Goal: Task Accomplishment & Management: Manage account settings

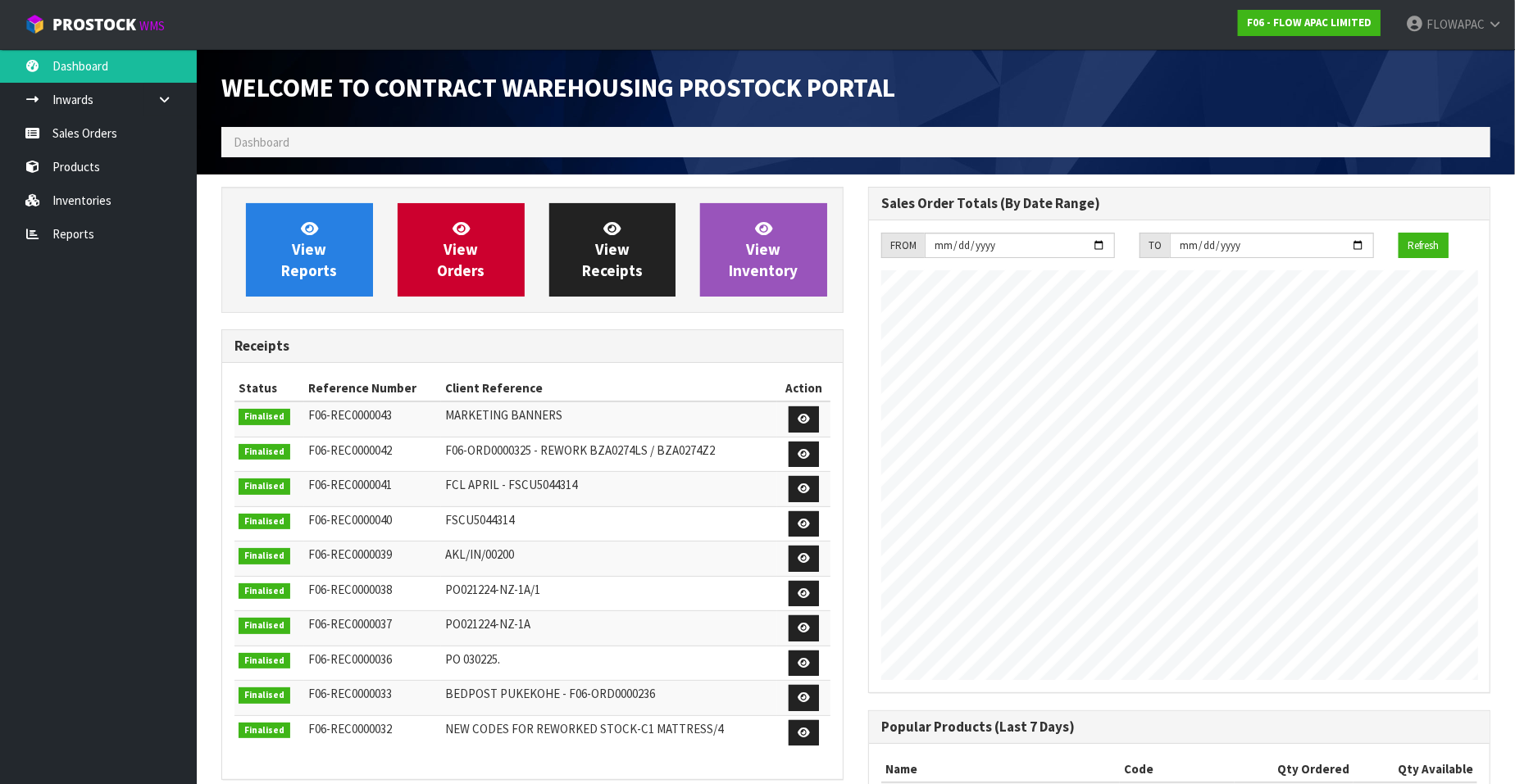
scroll to position [906, 647]
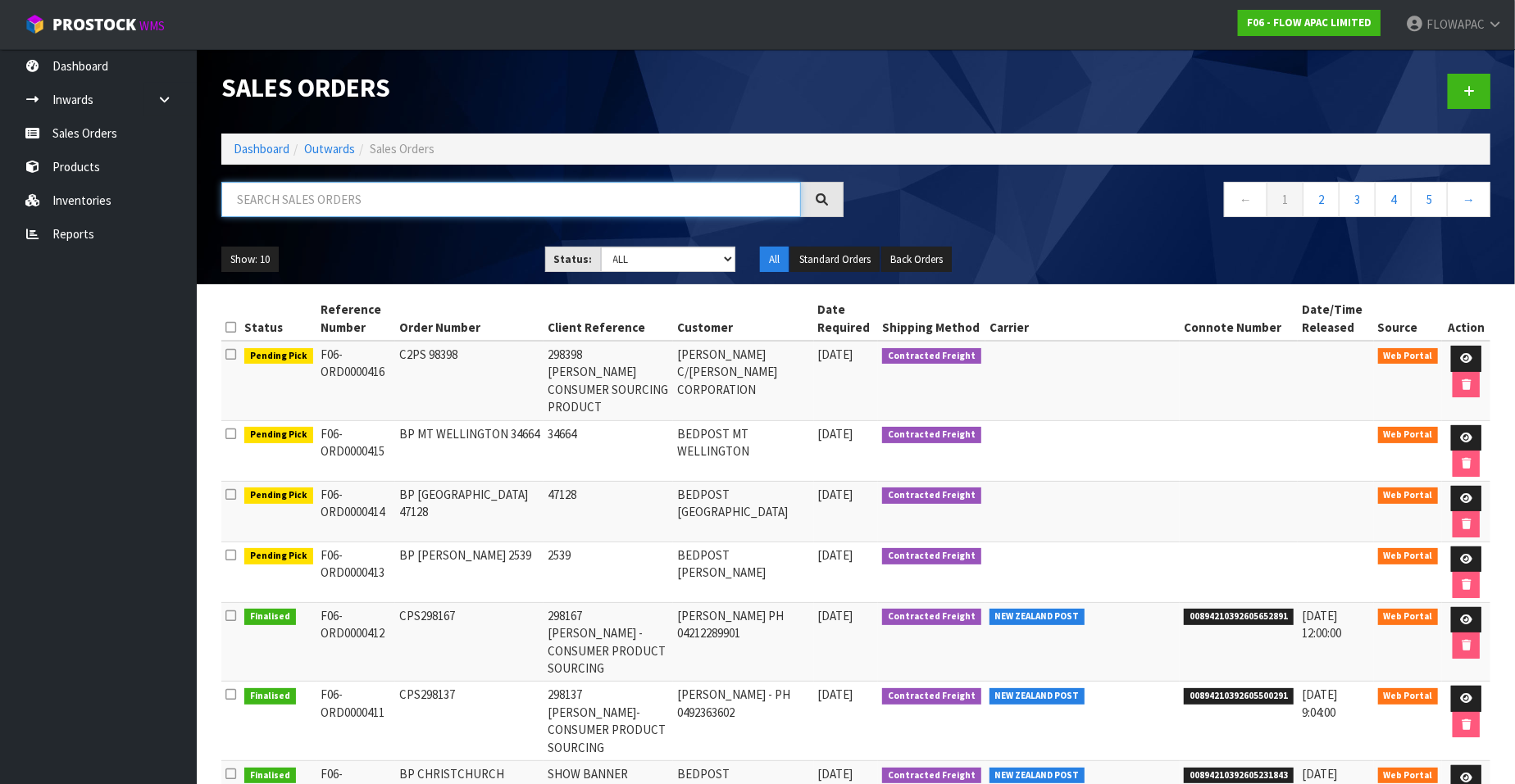
click at [440, 209] on input "text" at bounding box center [511, 199] width 580 height 36
type input "15906"
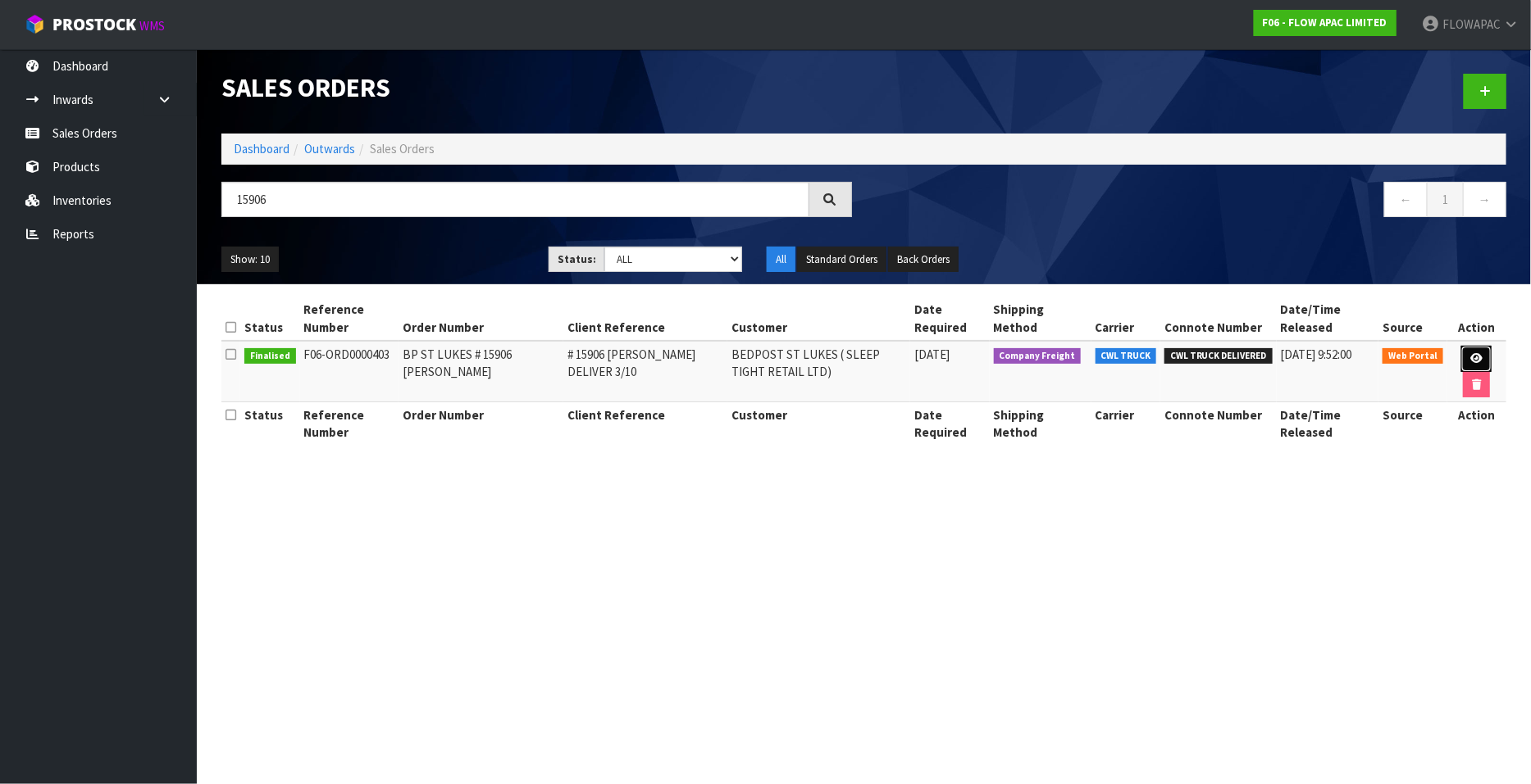
click at [1475, 358] on icon at bounding box center [1476, 358] width 12 height 10
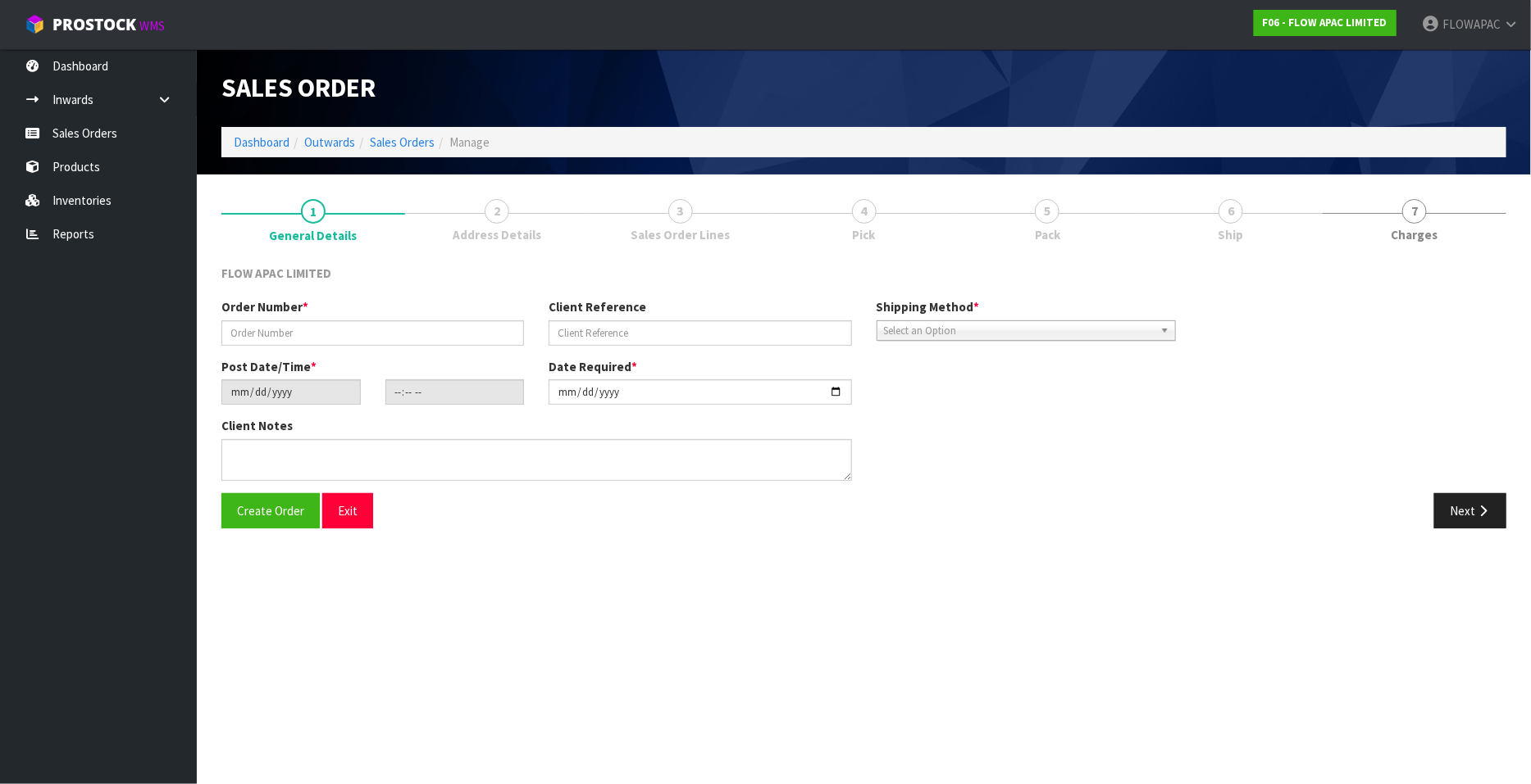
type input "BP ST LUKES # 15906 [PERSON_NAME]"
type input "# 15906 [PERSON_NAME] DELIVER 3/10"
type input "[DATE]"
type input "15:01:00.000"
type input "[DATE]"
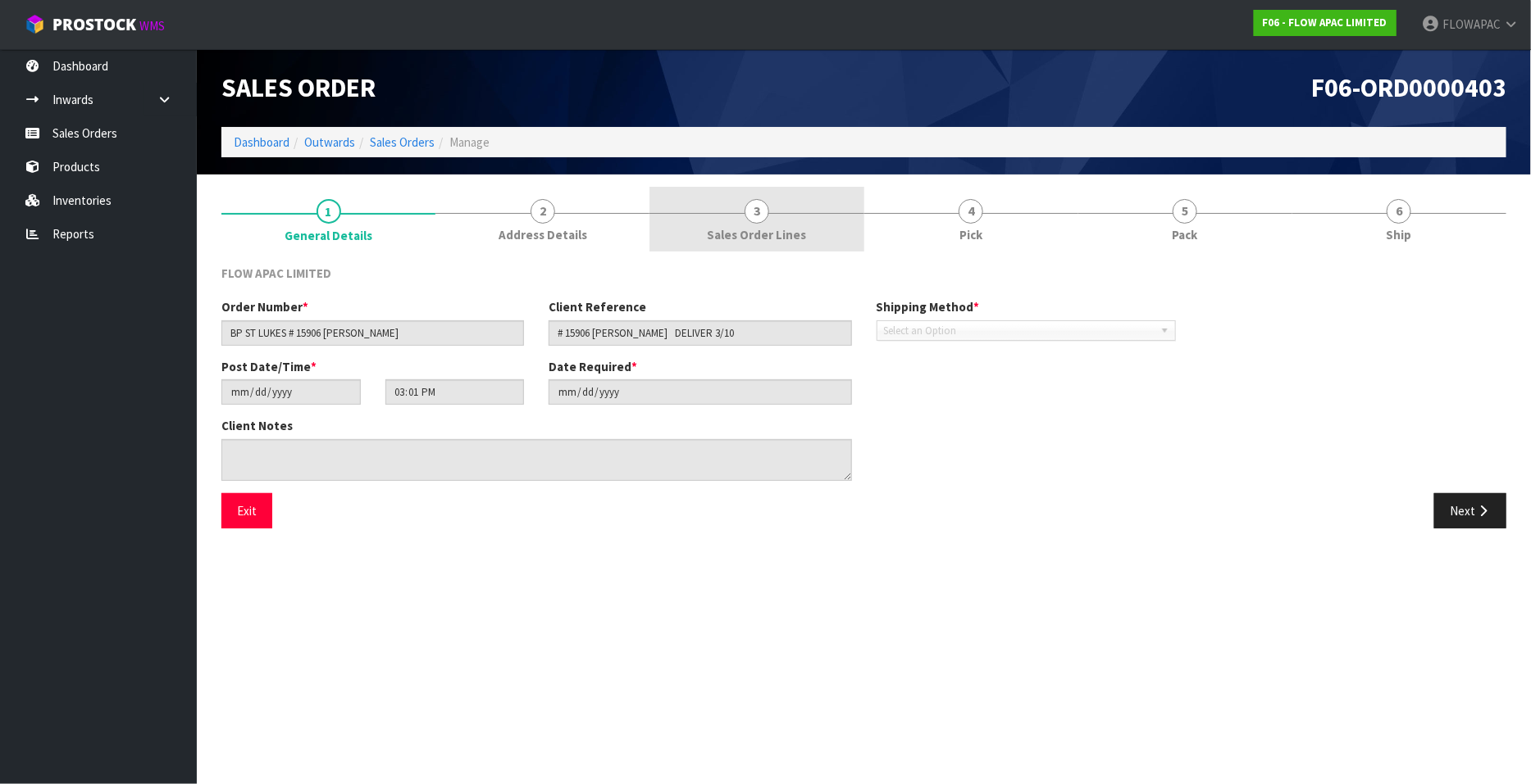
click at [758, 215] on span "3" at bounding box center [756, 211] width 24 height 24
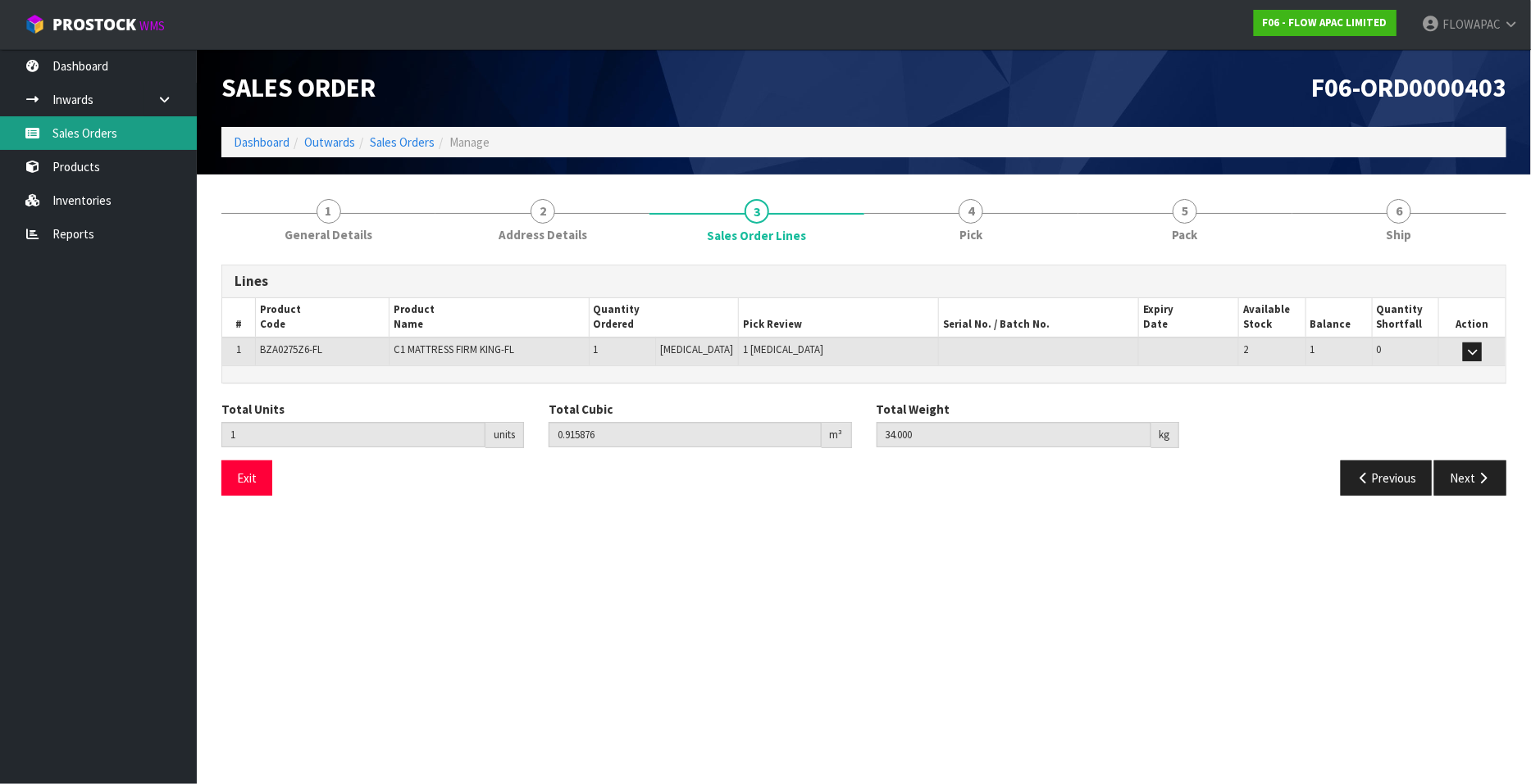
click at [82, 136] on link "Sales Orders" at bounding box center [98, 133] width 196 height 34
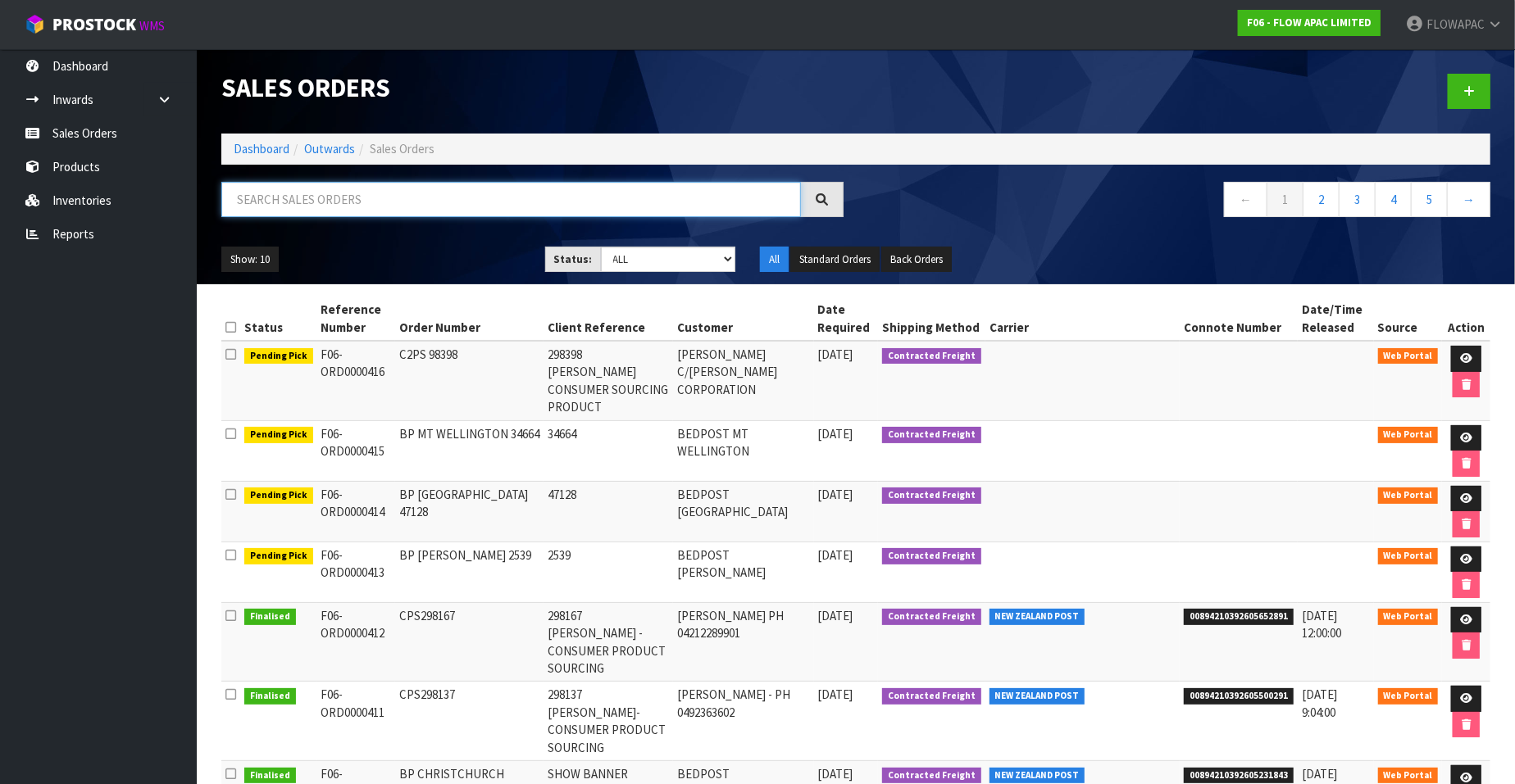
click at [326, 201] on input "text" at bounding box center [511, 199] width 580 height 36
type input "34656"
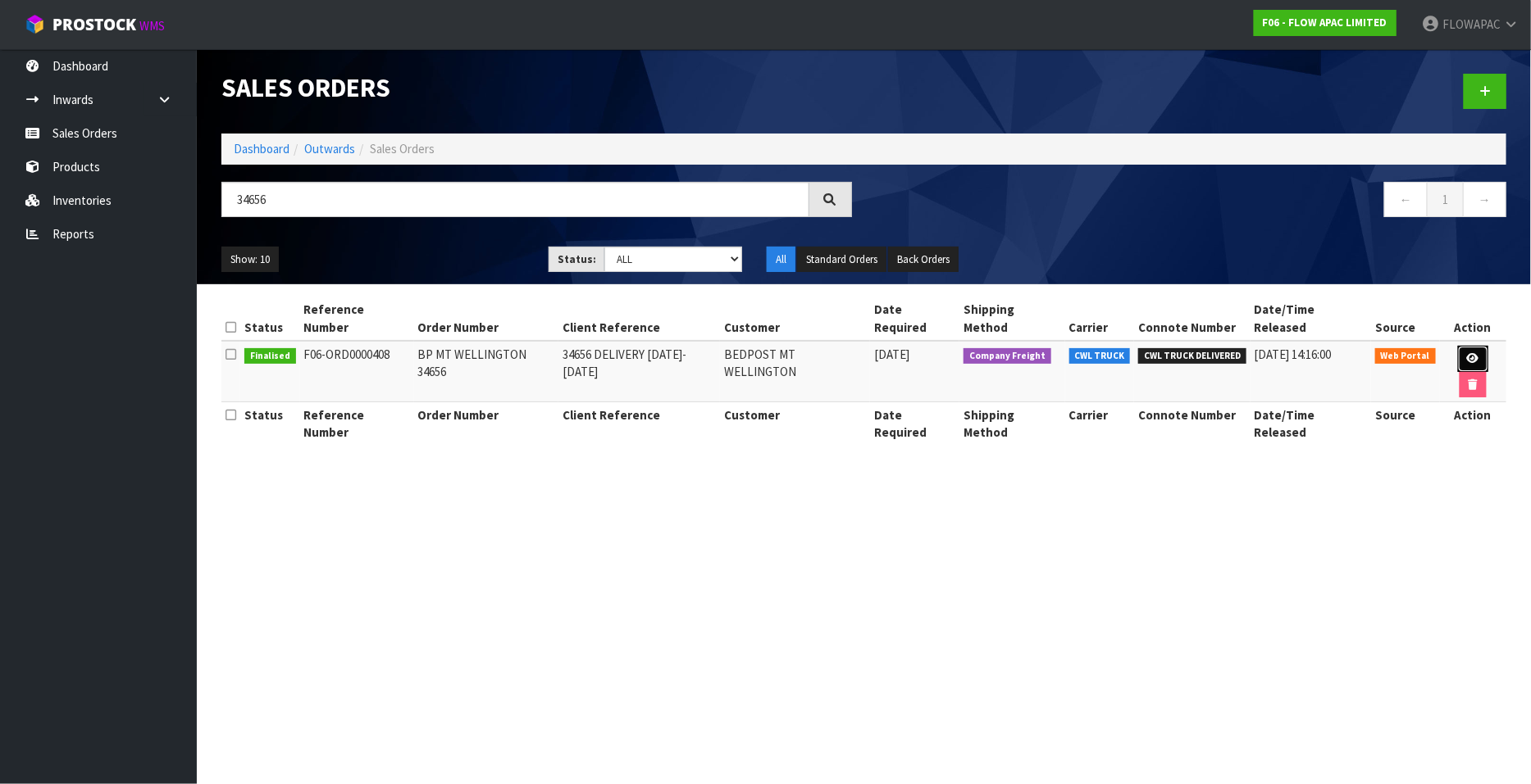
click at [1467, 353] on icon at bounding box center [1473, 358] width 12 height 10
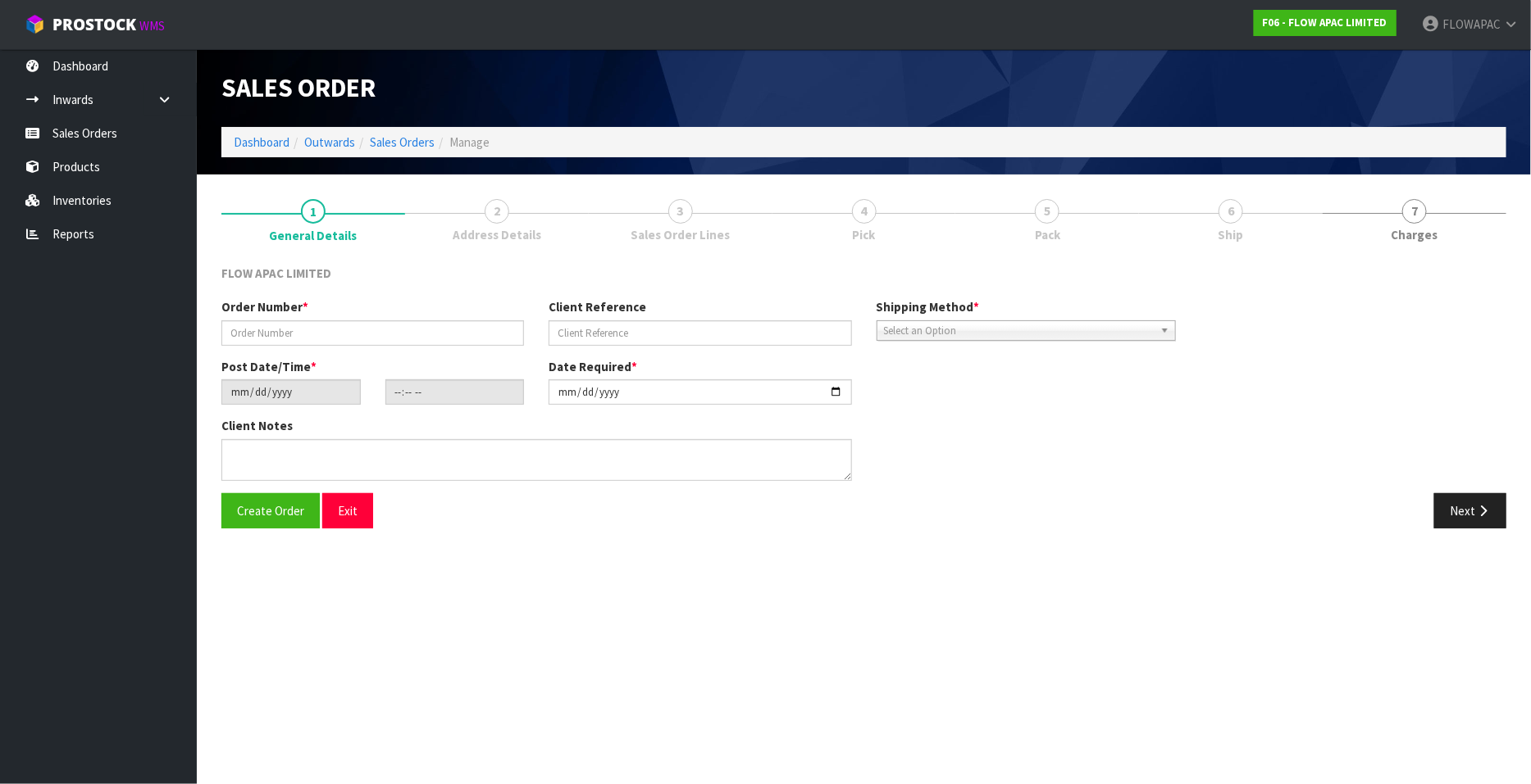
type input "BP MT WELLINGTON 34656"
type input "34656 DELIVERY [DATE]-[DATE]"
type input "[DATE]"
type input "03:43:00.000"
type input "[DATE]"
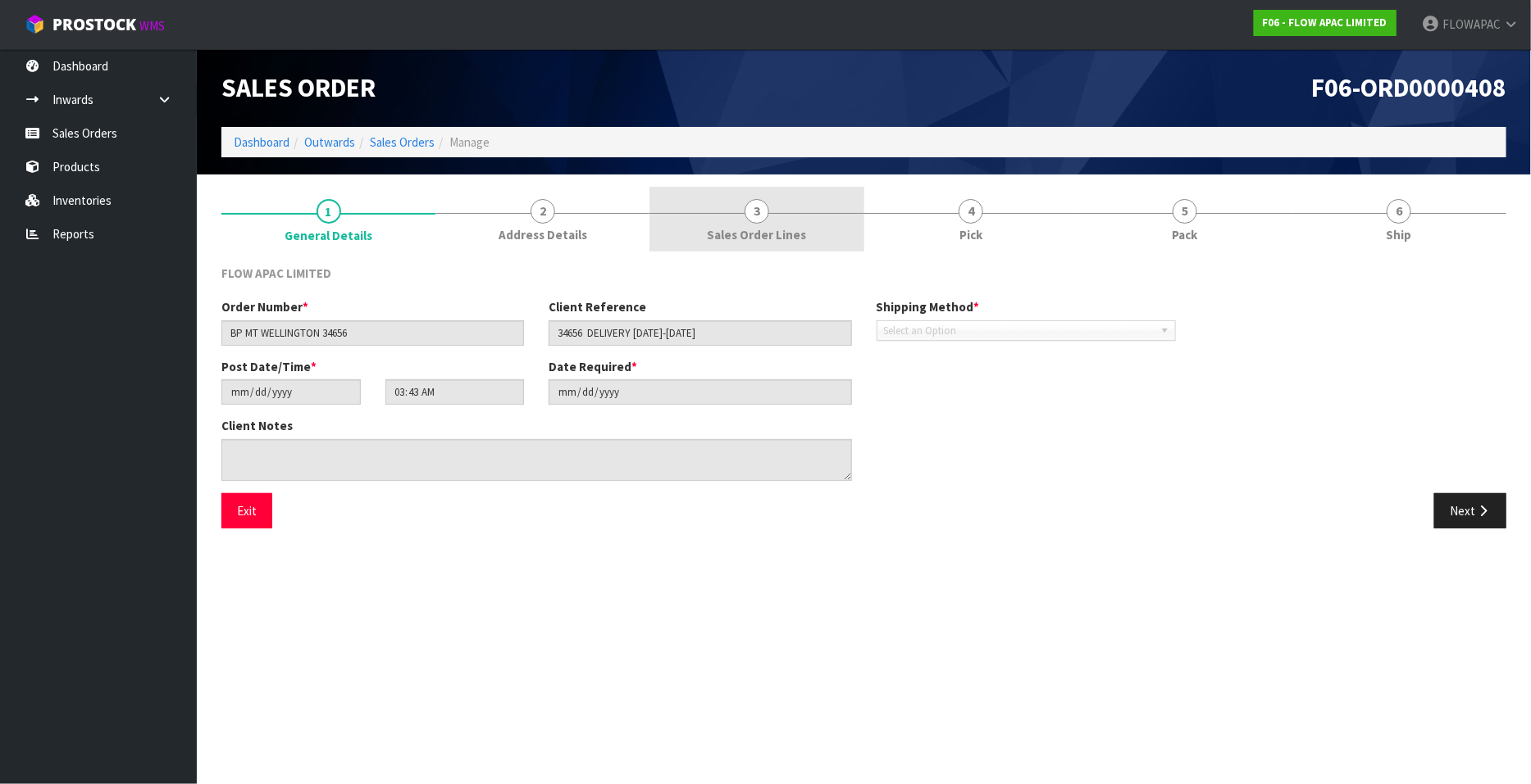
click at [760, 212] on span "3" at bounding box center [756, 211] width 24 height 24
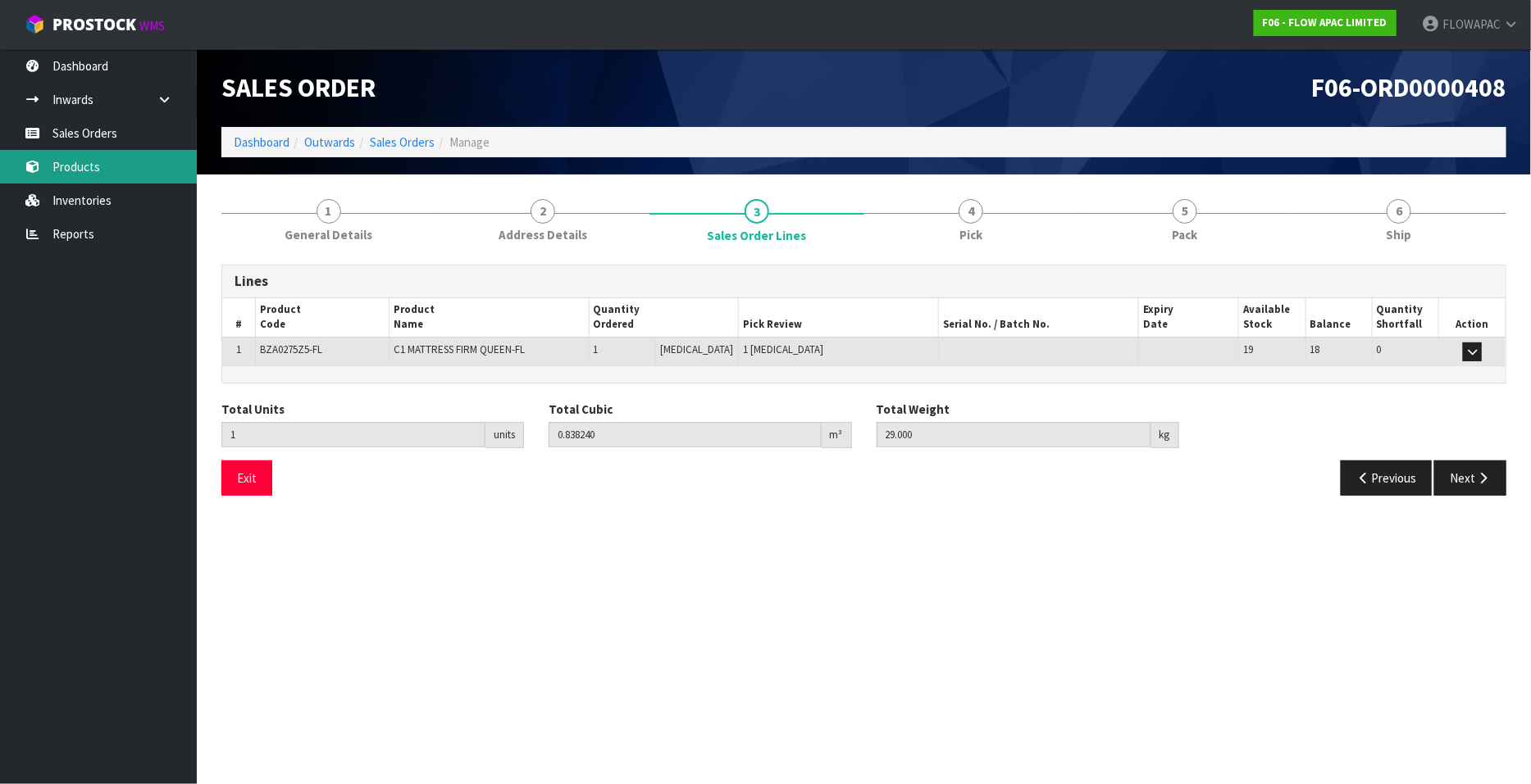
click at [100, 172] on link "Products" at bounding box center [98, 167] width 196 height 34
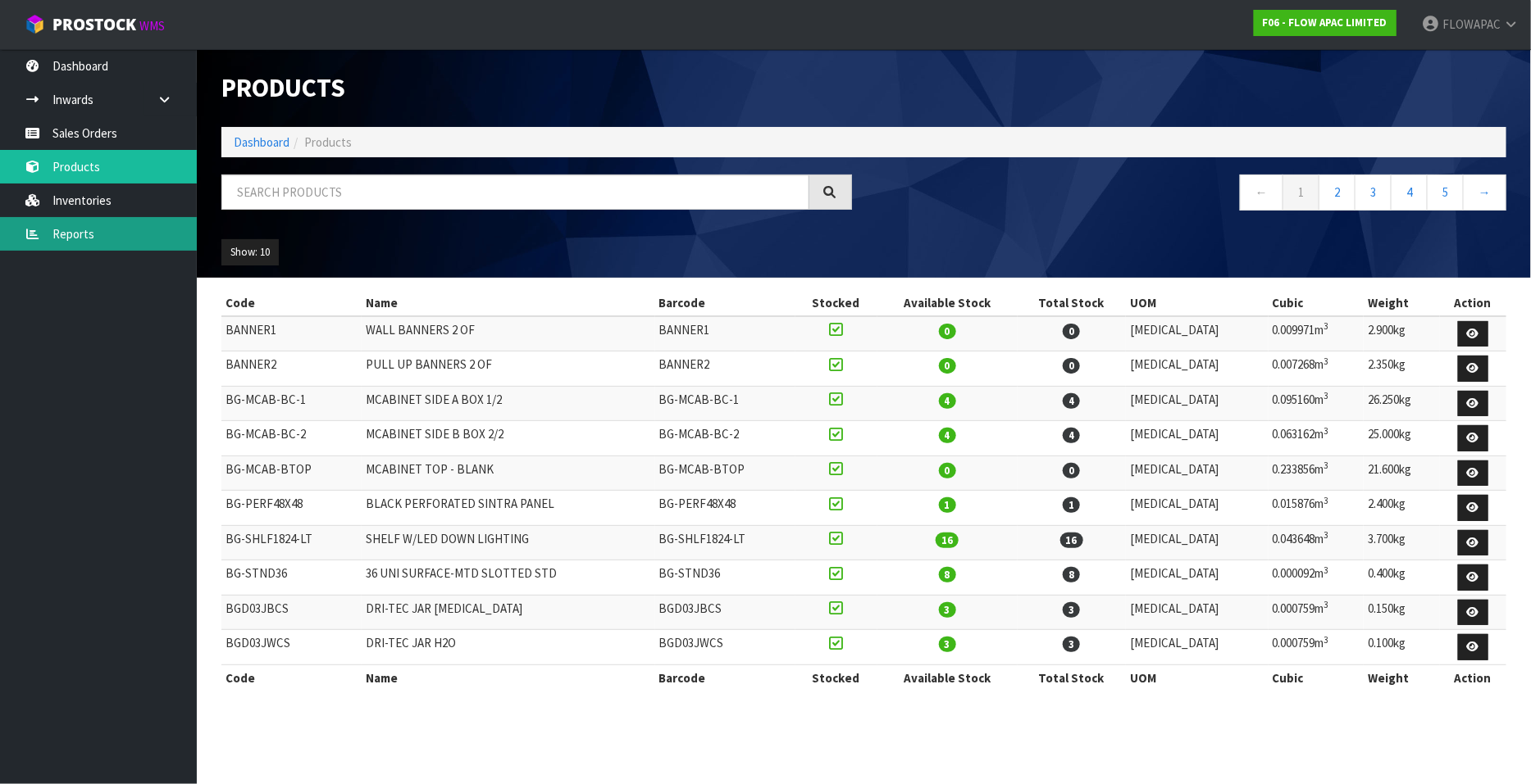
click at [61, 250] on link "Reports" at bounding box center [98, 234] width 196 height 34
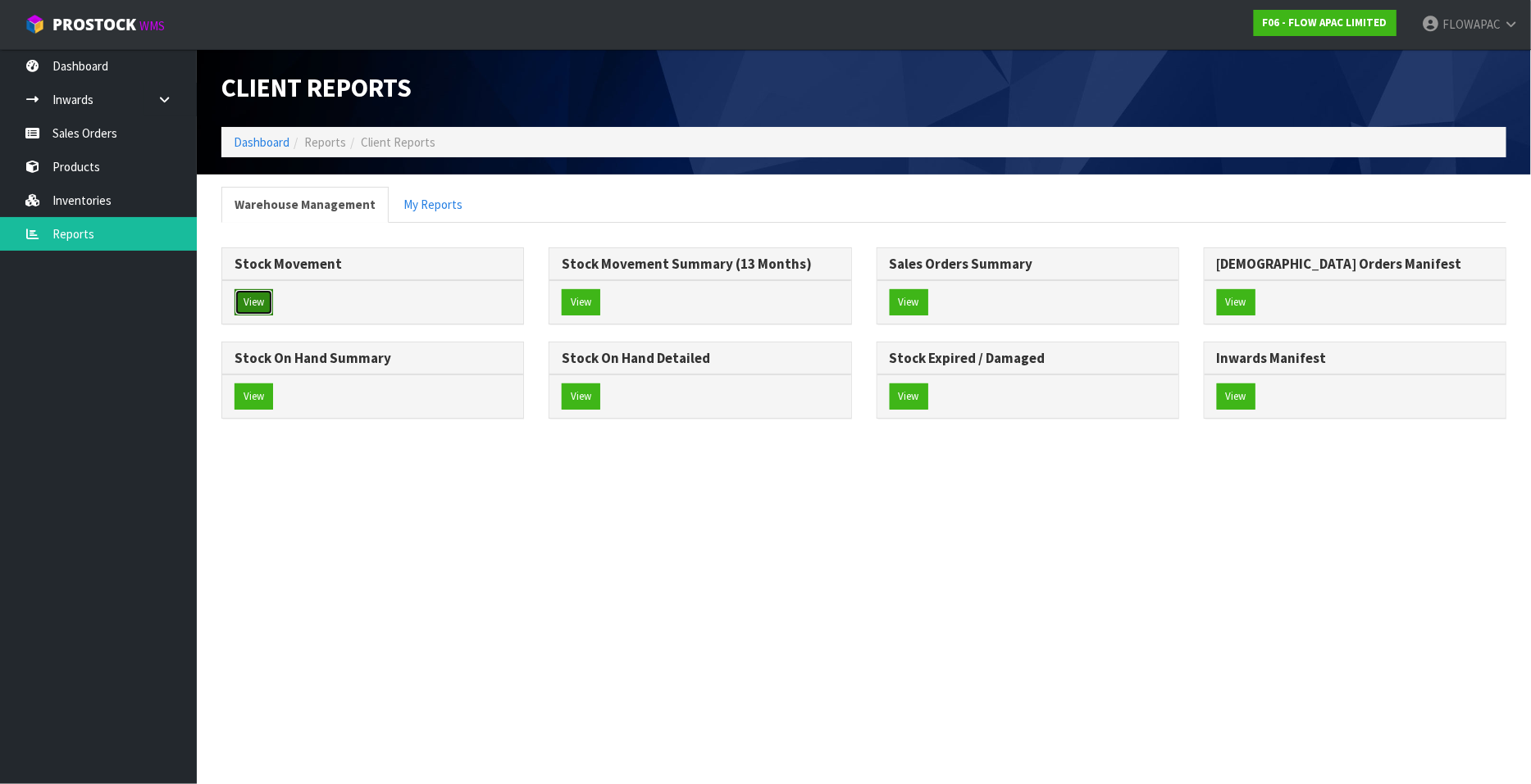
click at [256, 299] on button "View" at bounding box center [254, 302] width 38 height 26
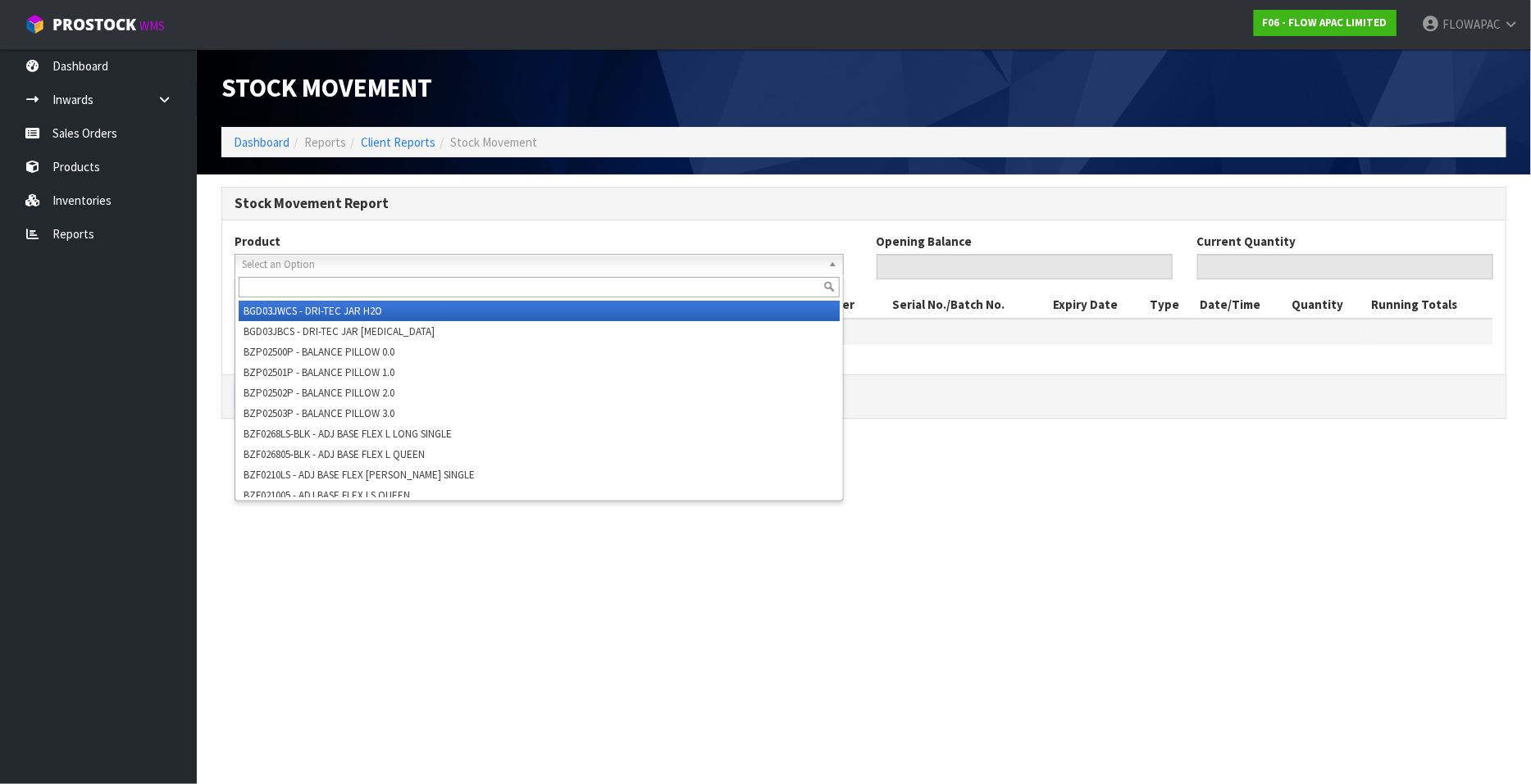
click at [308, 264] on span "Select an Option" at bounding box center [531, 264] width 580 height 20
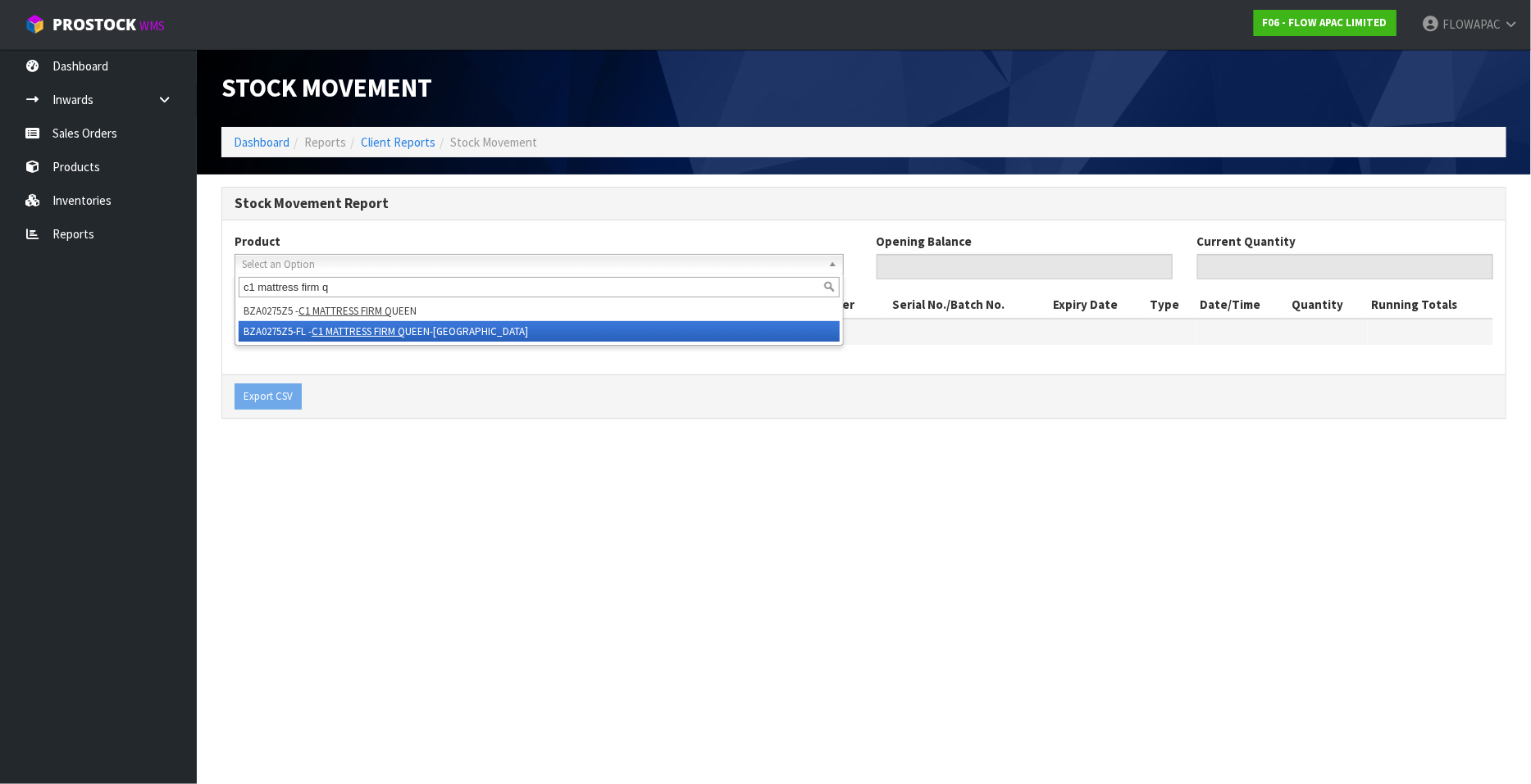
type input "c1 mattress firm q"
click at [409, 338] on li "BZA0275Z5-FL - C1 MATTRESS FIRM Q UEEN-FL" at bounding box center [538, 332] width 601 height 21
type input "0"
type input "18"
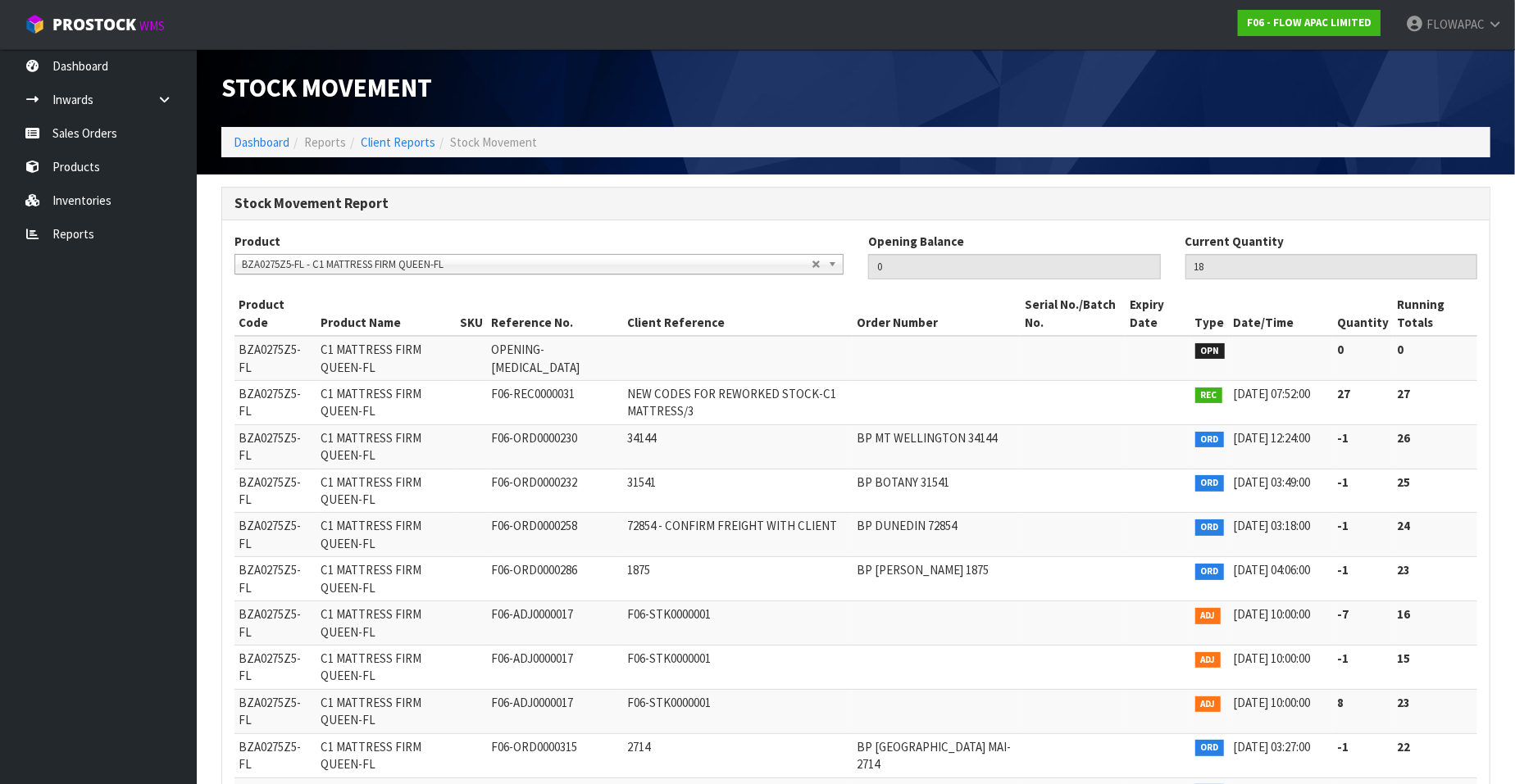
scroll to position [3574, 0]
click at [468, 266] on span "BZA0275Z5-FL - C1 MATTRESS FIRM QUEEN-FL" at bounding box center [526, 264] width 569 height 20
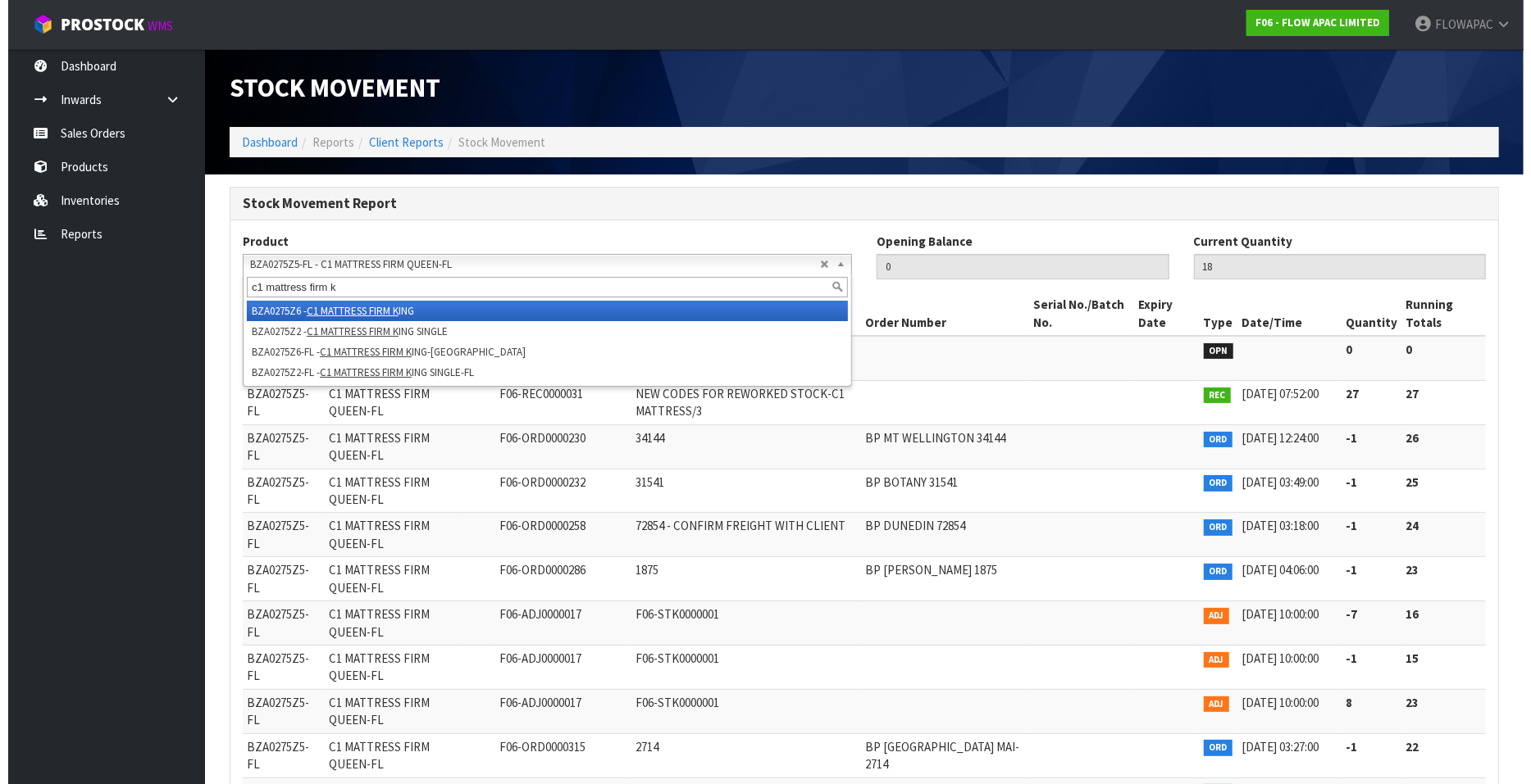
scroll to position [0, 0]
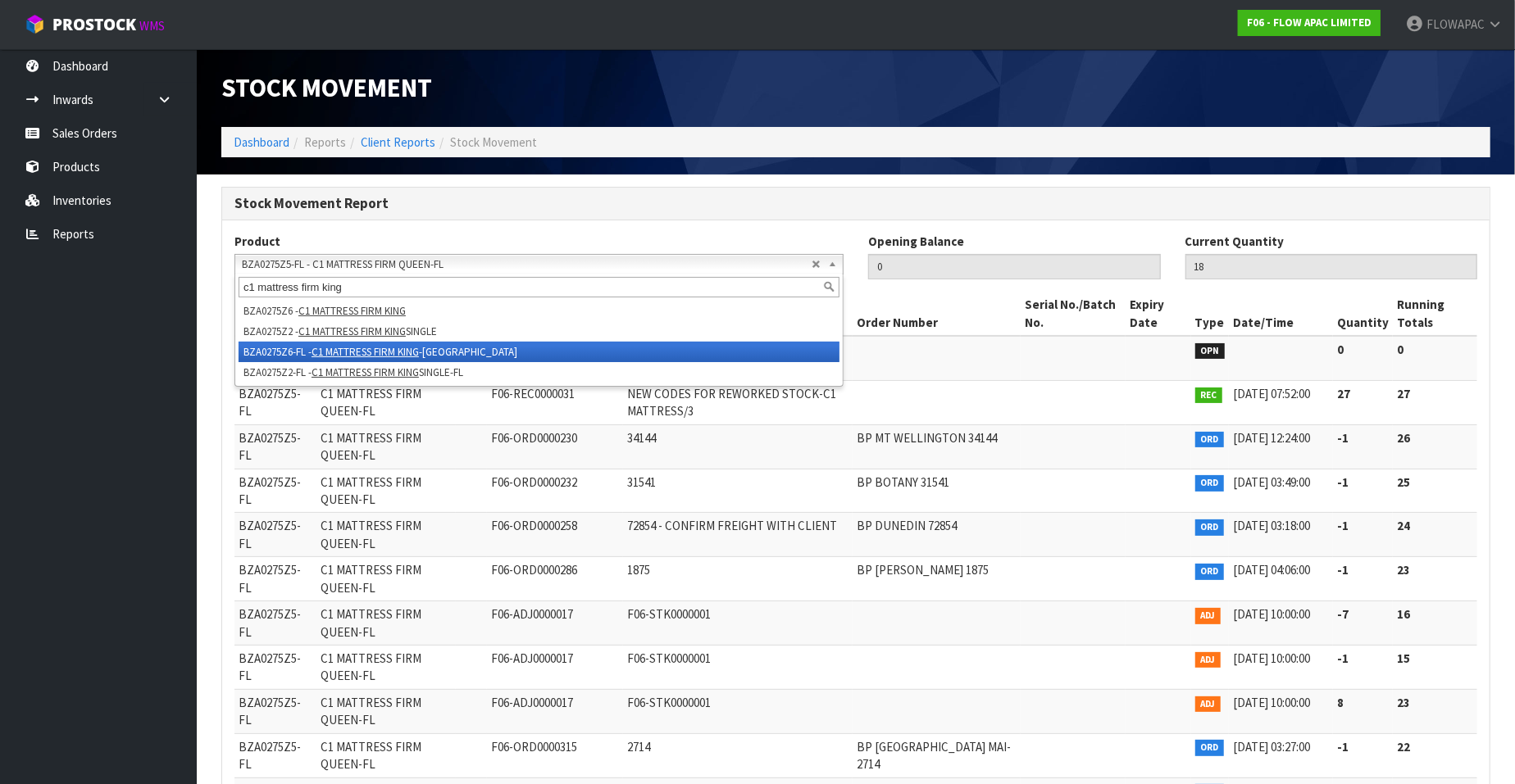
type input "c1 mattress firm king"
click at [405, 352] on em "C1 MATTRESS FIRM KING" at bounding box center [365, 352] width 108 height 14
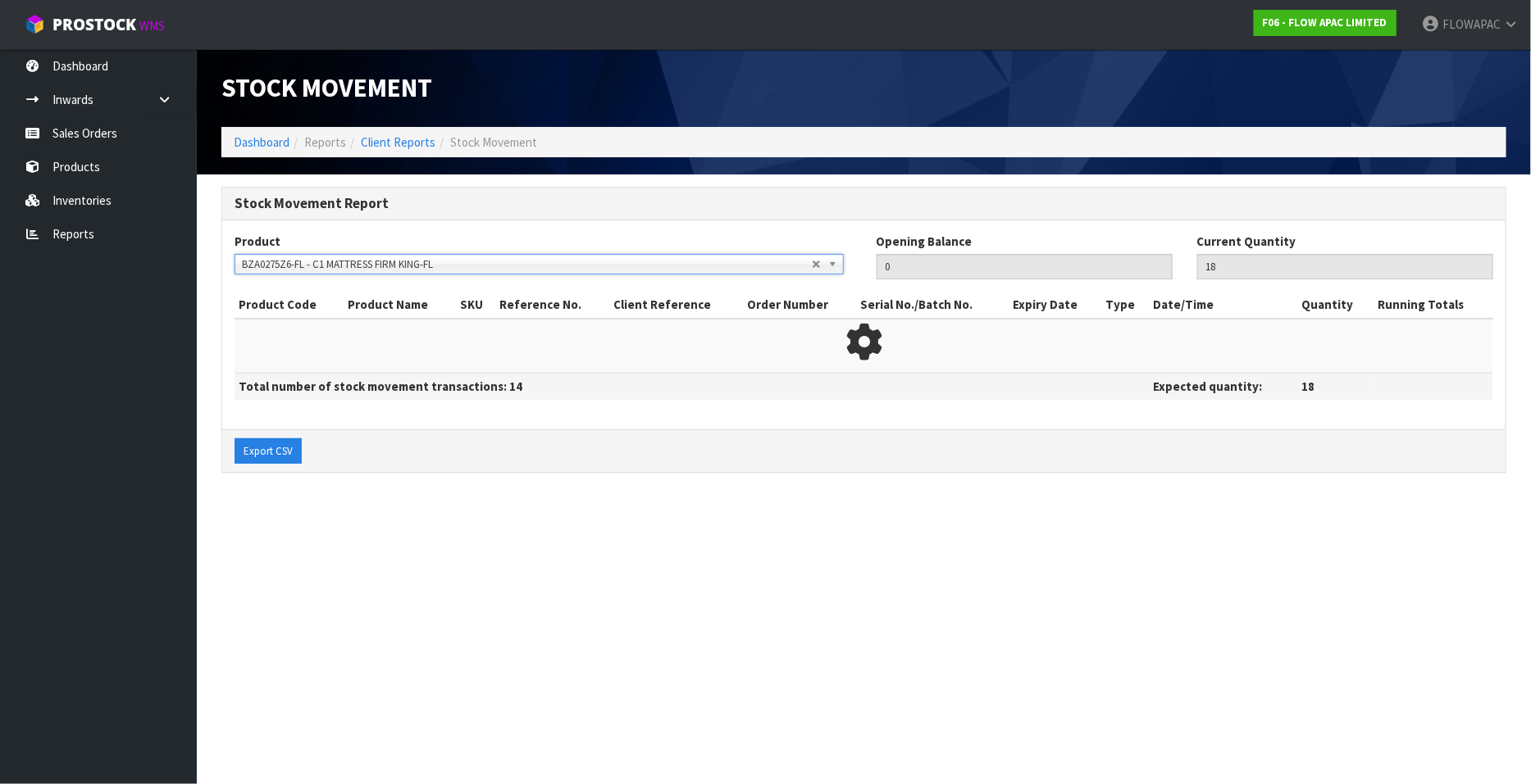
type input "1"
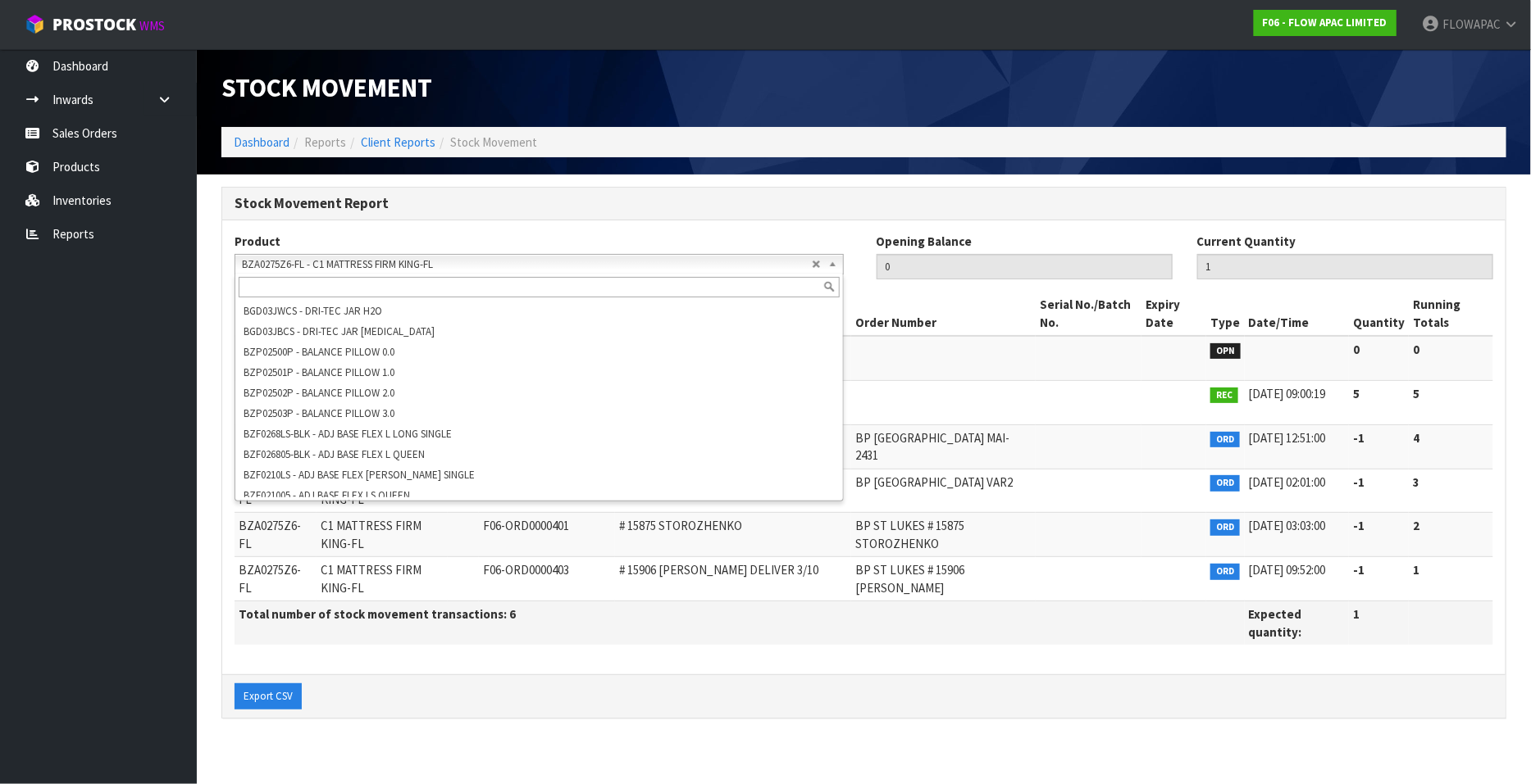
scroll to position [3512, 0]
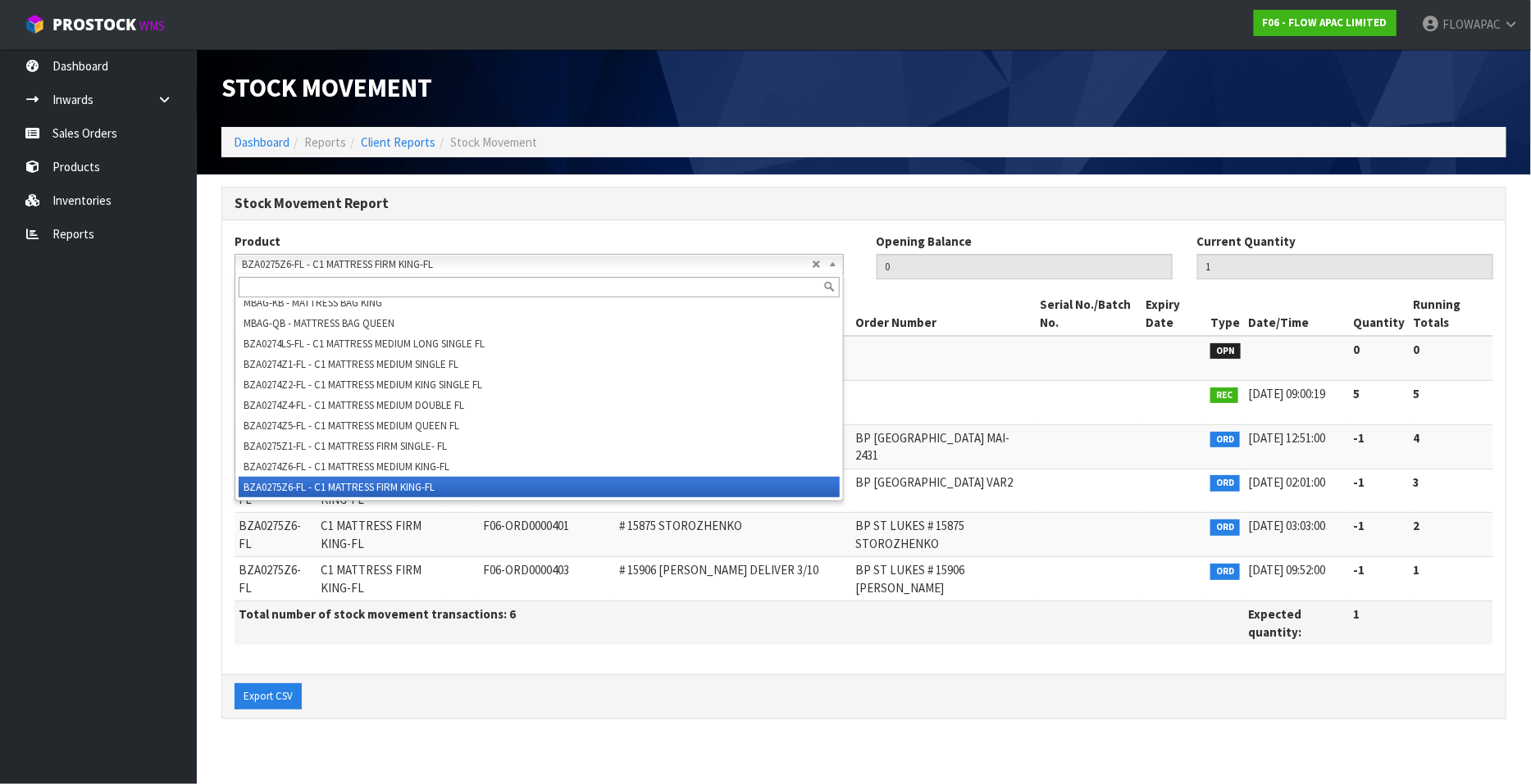
click at [411, 260] on span "BZA0275Z6-FL - C1 MATTRESS FIRM KING-FL" at bounding box center [526, 264] width 569 height 20
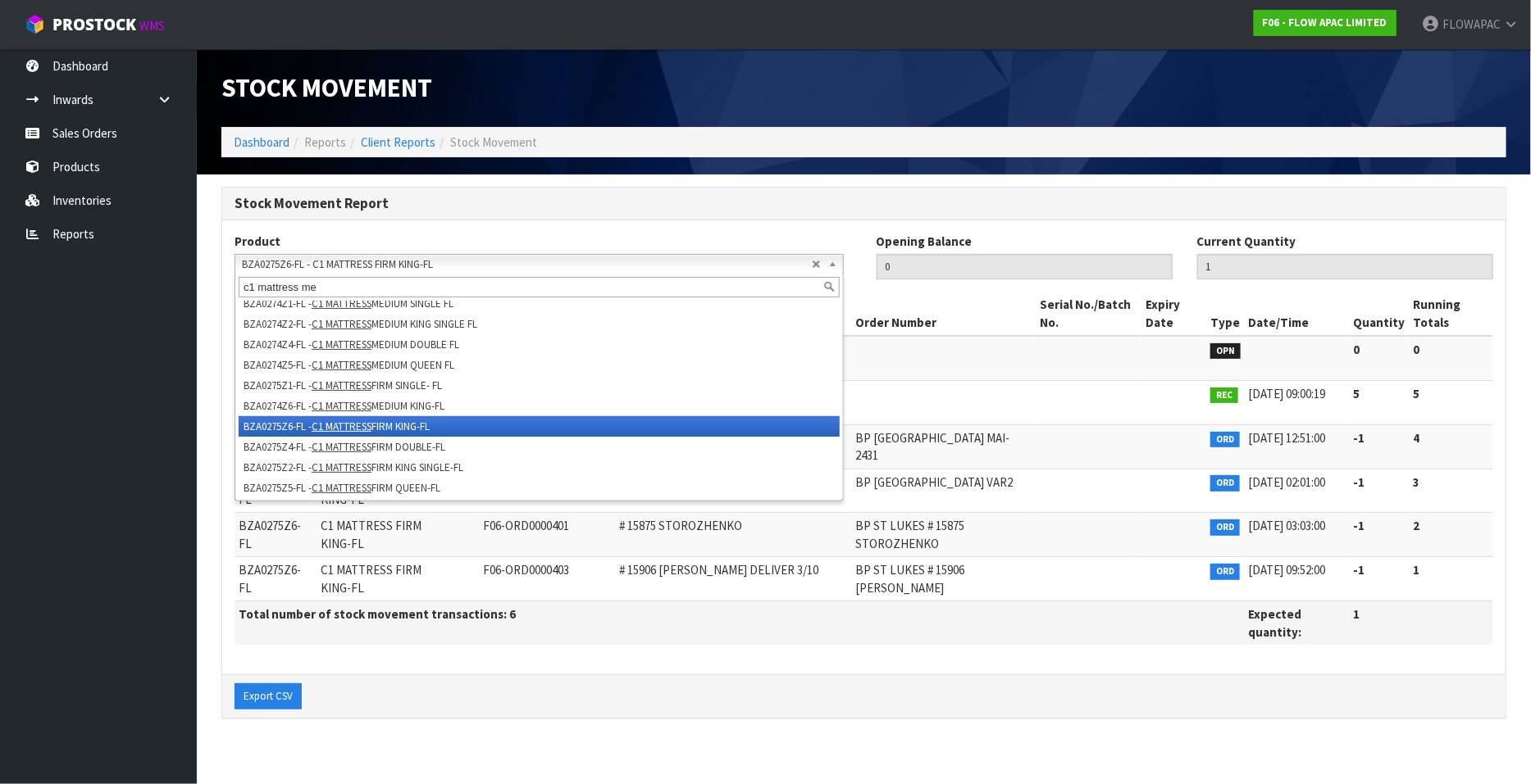
scroll to position [0, 0]
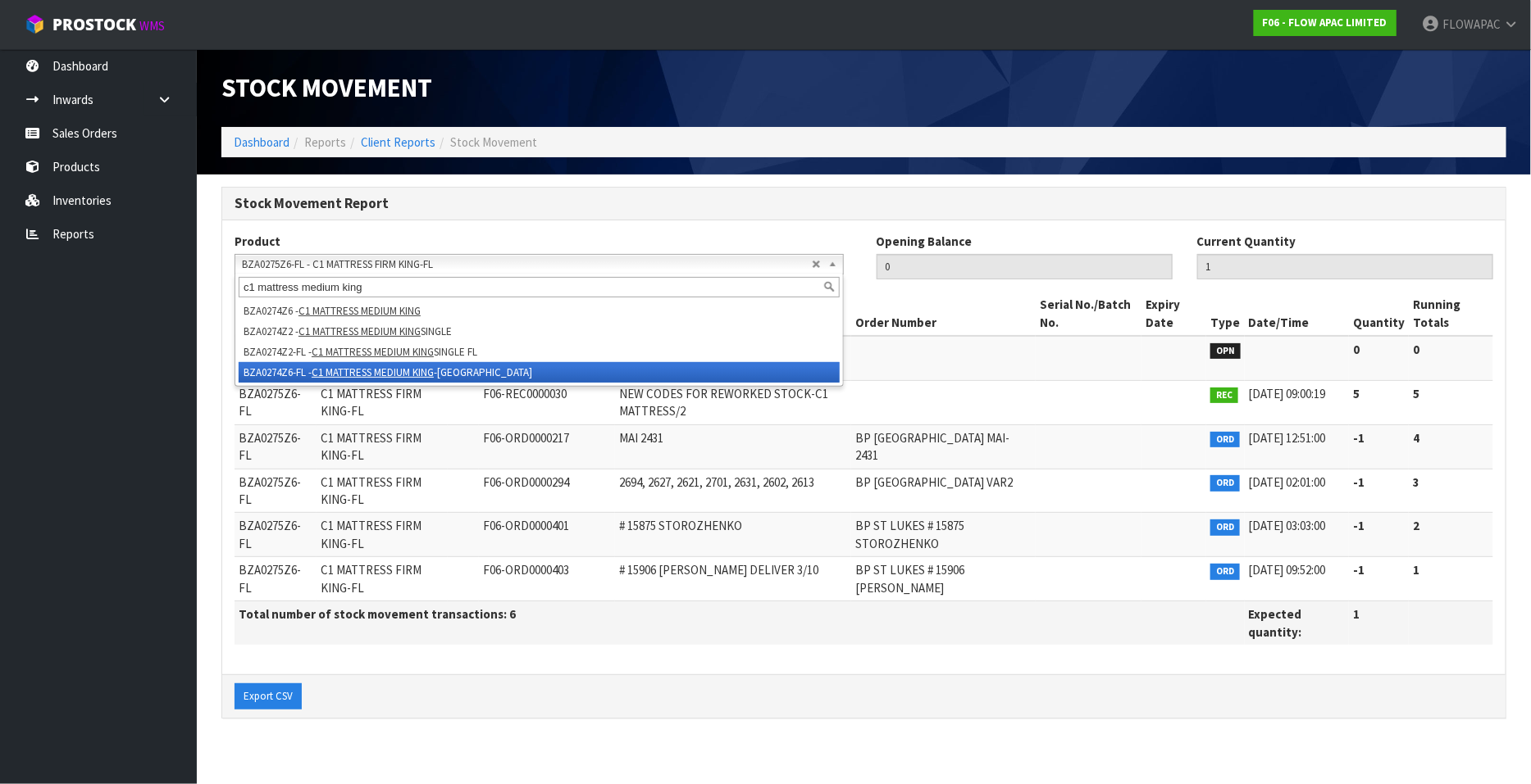
type input "c1 mattress medium king"
click at [456, 372] on li "BZA0274Z6-FL - C1 MATTRESS MEDIUM KING -FL" at bounding box center [538, 373] width 601 height 21
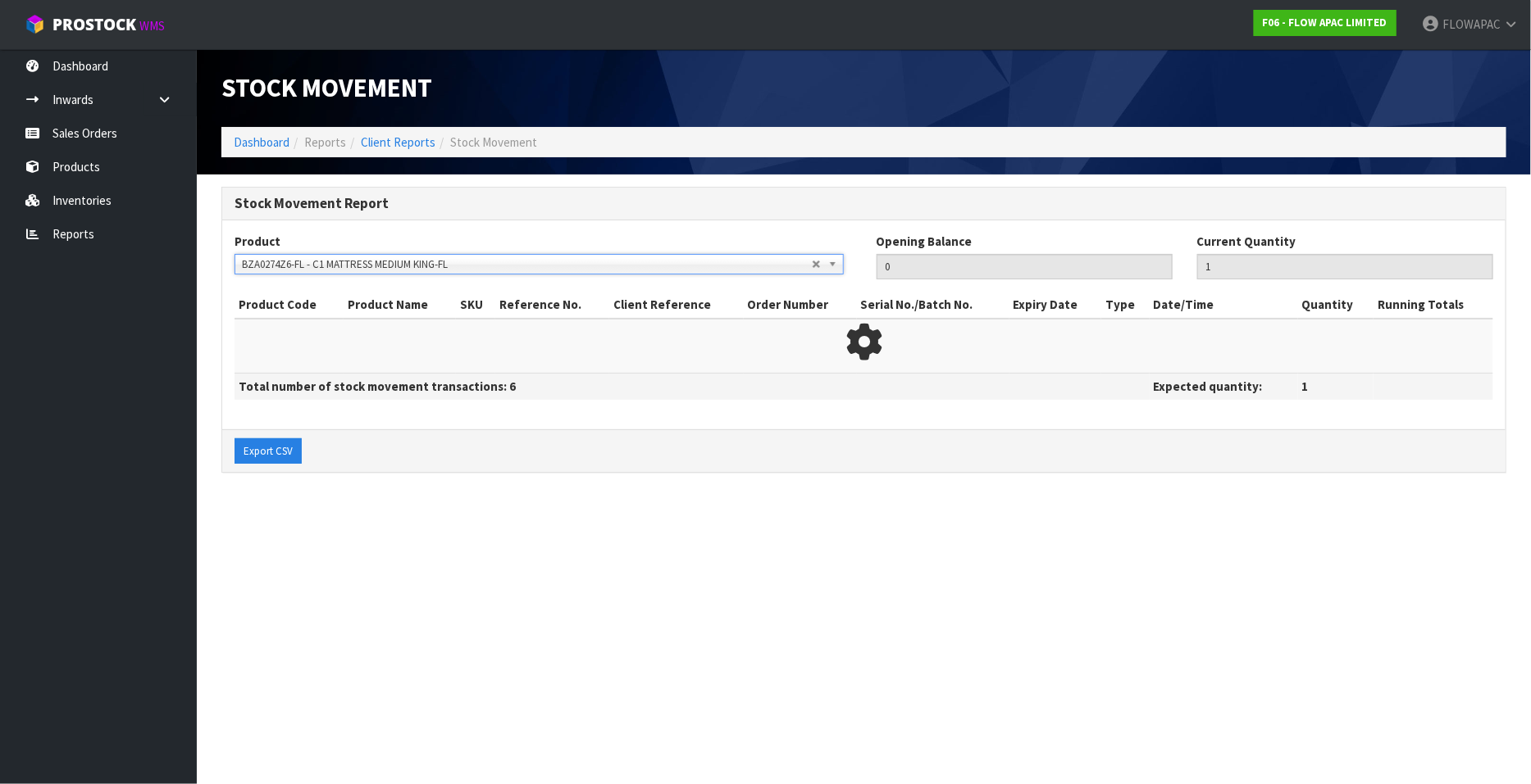
type input "3"
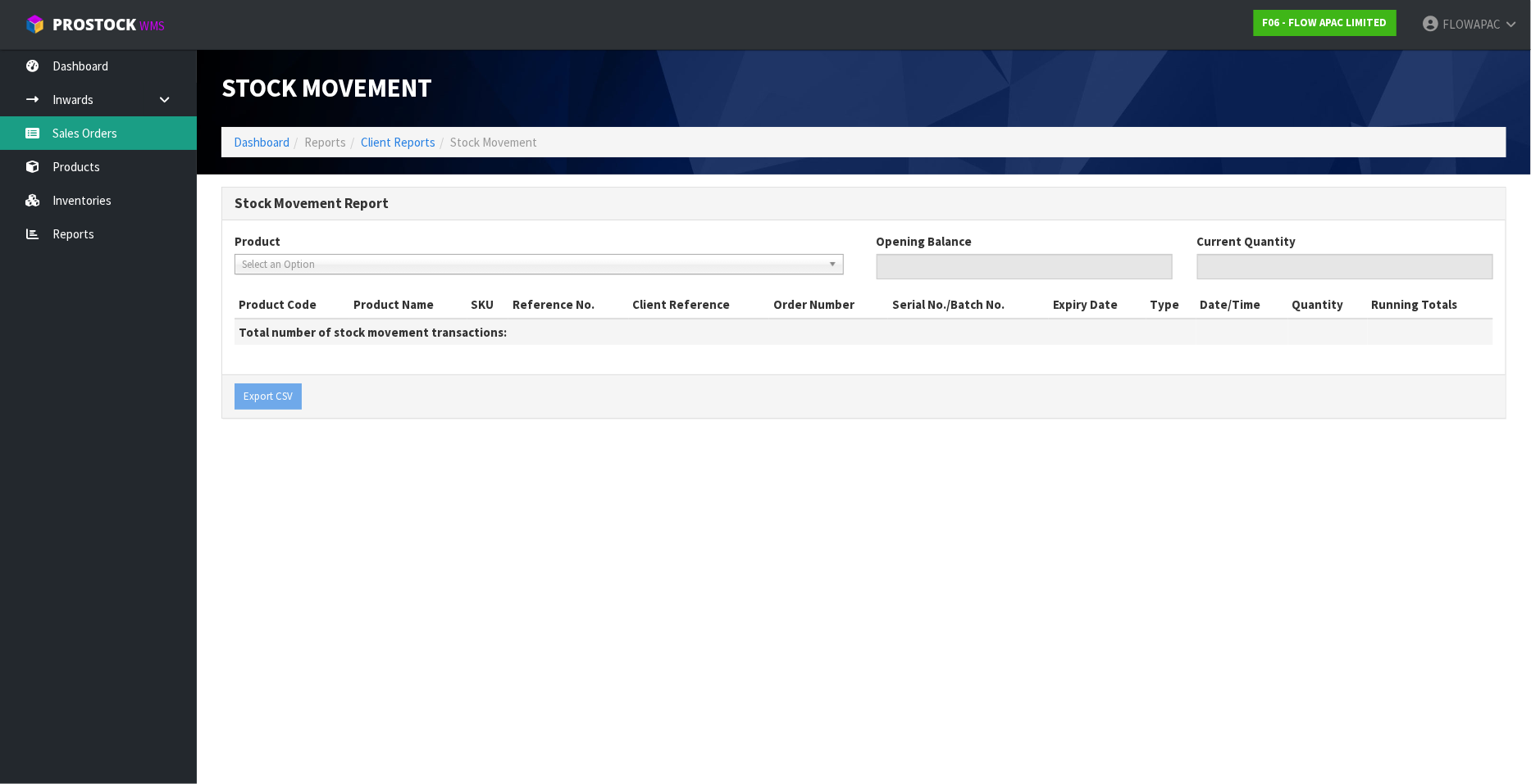
click at [97, 136] on link "Sales Orders" at bounding box center [98, 133] width 196 height 34
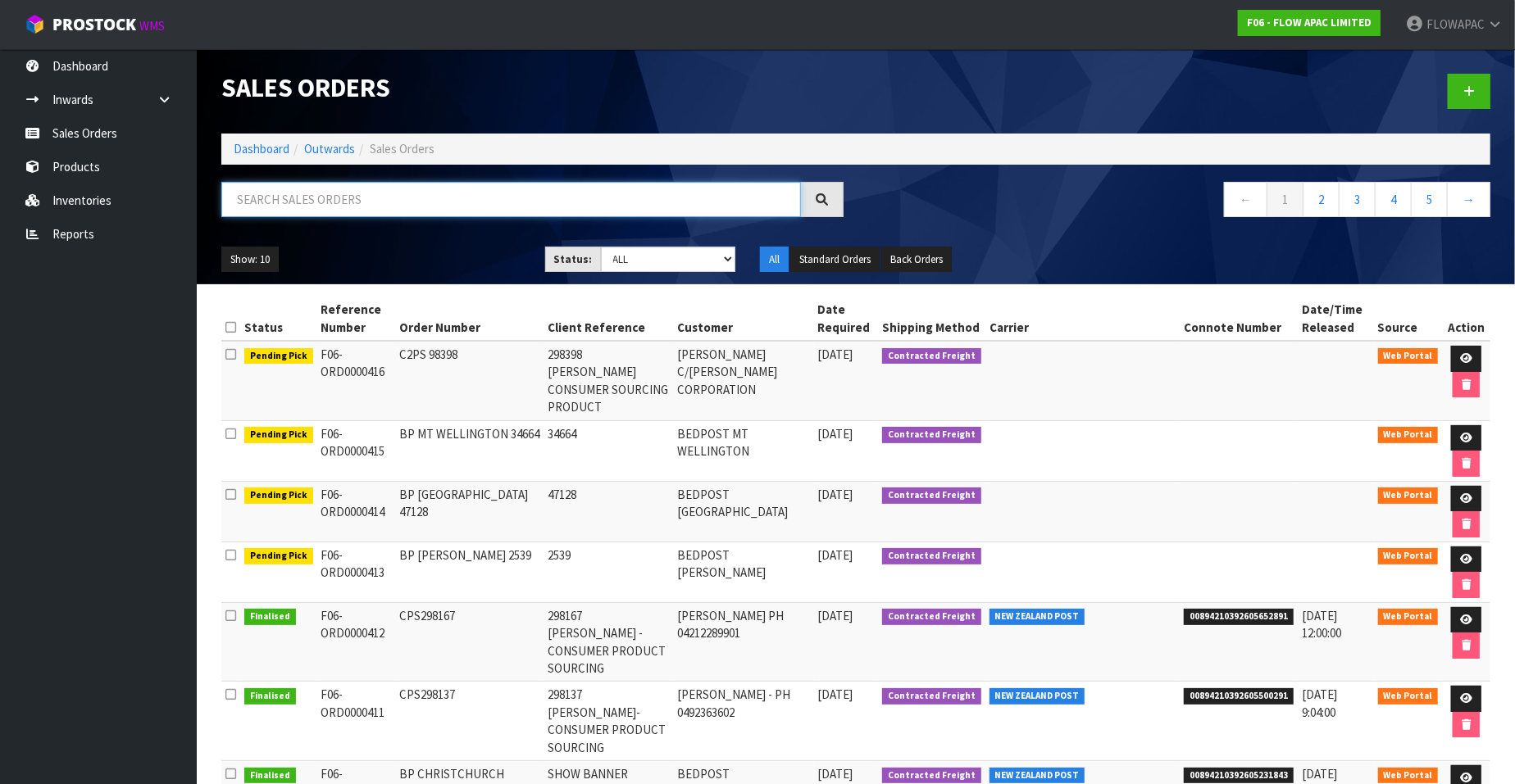
click at [316, 199] on input "text" at bounding box center [511, 199] width 580 height 36
type input "1067"
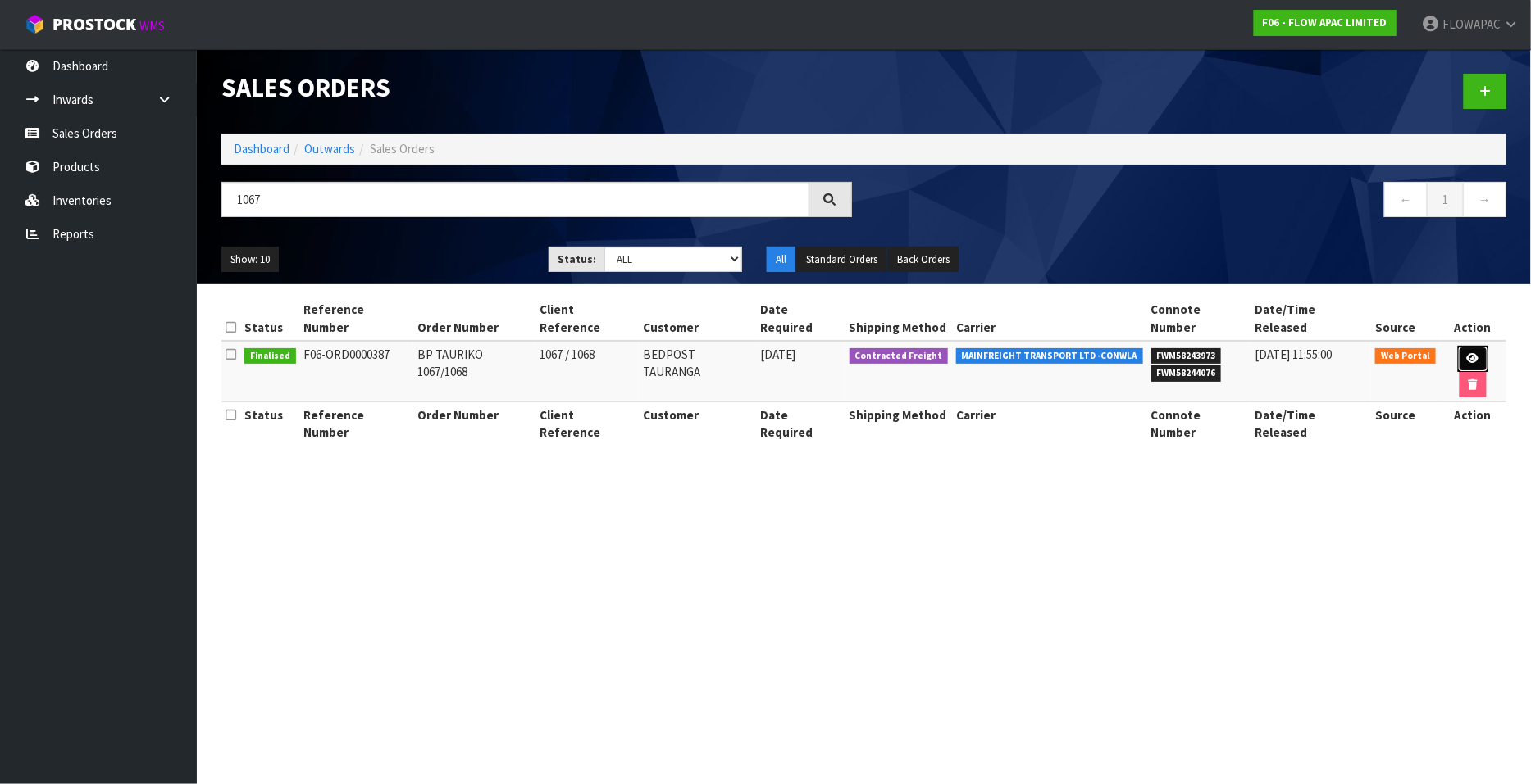
click at [1467, 353] on icon at bounding box center [1473, 358] width 12 height 10
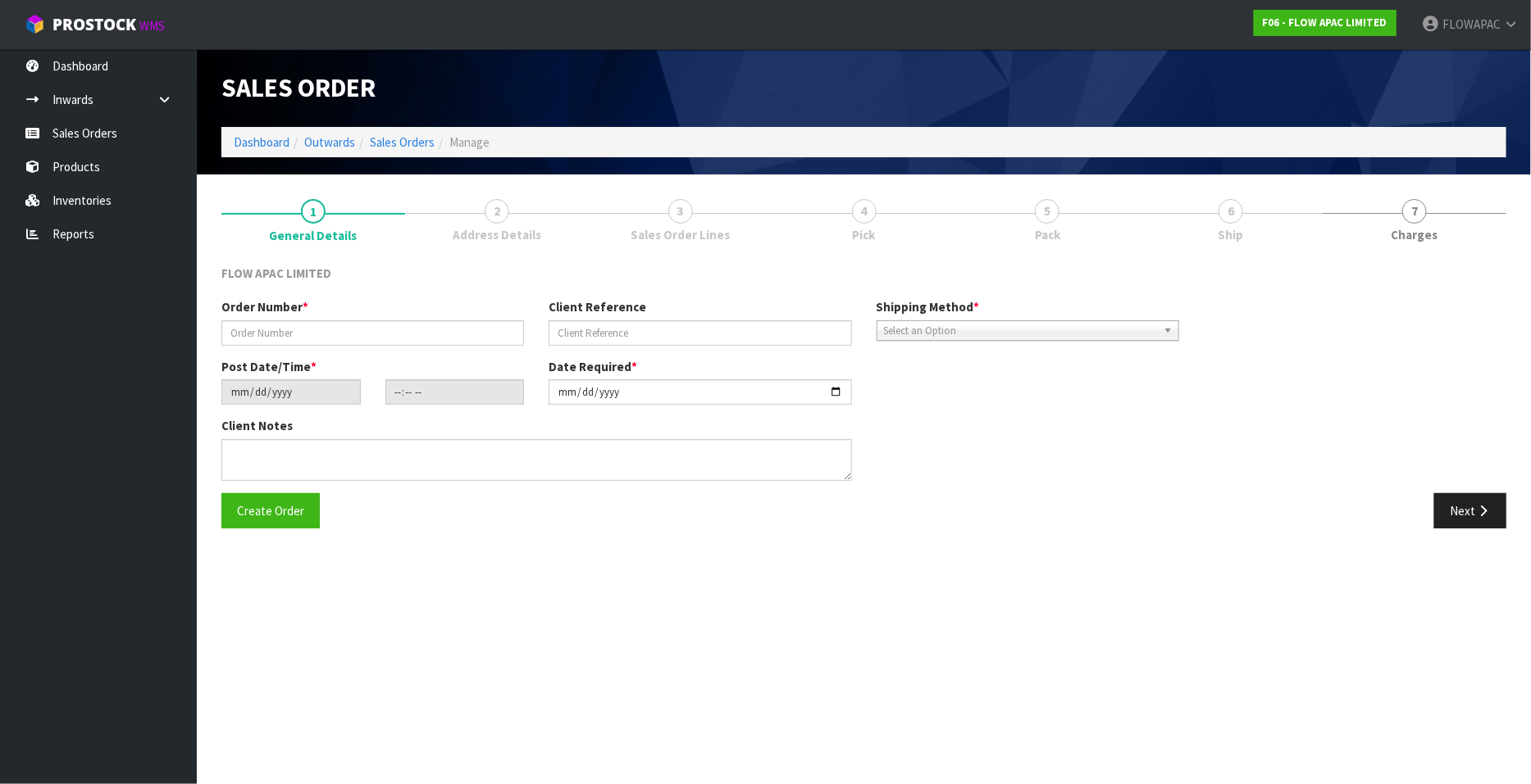
type input "BP TAURIKO 1067/1068"
type input "1067 / 1068"
type input "2025-08-11"
type input "18:39:00.000"
type input "2025-08-12"
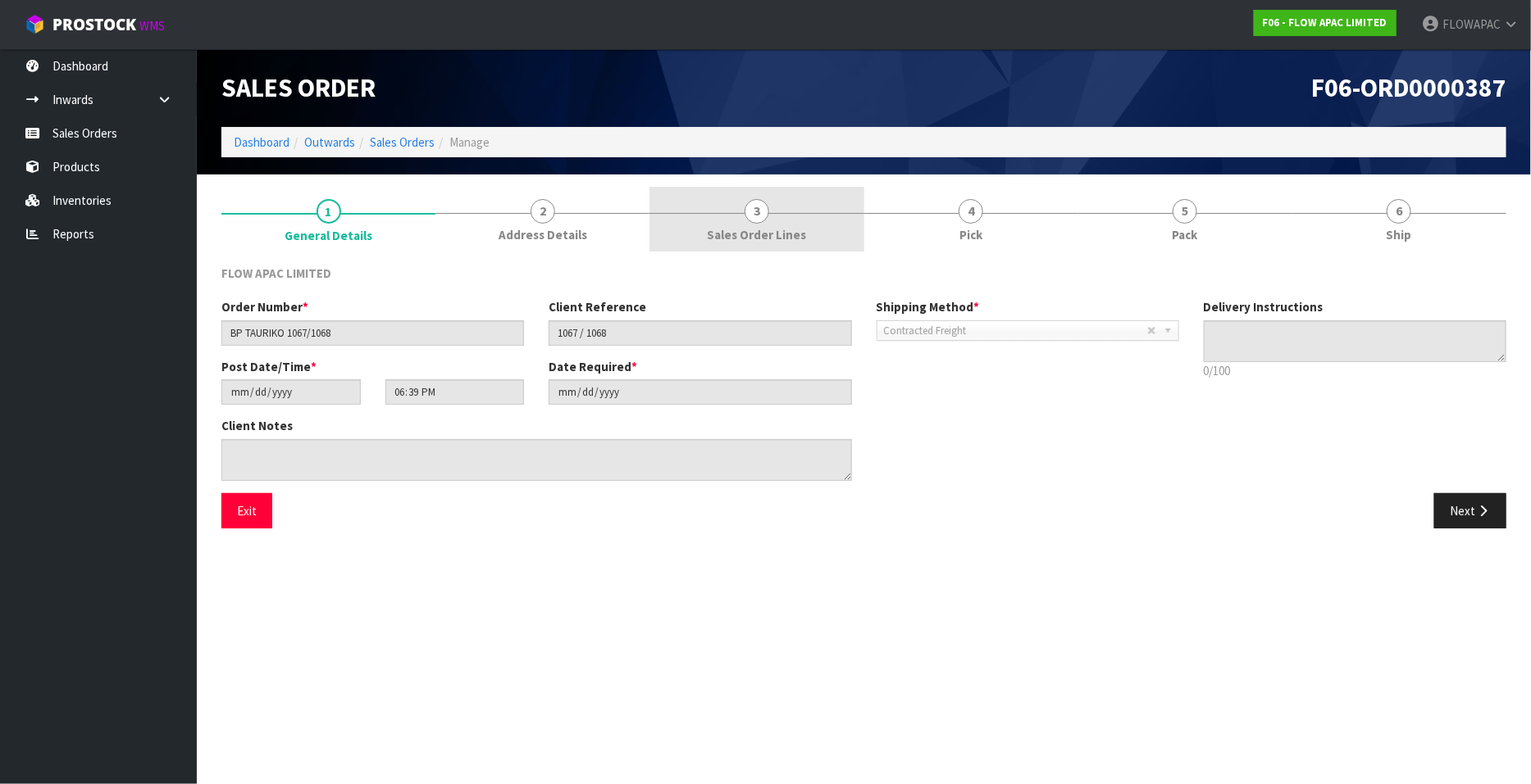
click at [762, 223] on span "3" at bounding box center [756, 211] width 24 height 24
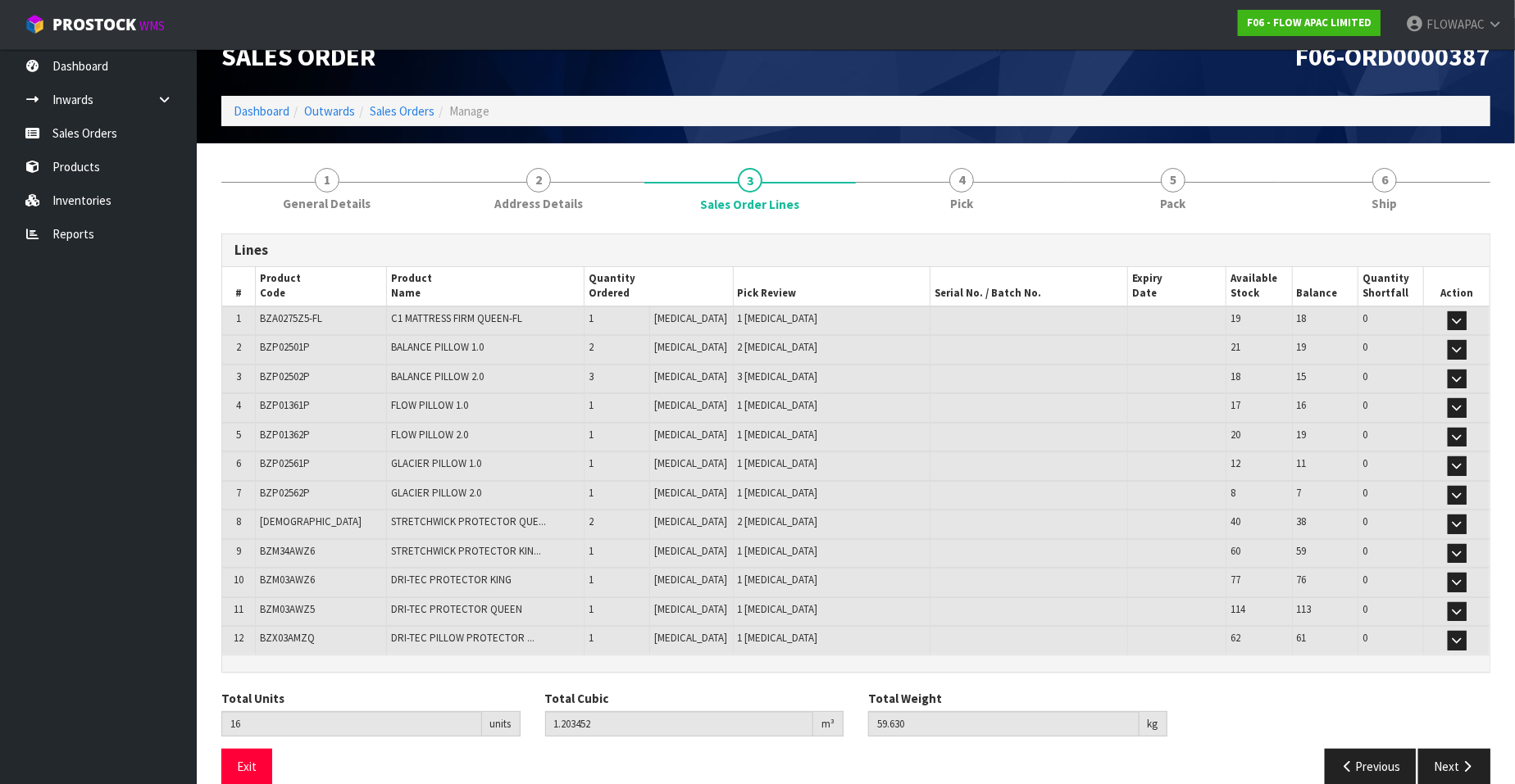
scroll to position [49, 0]
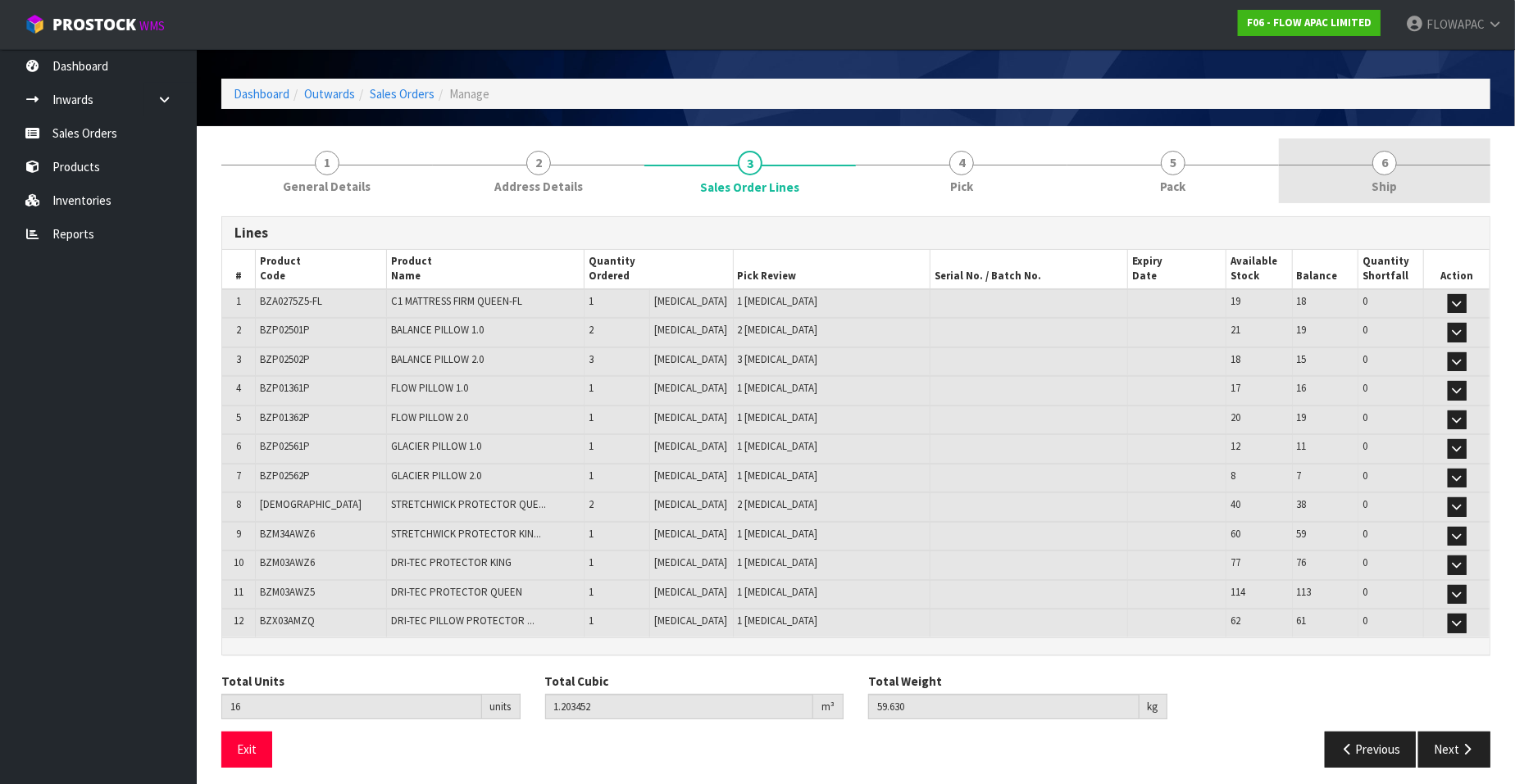
click at [1390, 165] on span "6" at bounding box center [1385, 163] width 24 height 24
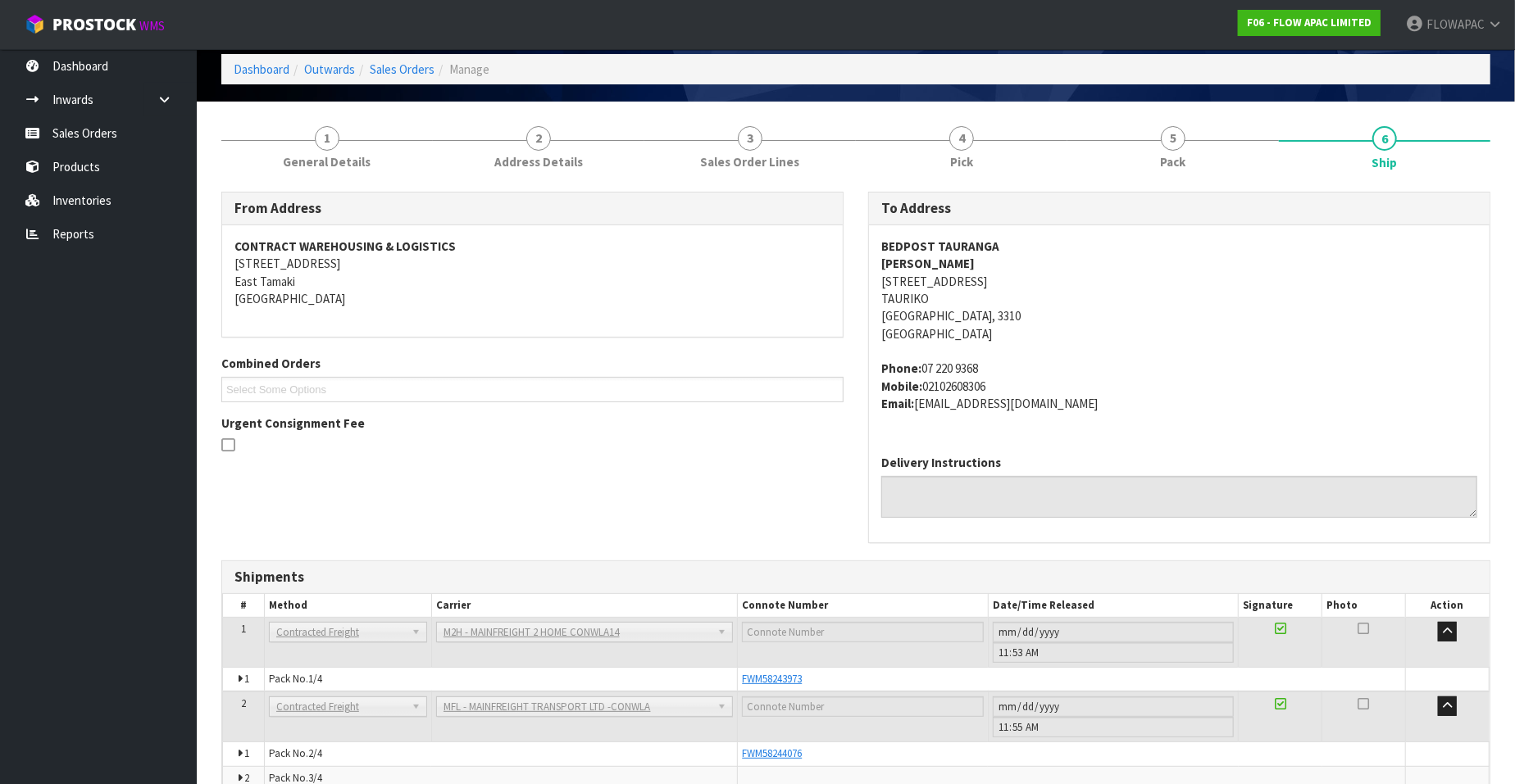
scroll to position [0, 0]
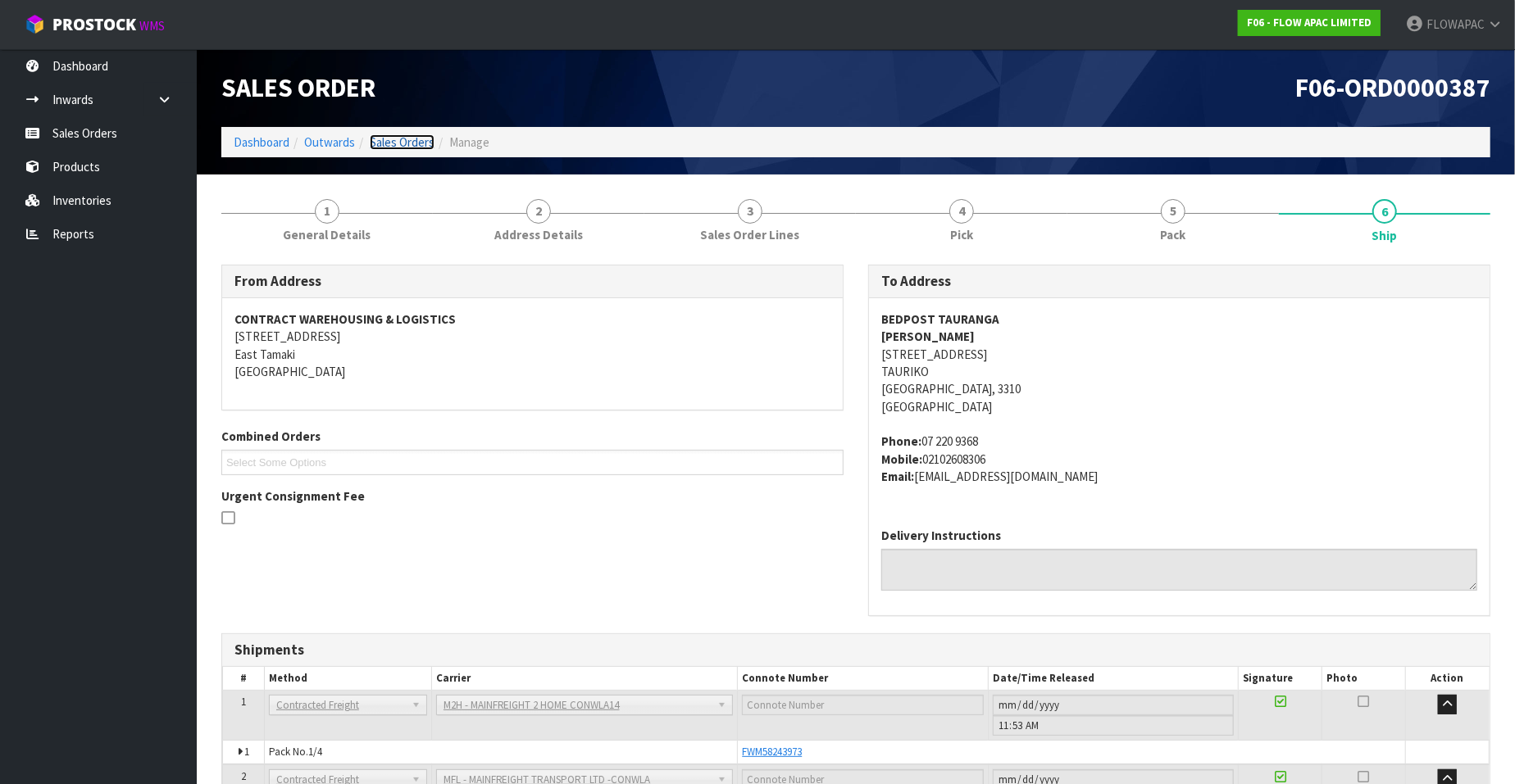
click at [417, 145] on link "Sales Orders" at bounding box center [402, 143] width 65 height 16
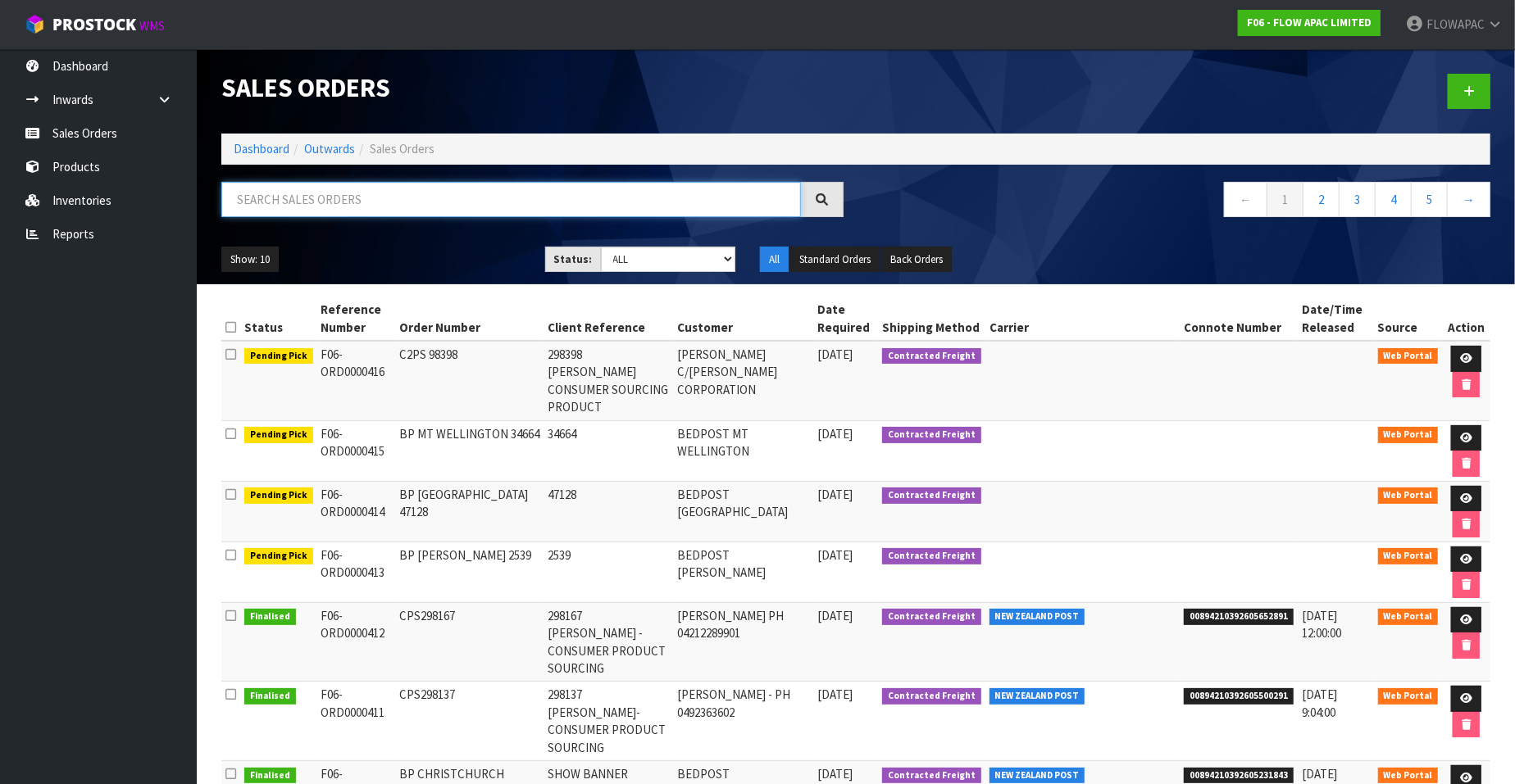
click at [373, 216] on input "text" at bounding box center [511, 199] width 580 height 36
click at [363, 205] on input "text" at bounding box center [511, 199] width 580 height 36
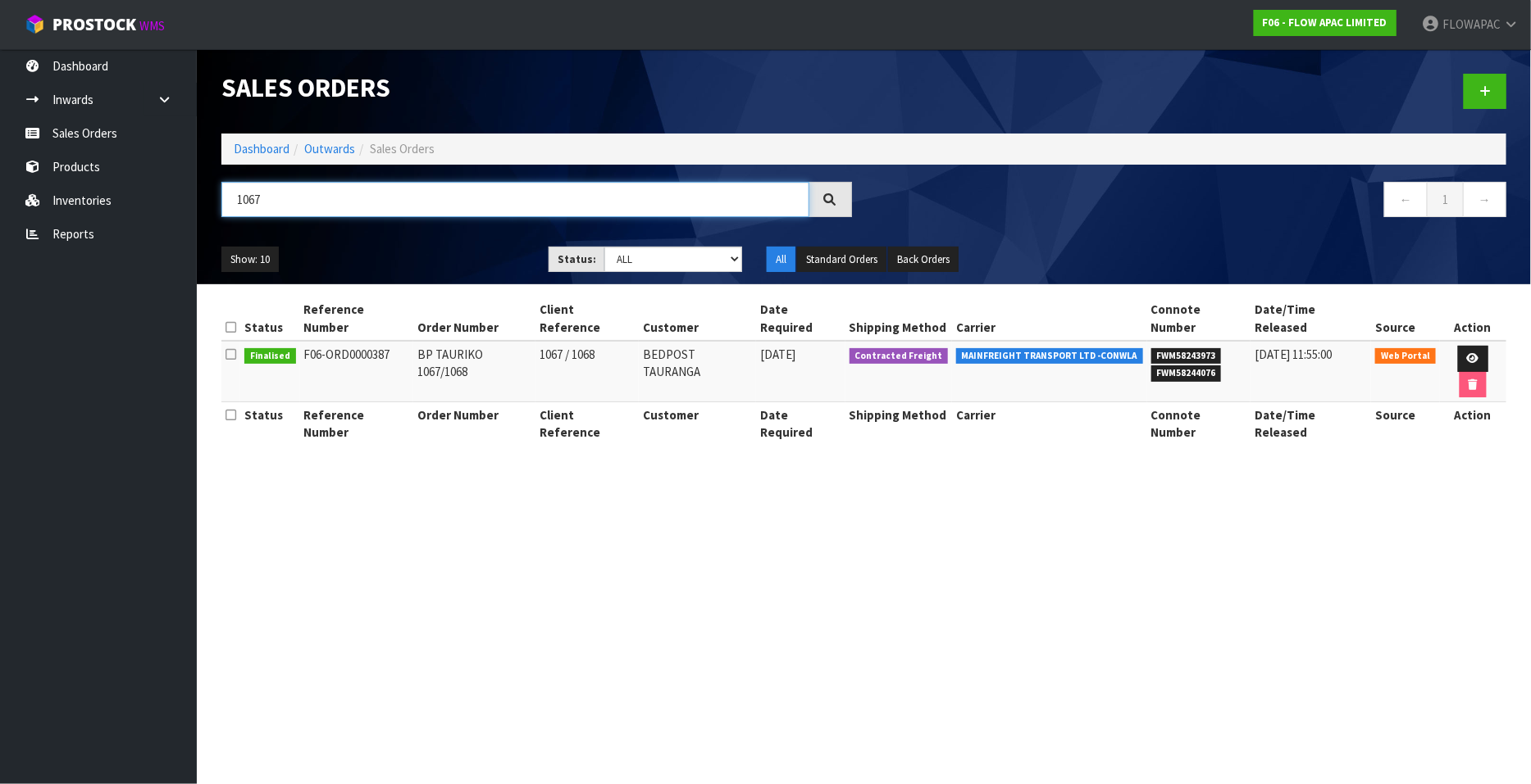
drag, startPoint x: 270, startPoint y: 204, endPoint x: 245, endPoint y: 180, distance: 34.7
click at [217, 202] on div "1067" at bounding box center [536, 205] width 655 height 48
type input "2714"
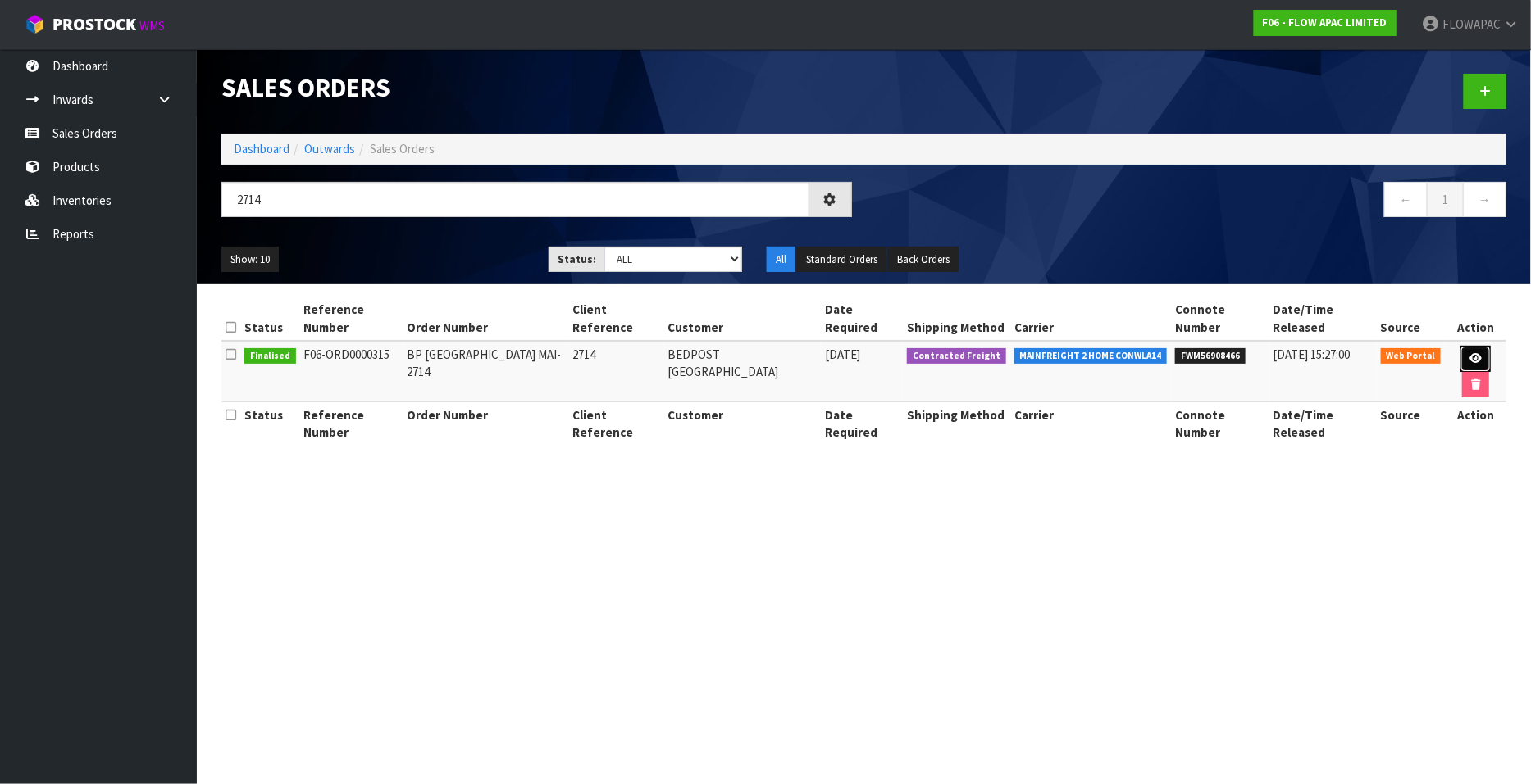
click at [1469, 353] on icon at bounding box center [1475, 358] width 12 height 10
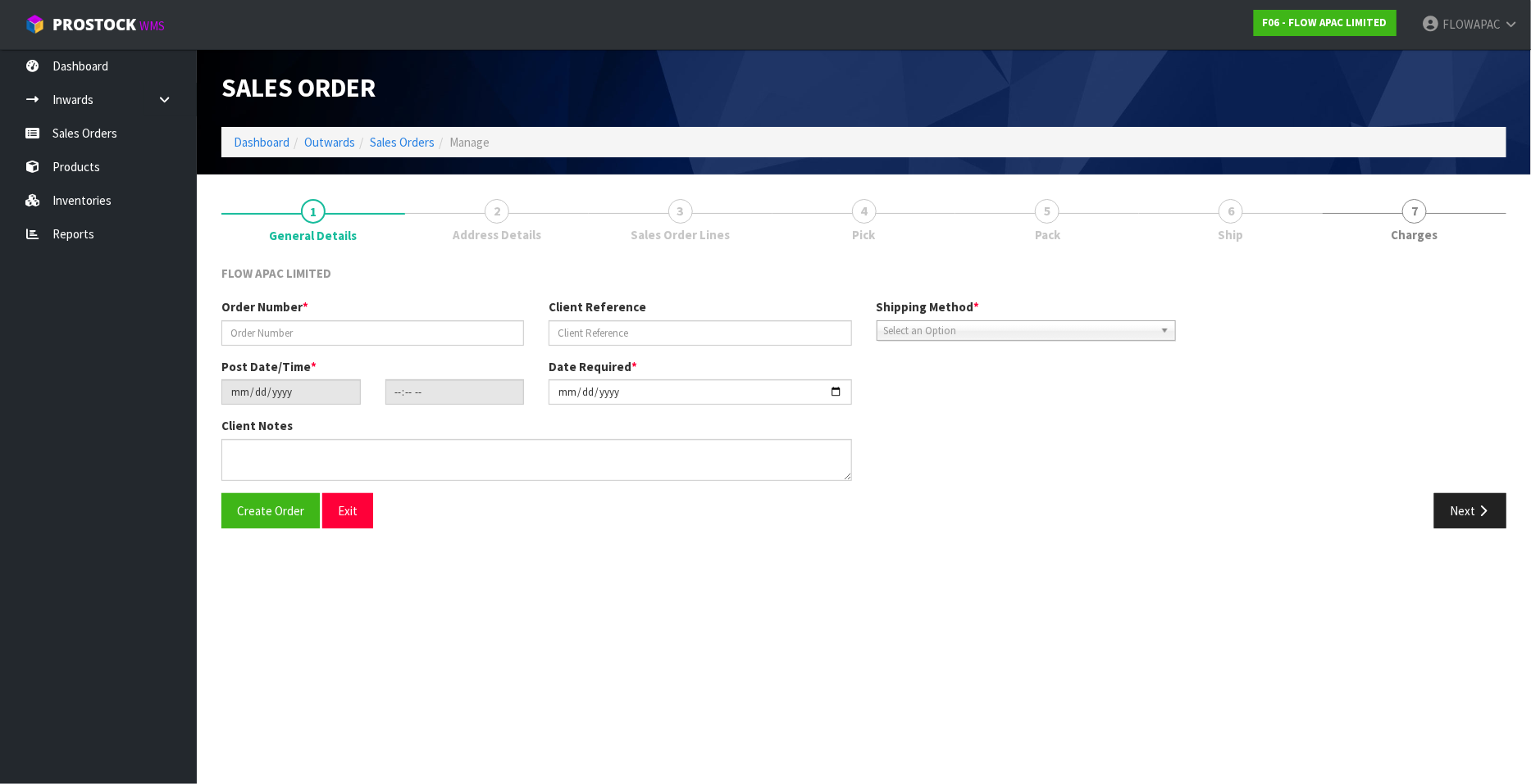
type input "BP [GEOGRAPHIC_DATA] MAI-2714"
type input "2714"
type input "2025-05-05"
type input "13:41:00.000"
type input "2025-05-05"
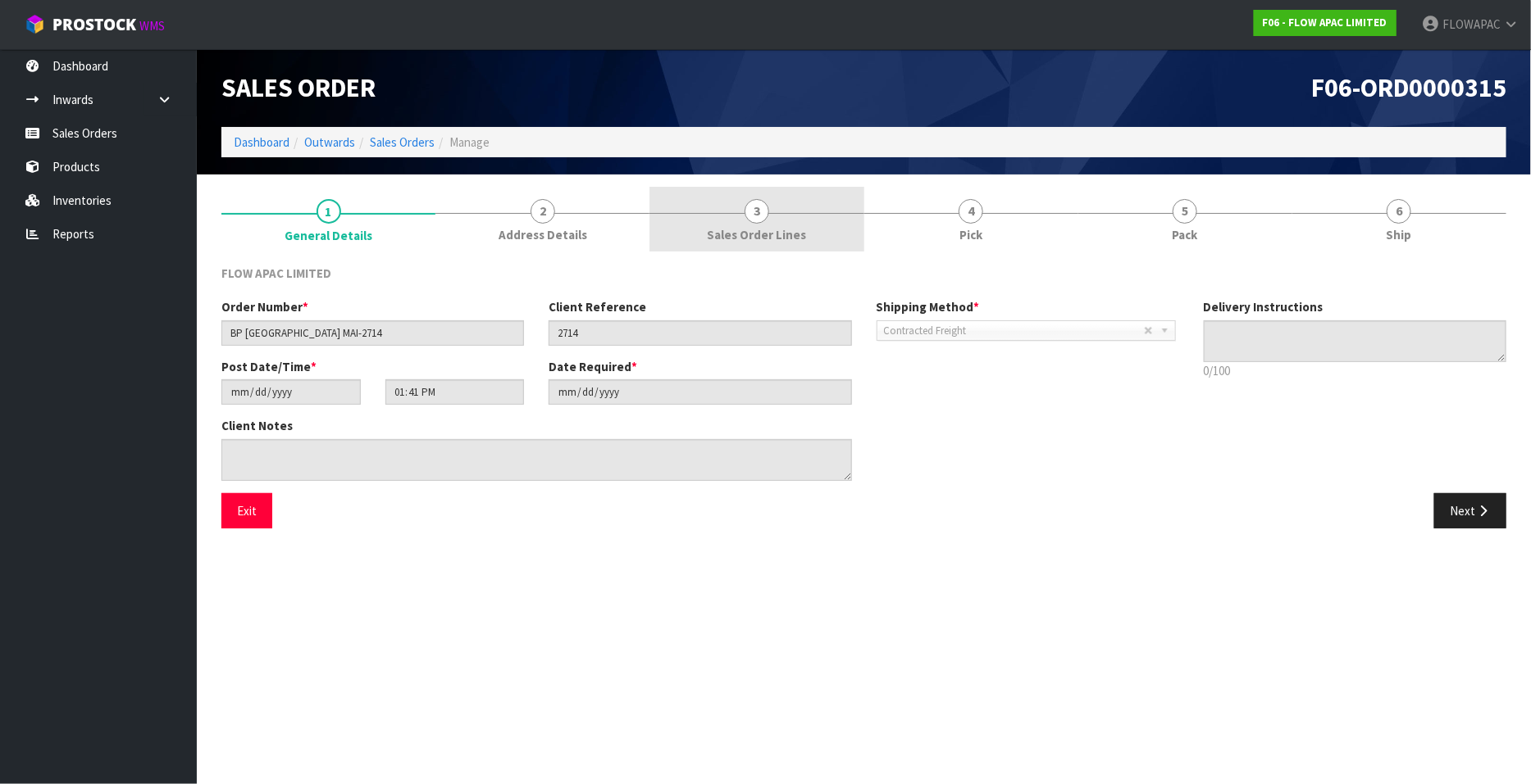
click at [751, 212] on span "3" at bounding box center [756, 211] width 24 height 24
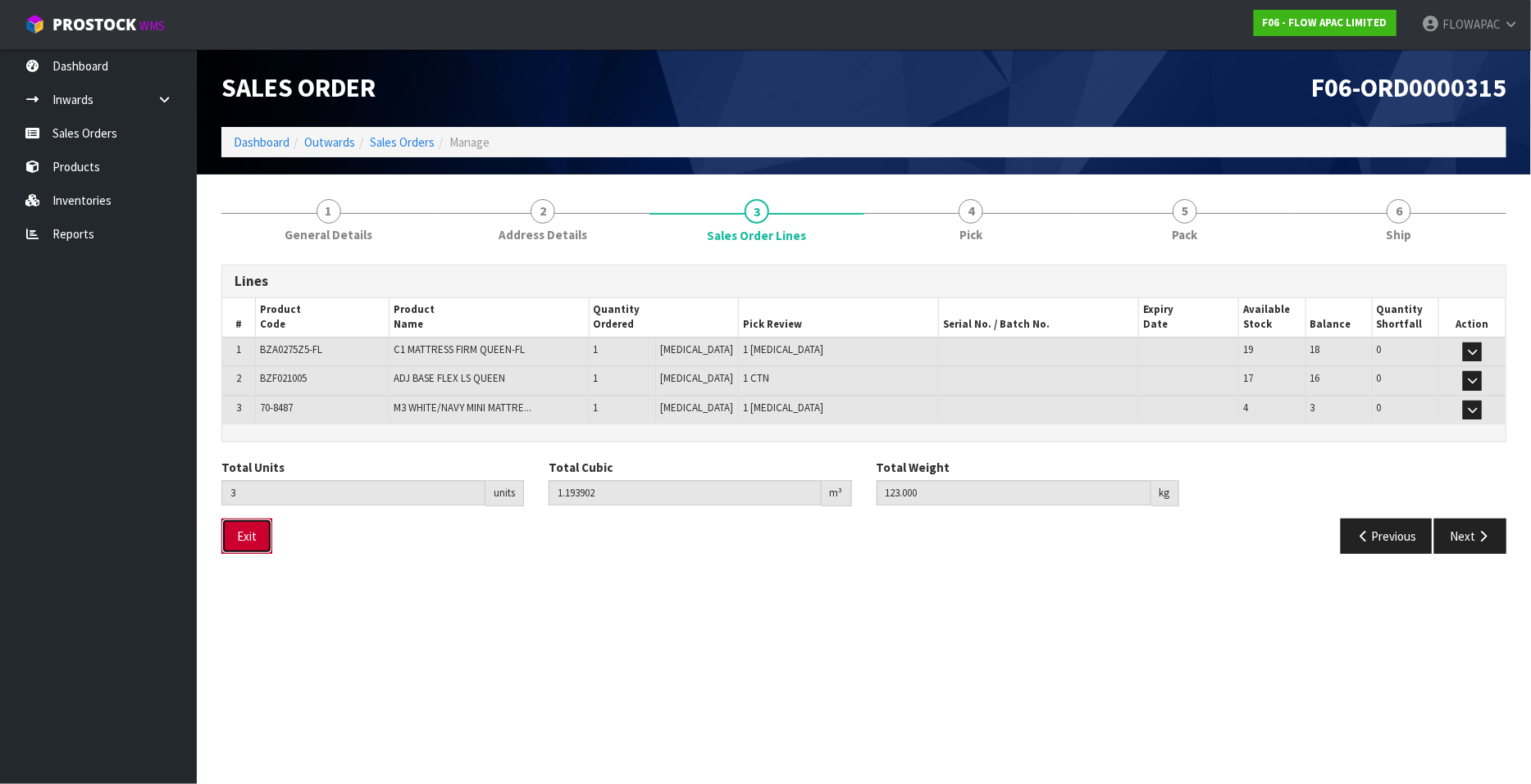
click at [251, 541] on button "Exit" at bounding box center [247, 536] width 50 height 36
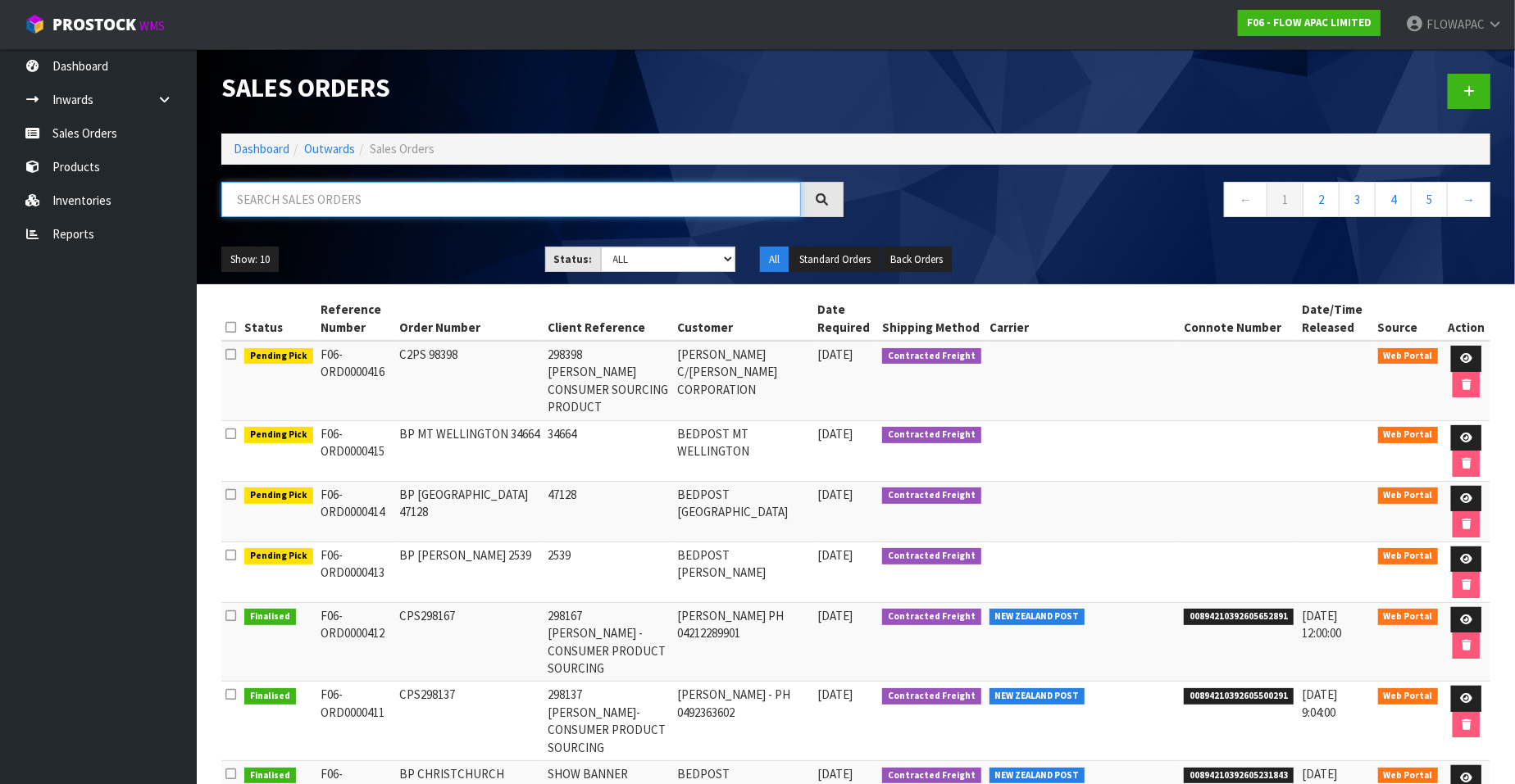
click at [400, 201] on input "text" at bounding box center [511, 199] width 580 height 36
type input "15875"
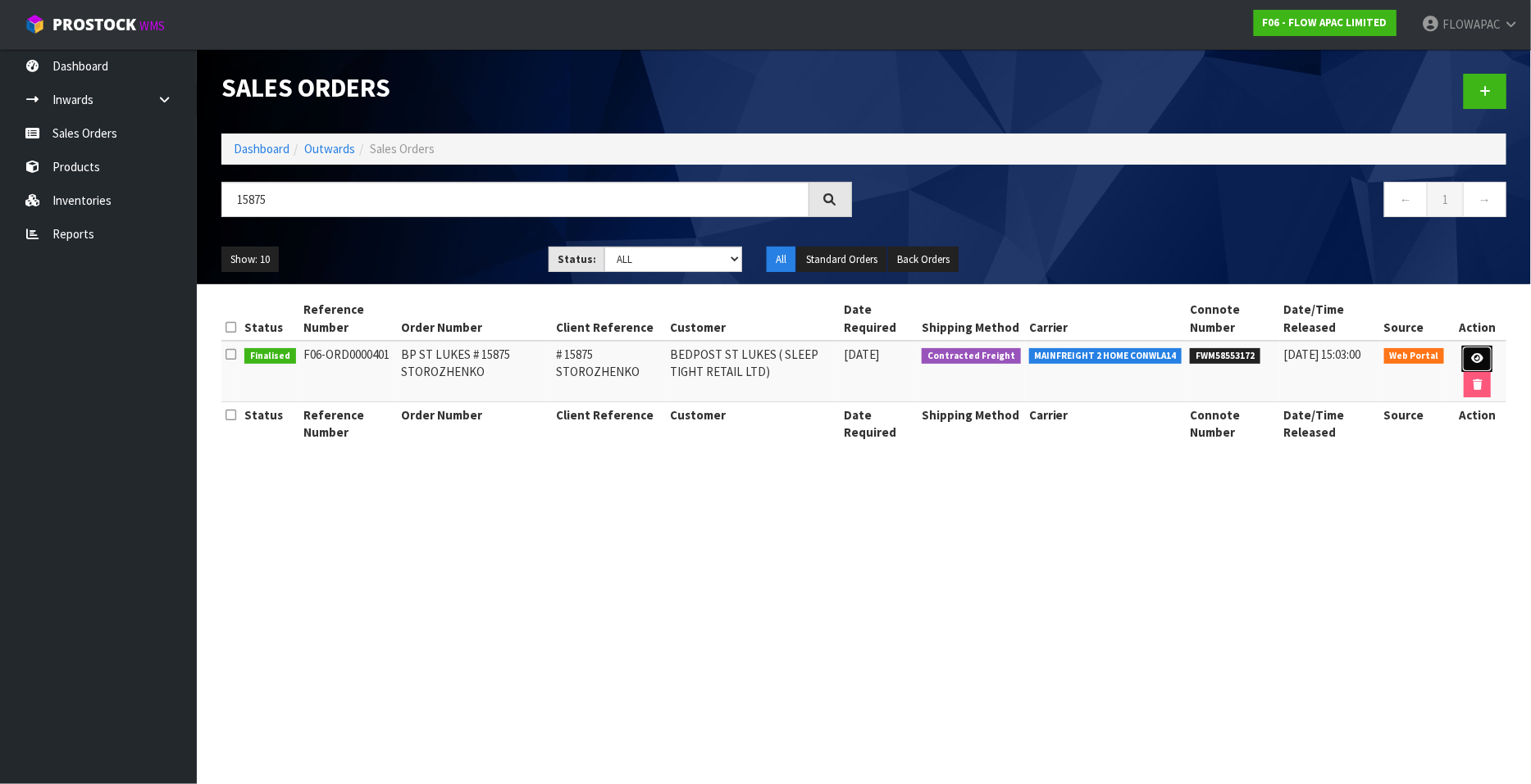
click at [1472, 355] on icon at bounding box center [1477, 358] width 12 height 10
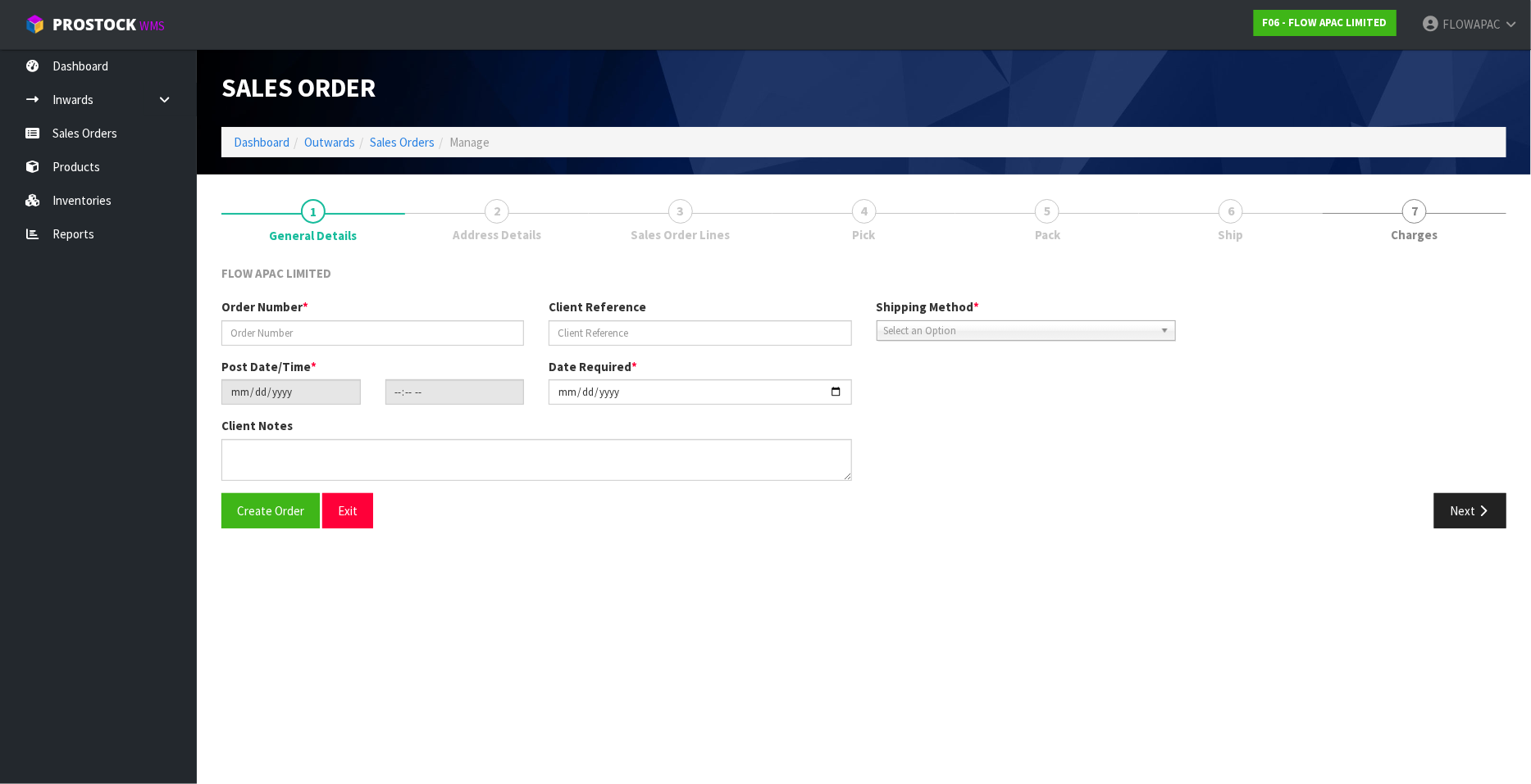
type input "BP ST LUKES # 15875 STOROZHENKO"
type input "# 15875 STOROZHENKO"
type input "2025-09-04"
type input "22:07:00.000"
type input "2025-09-04"
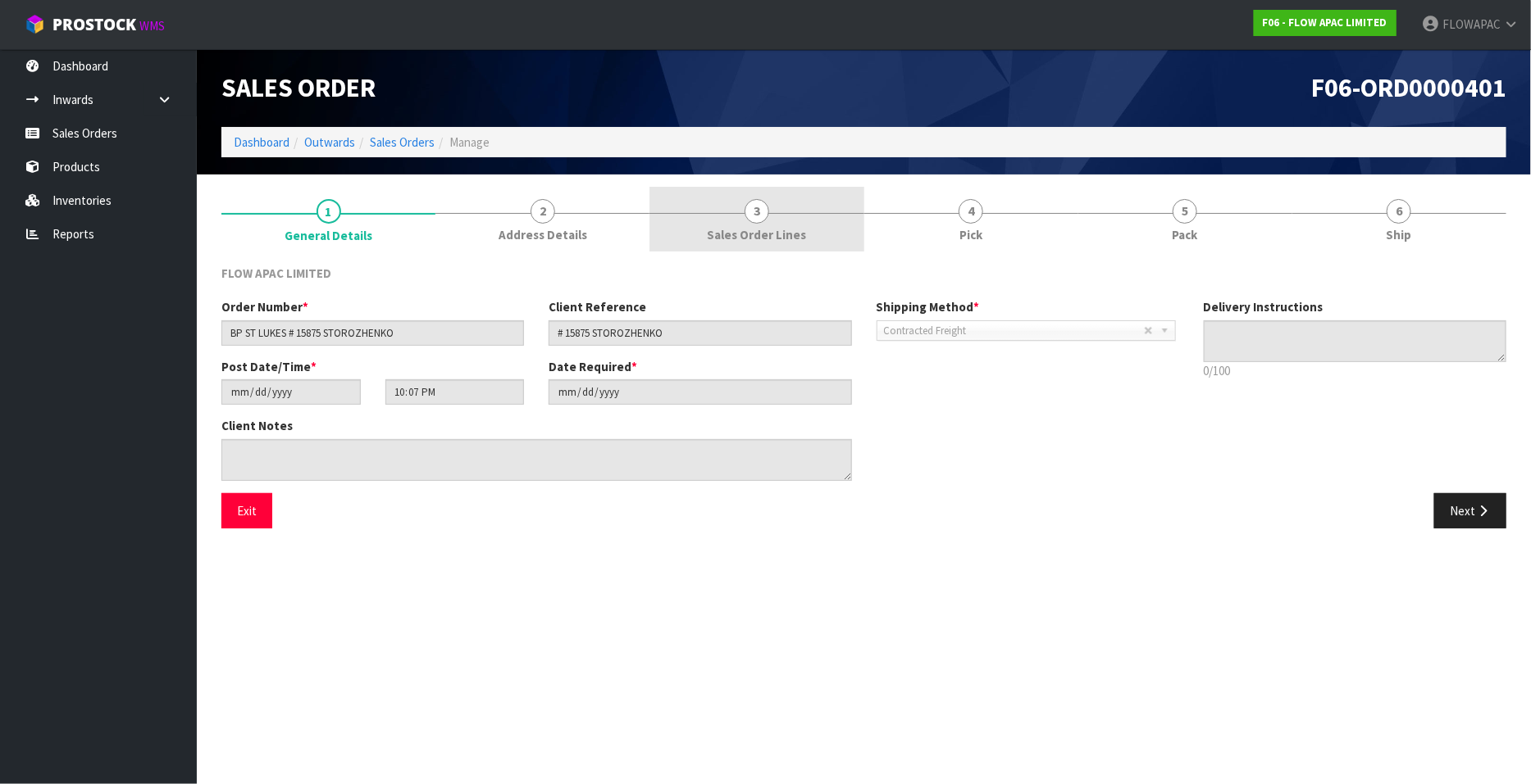
click at [753, 211] on span "3" at bounding box center [756, 211] width 24 height 24
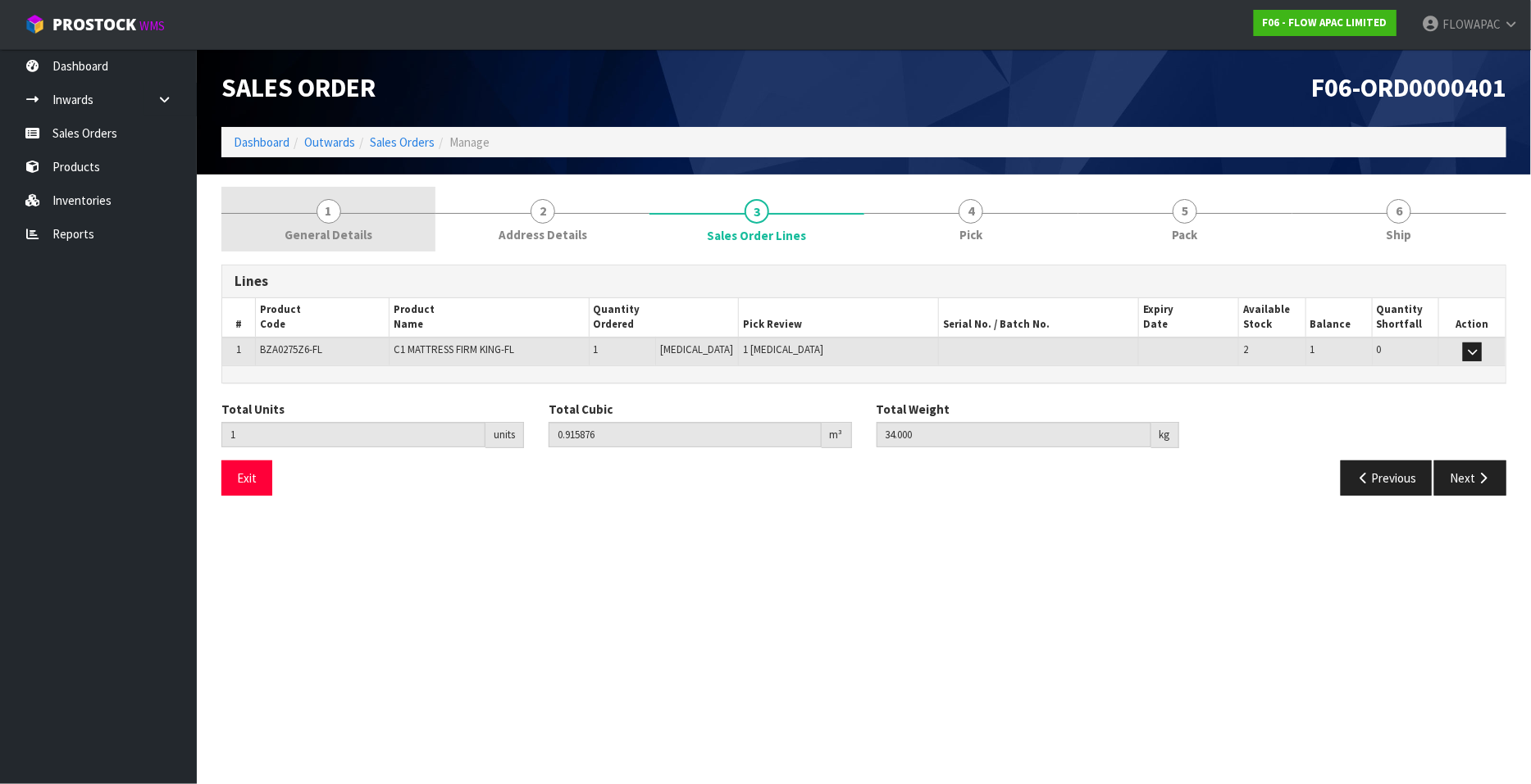
click at [337, 215] on span "1" at bounding box center [329, 211] width 24 height 24
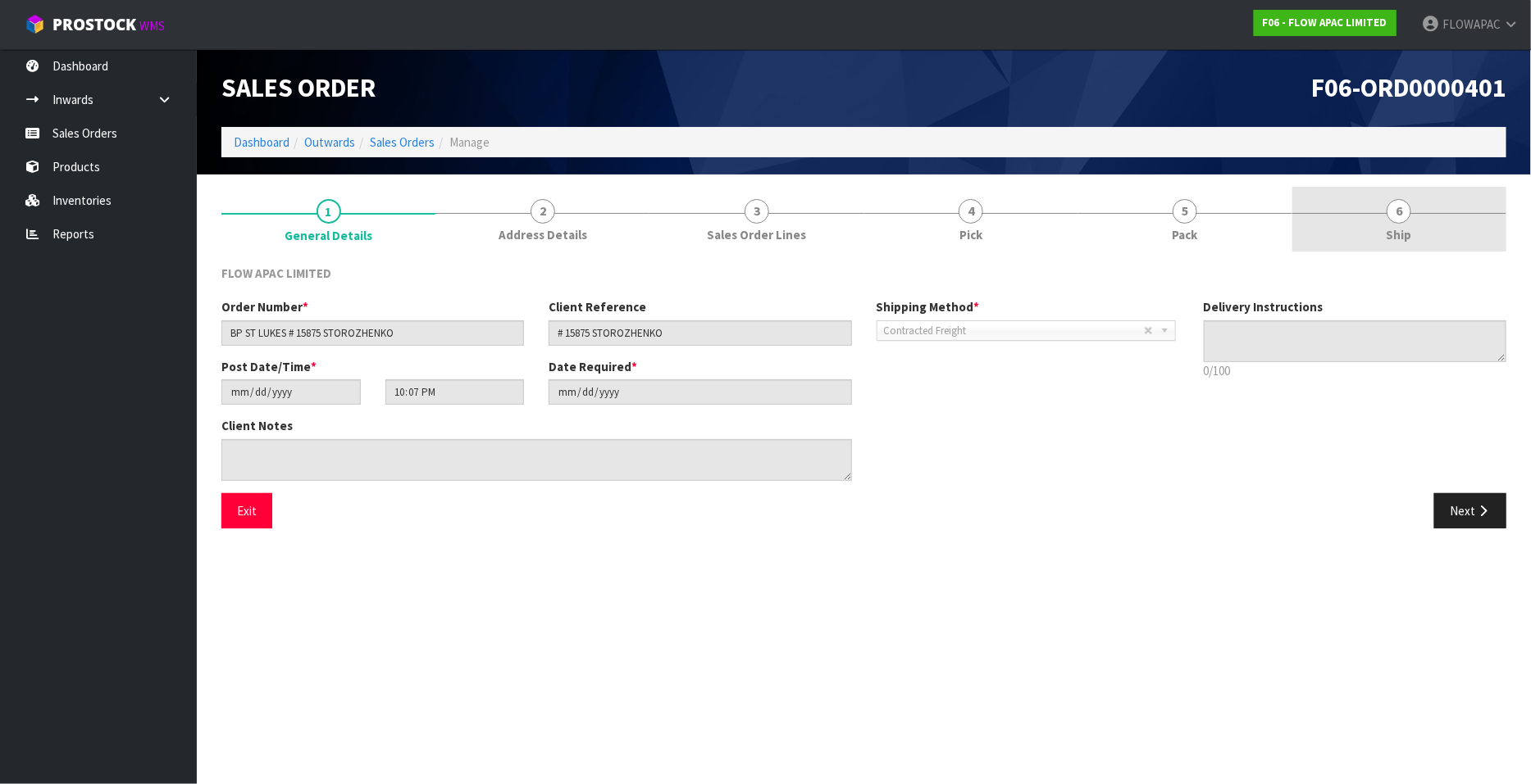
click at [1394, 219] on span "6" at bounding box center [1399, 211] width 24 height 24
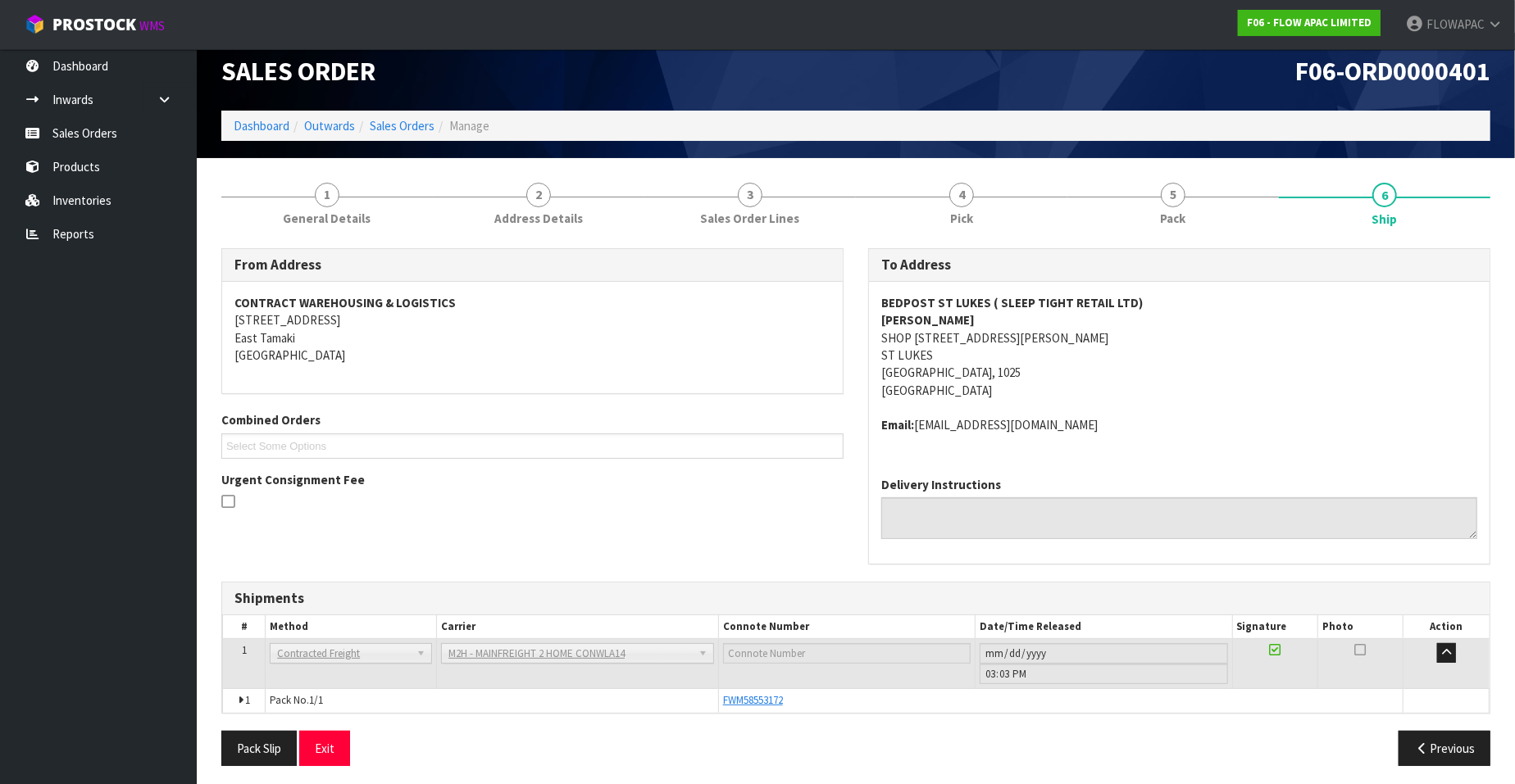
scroll to position [21, 0]
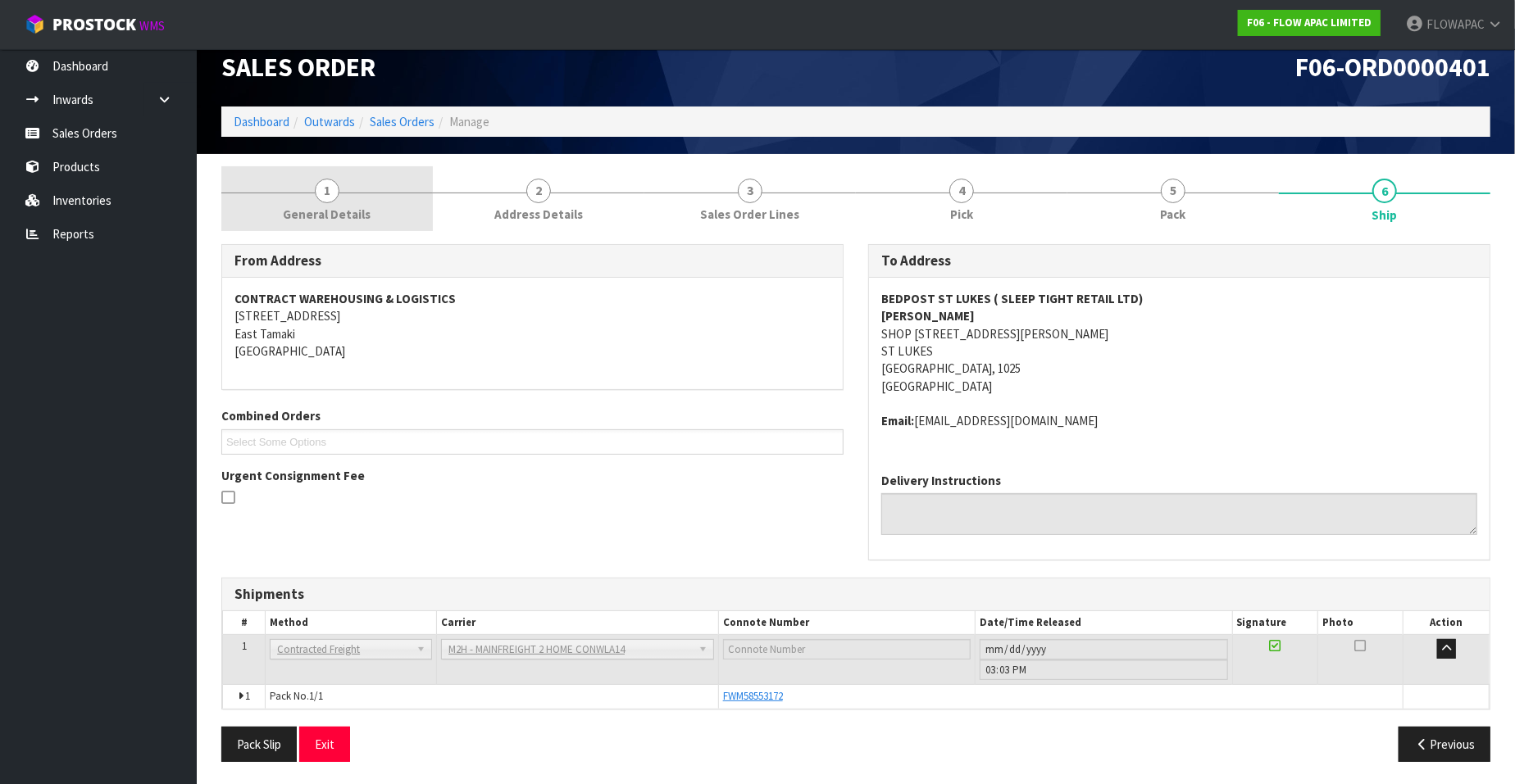
click at [329, 195] on span "1" at bounding box center [327, 191] width 24 height 24
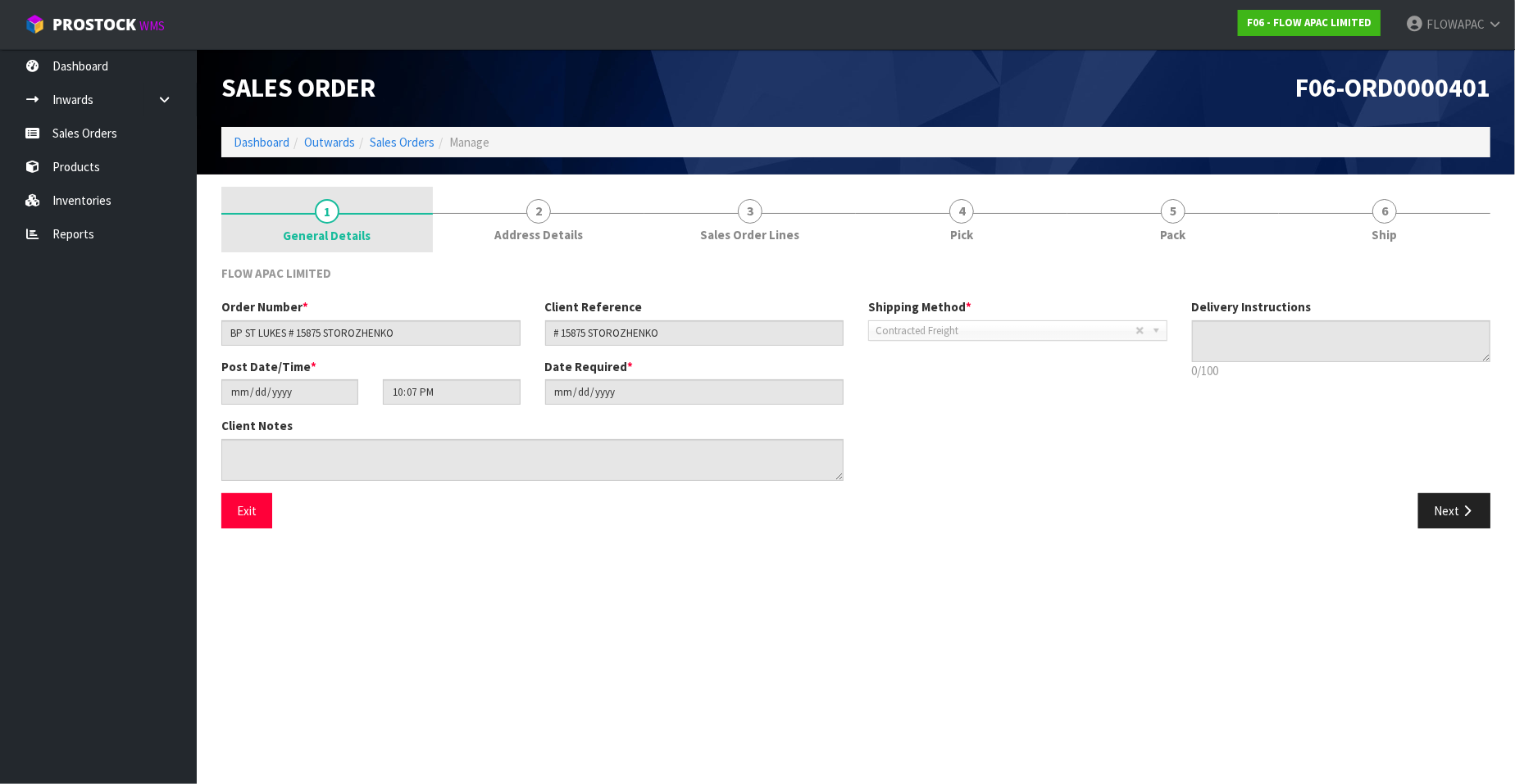
scroll to position [0, 0]
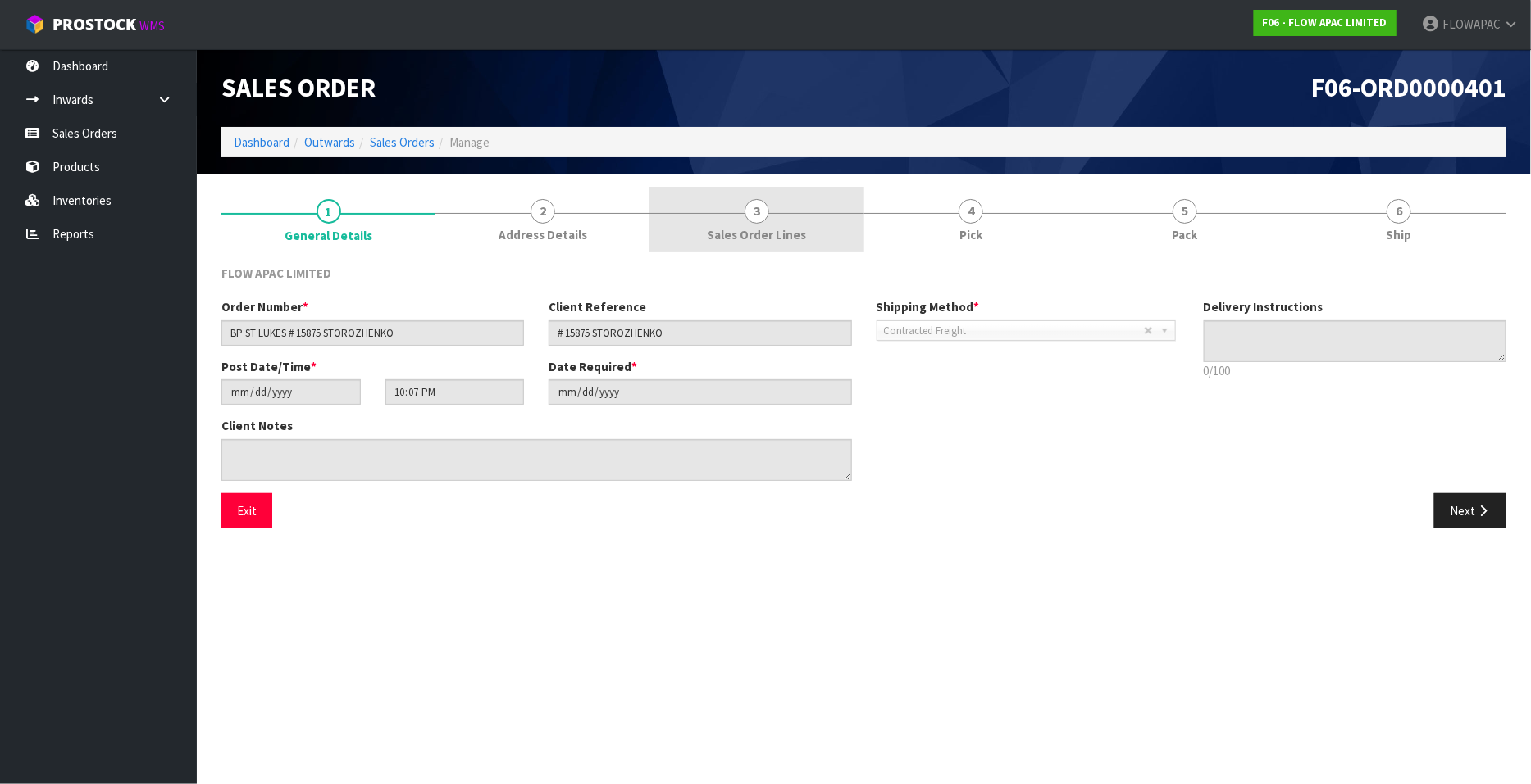
click at [775, 213] on div at bounding box center [756, 213] width 214 height 1
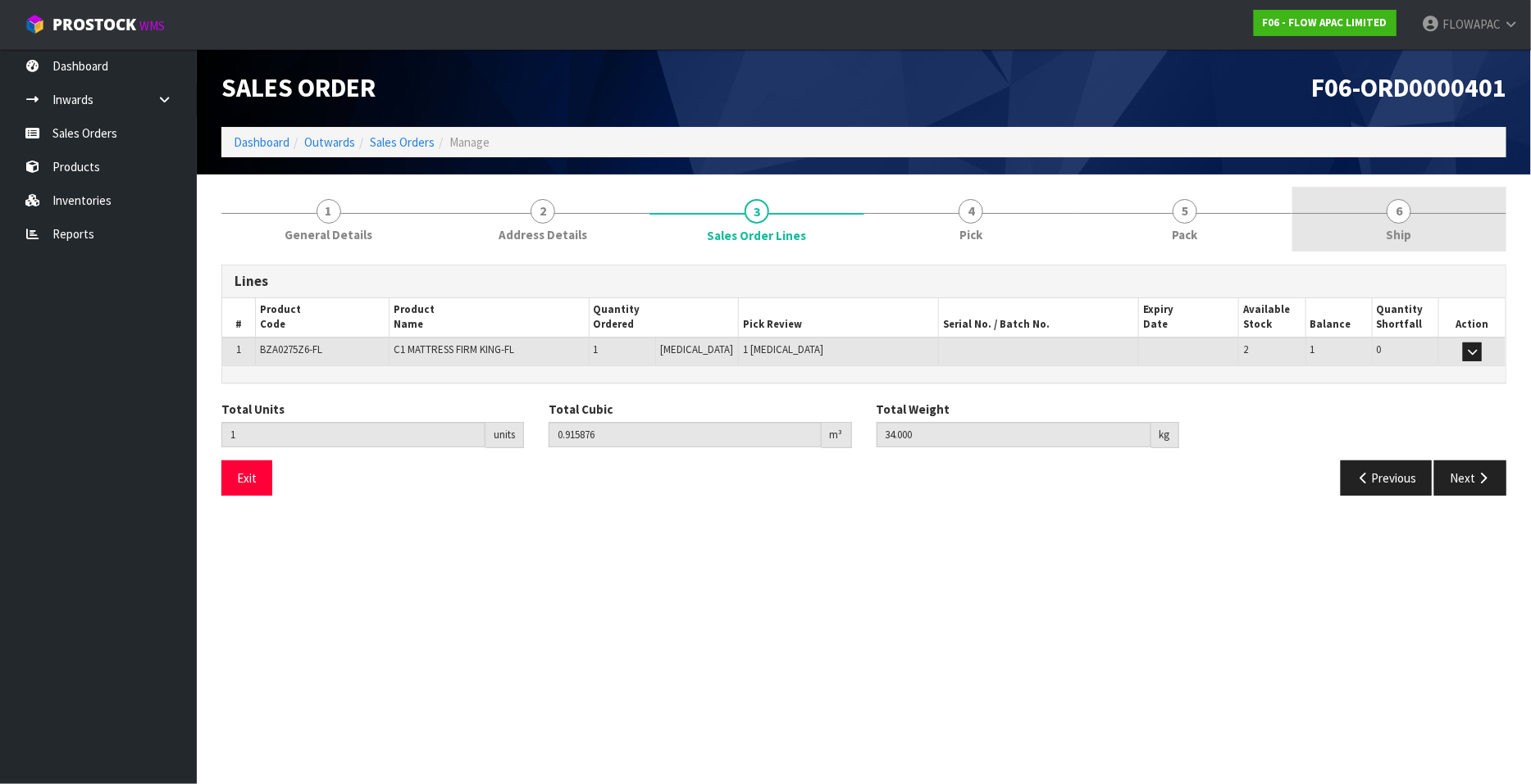
click at [1410, 209] on span "6" at bounding box center [1399, 211] width 24 height 24
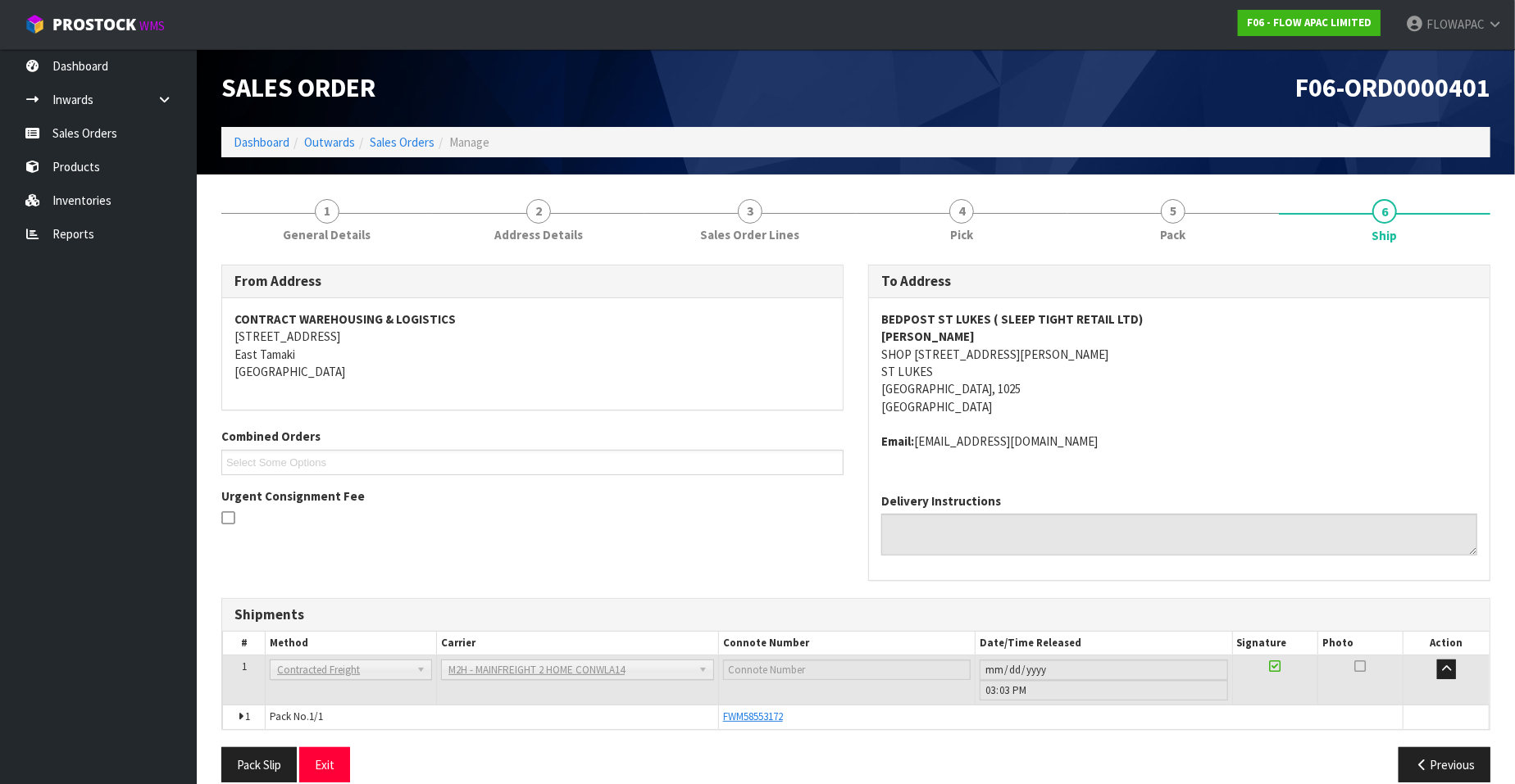
scroll to position [21, 0]
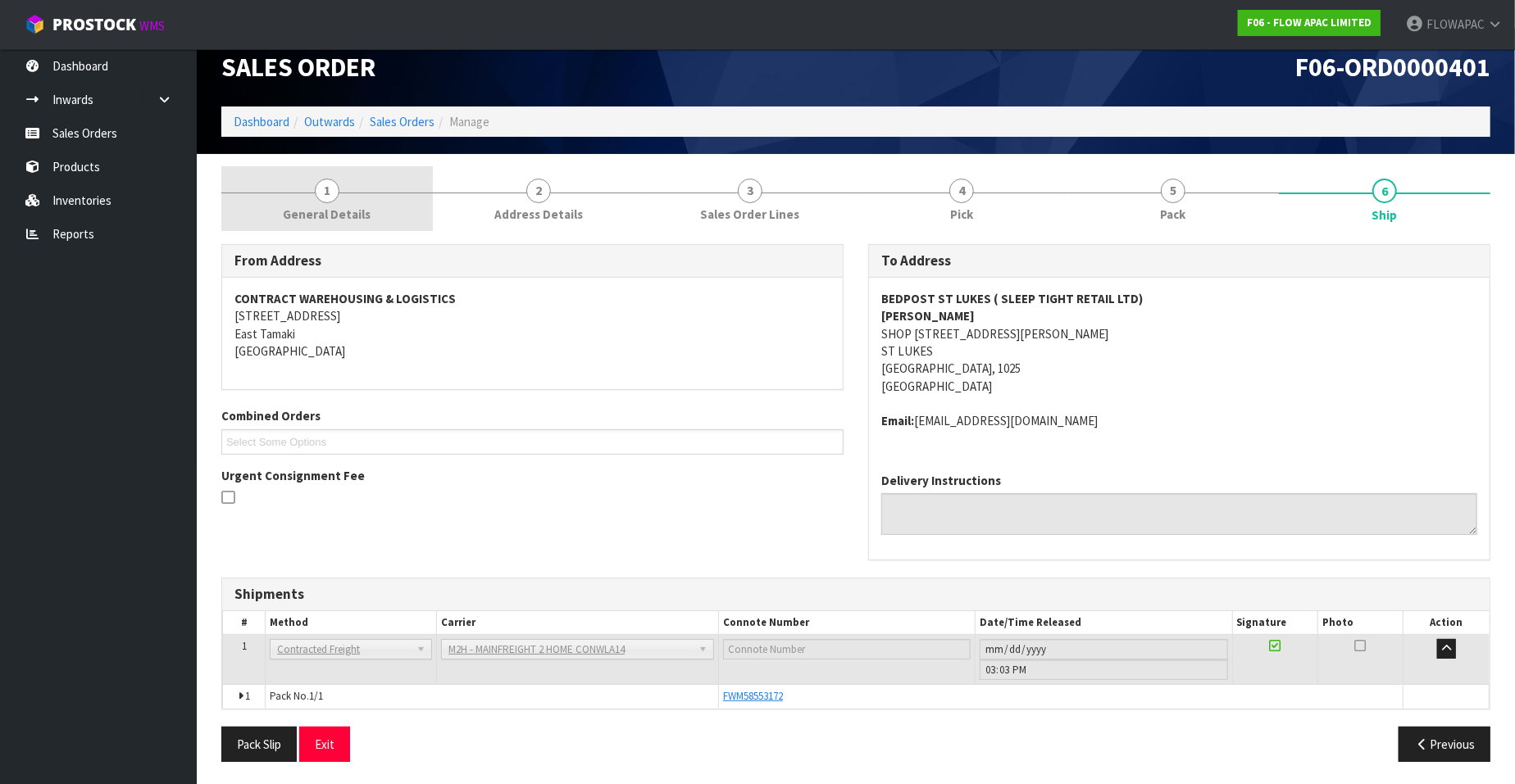
click at [329, 195] on span "1" at bounding box center [327, 191] width 24 height 24
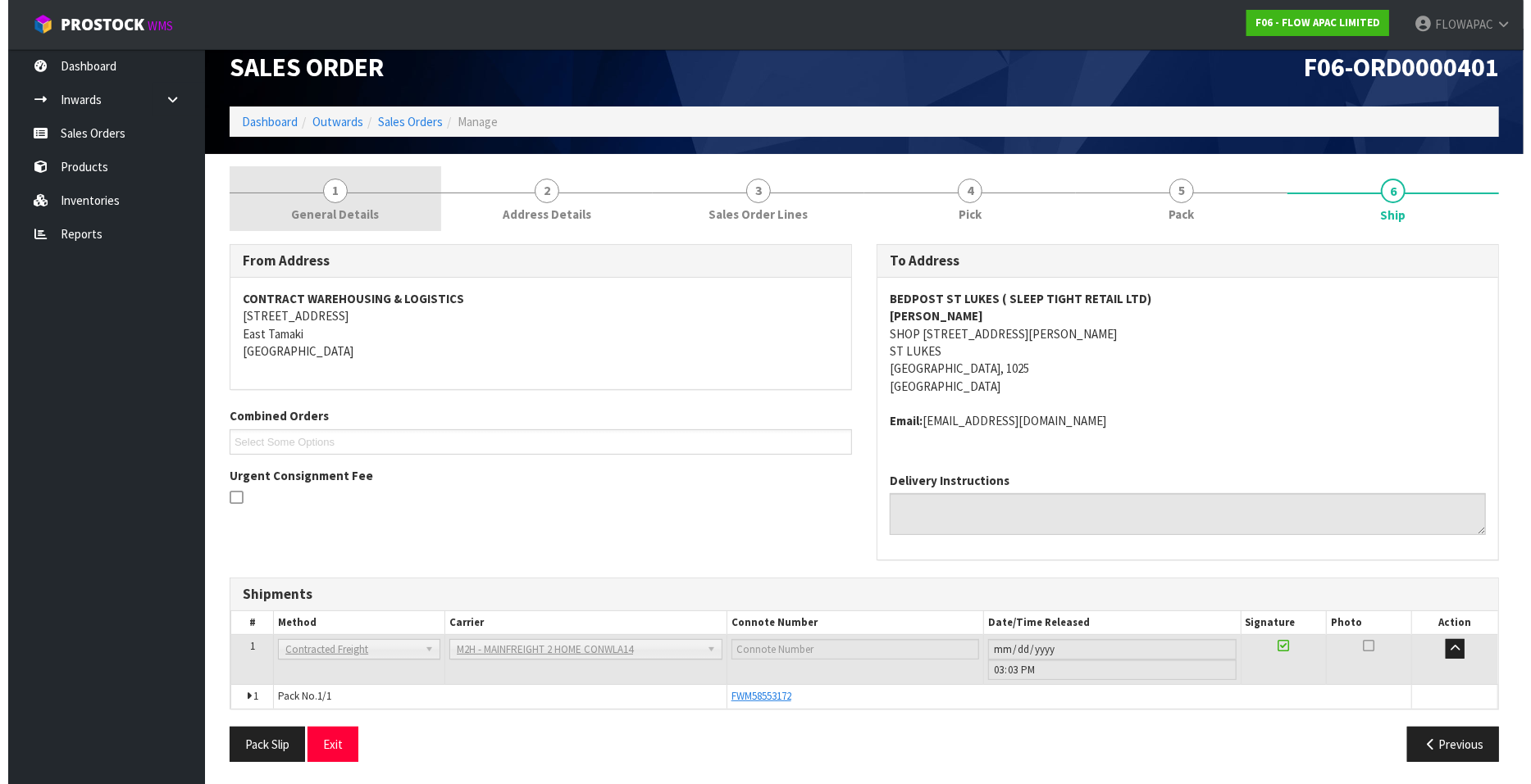
scroll to position [0, 0]
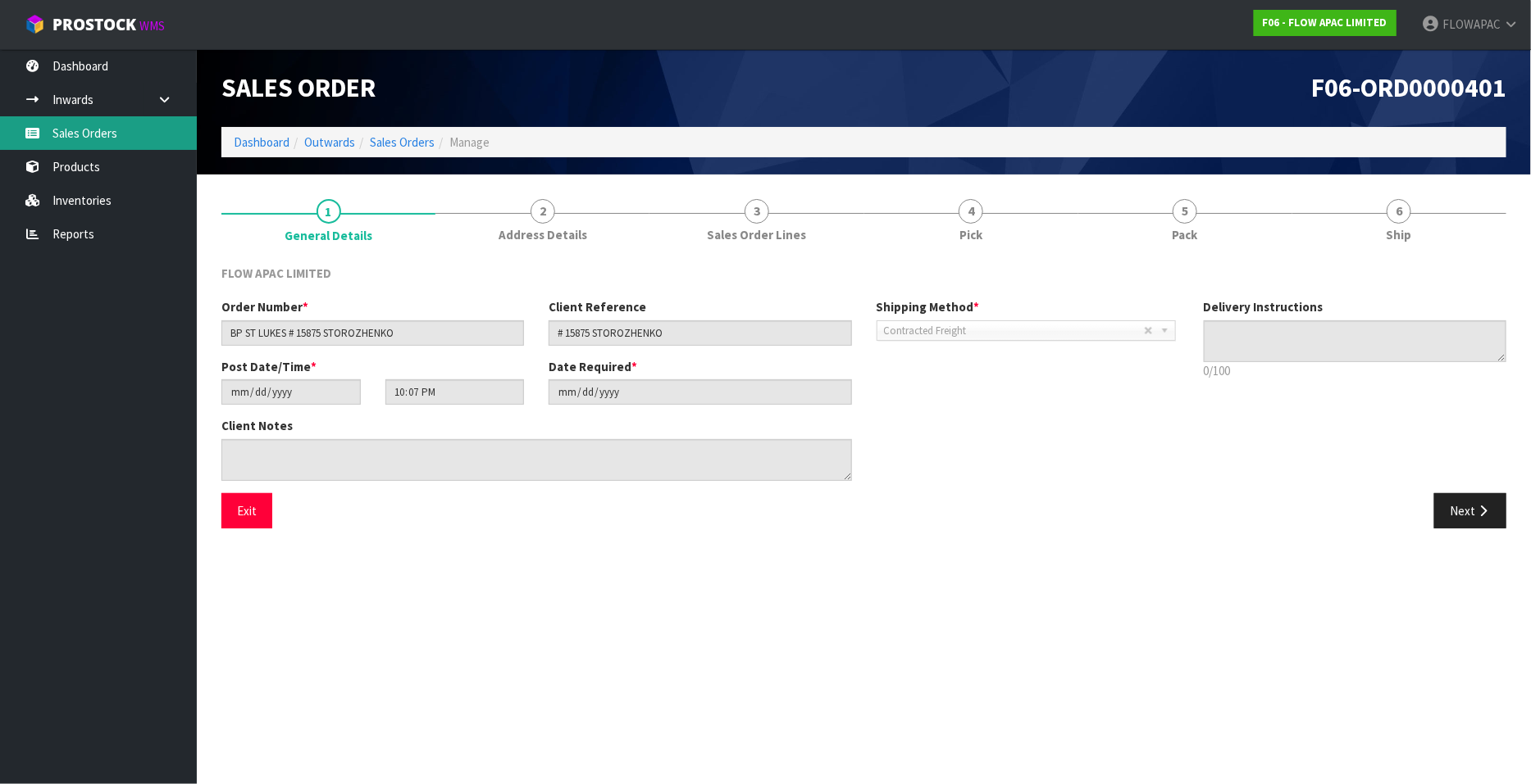
click at [92, 124] on link "Sales Orders" at bounding box center [98, 133] width 196 height 34
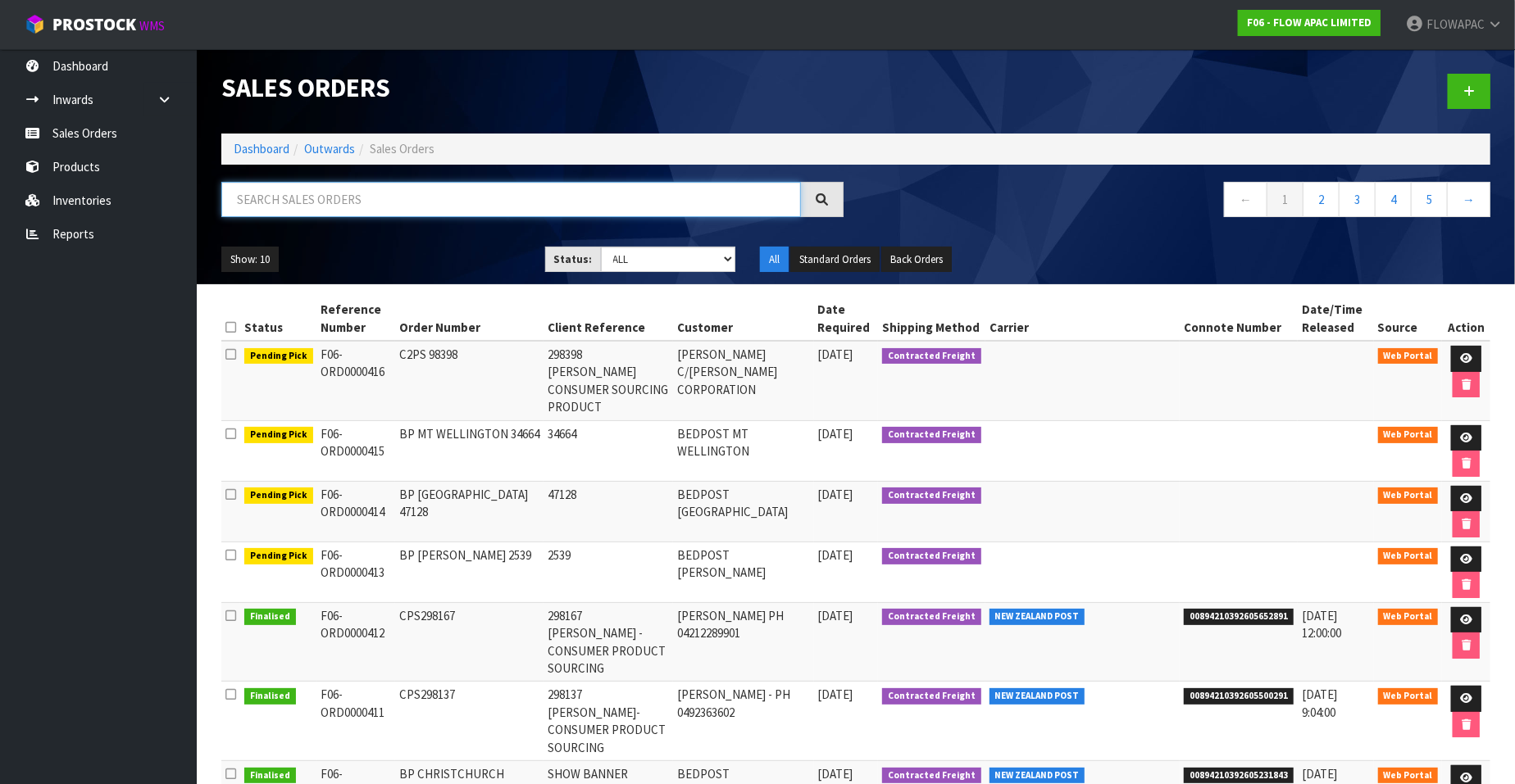
click at [308, 197] on input "text" at bounding box center [511, 199] width 580 height 36
type input "217"
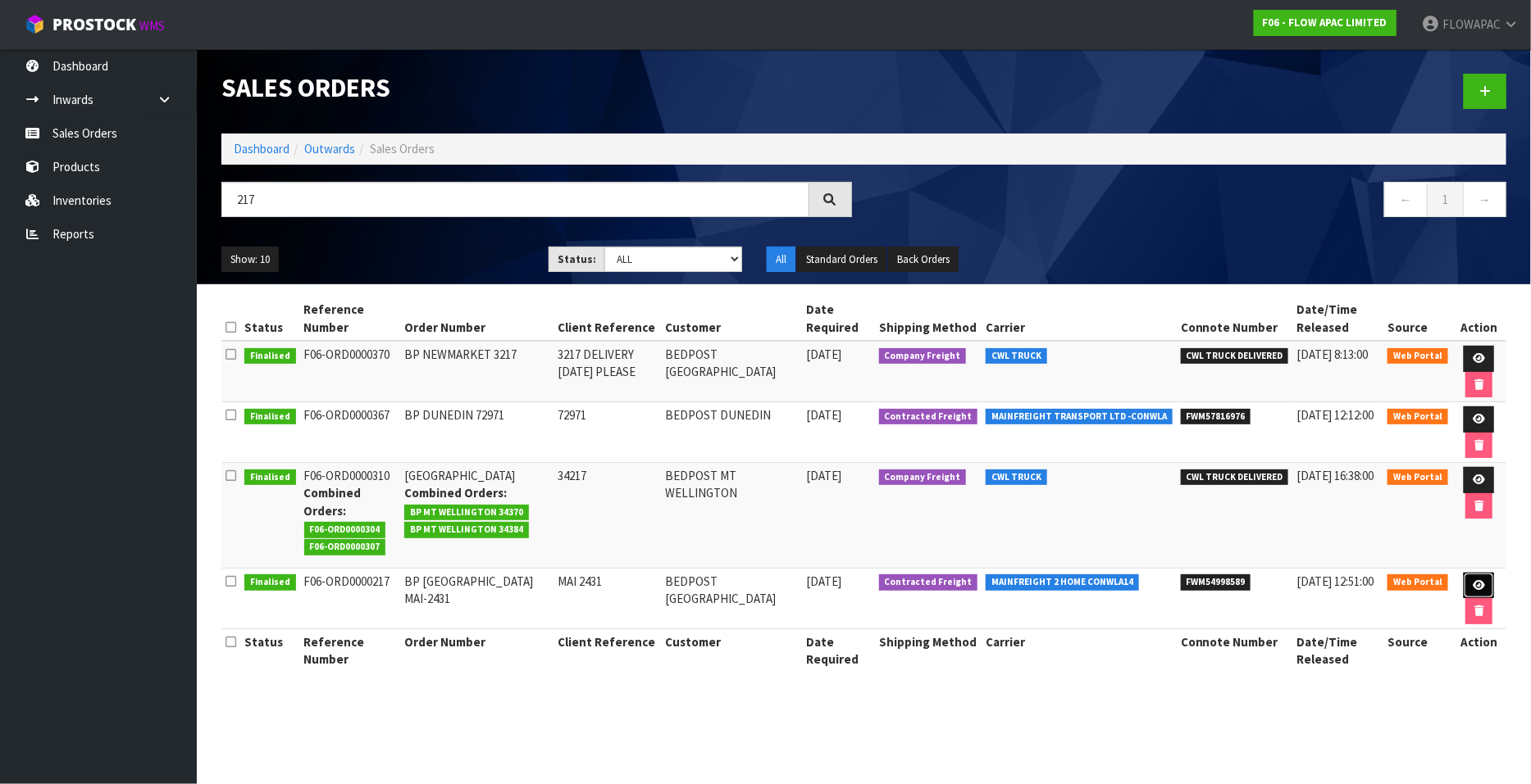
click at [1476, 583] on icon at bounding box center [1479, 586] width 12 height 10
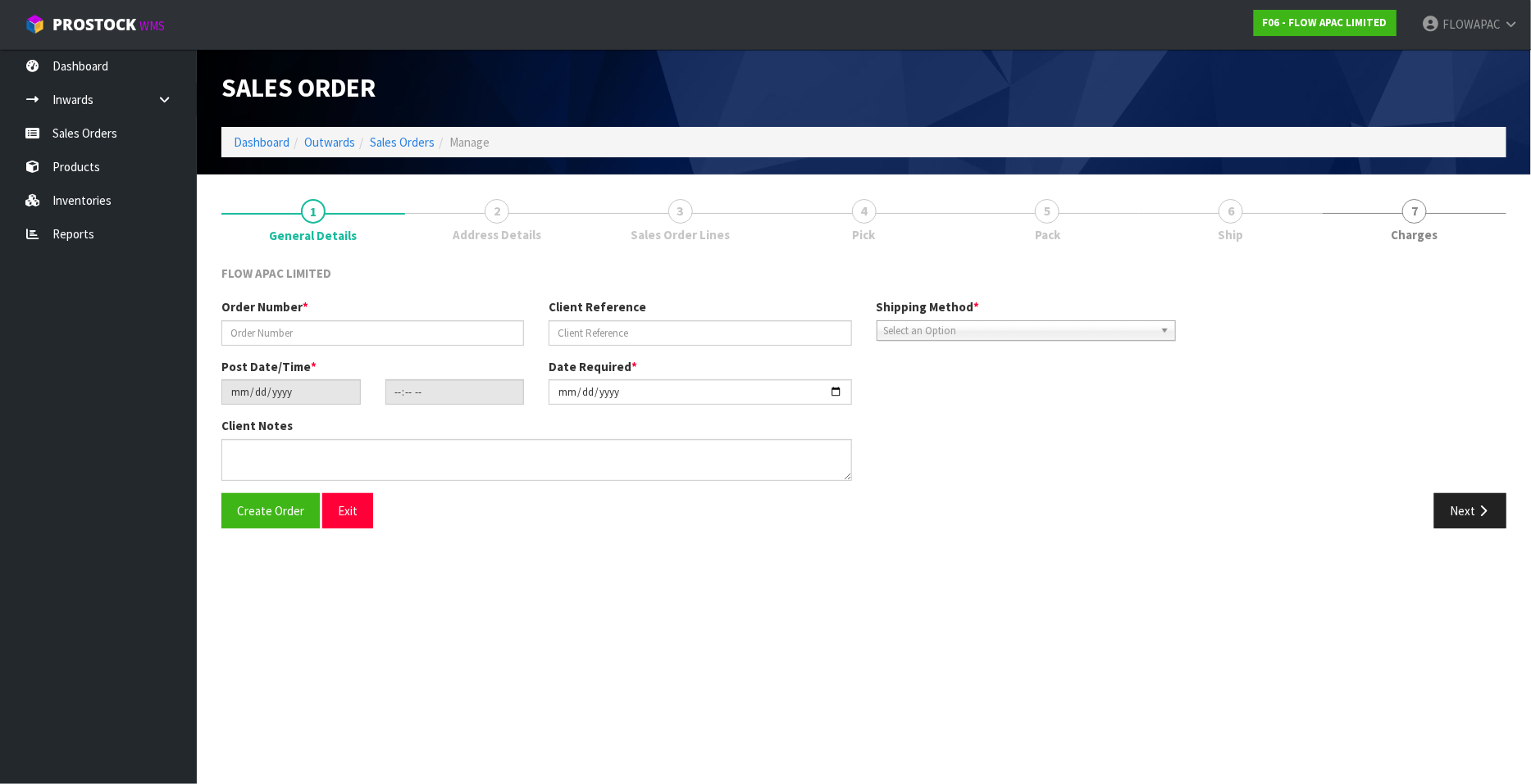
type input "BP [GEOGRAPHIC_DATA] MAI-2431"
type input "MAI 2431"
type input "2024-12-05"
type input "18:50:00.000"
type input "2024-12-06"
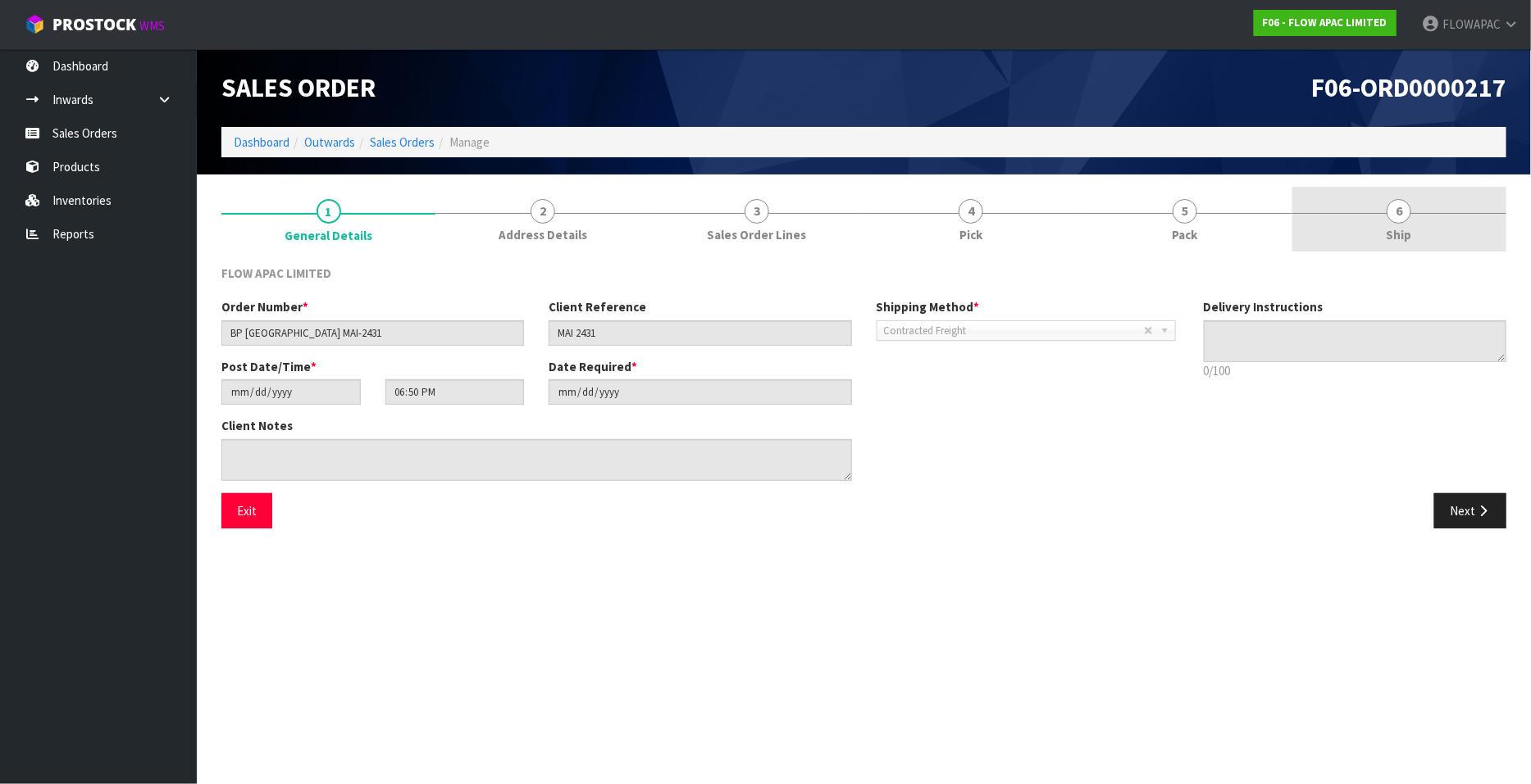
click at [1407, 206] on span "6" at bounding box center [1399, 211] width 24 height 24
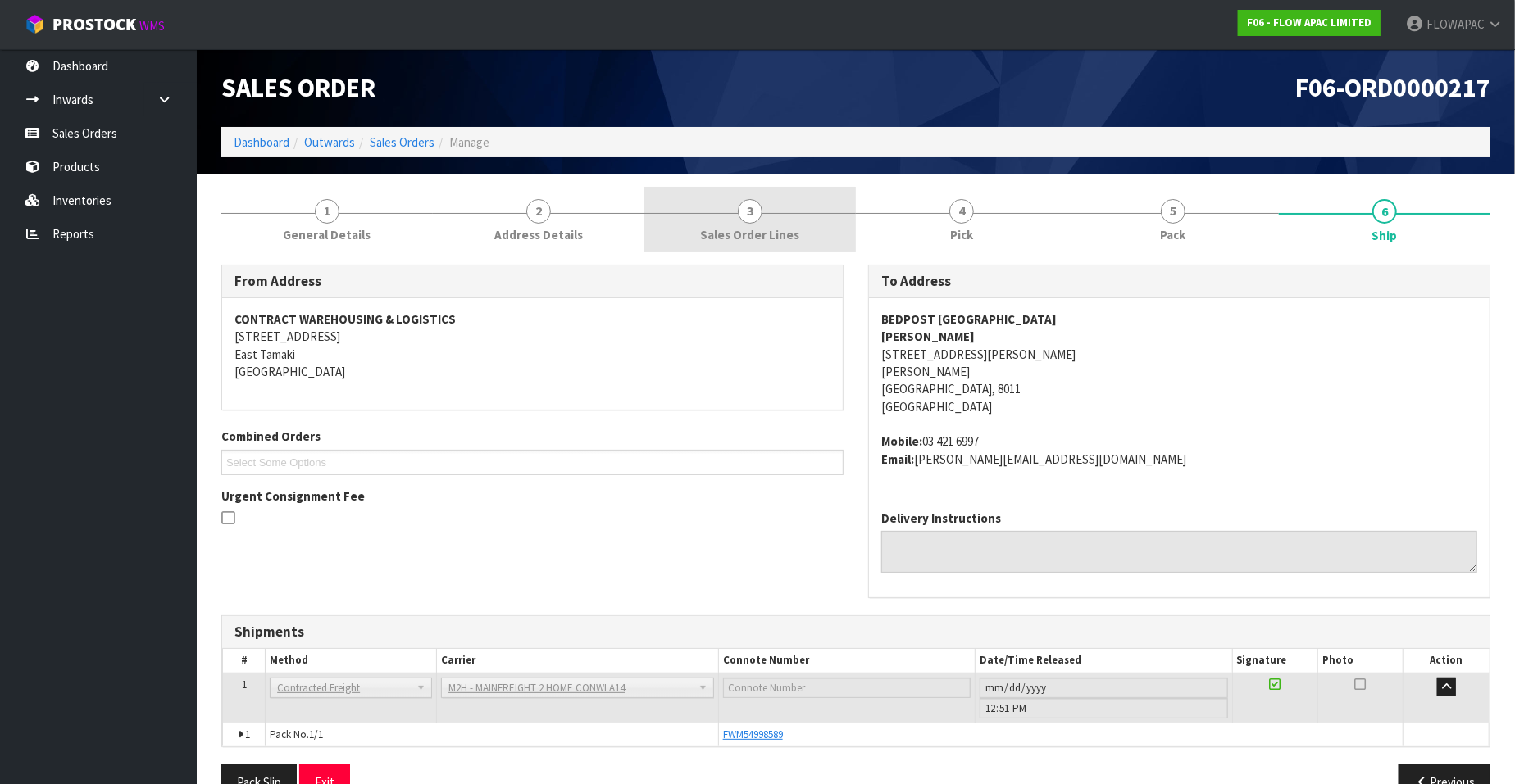
click at [754, 210] on span "3" at bounding box center [750, 211] width 24 height 24
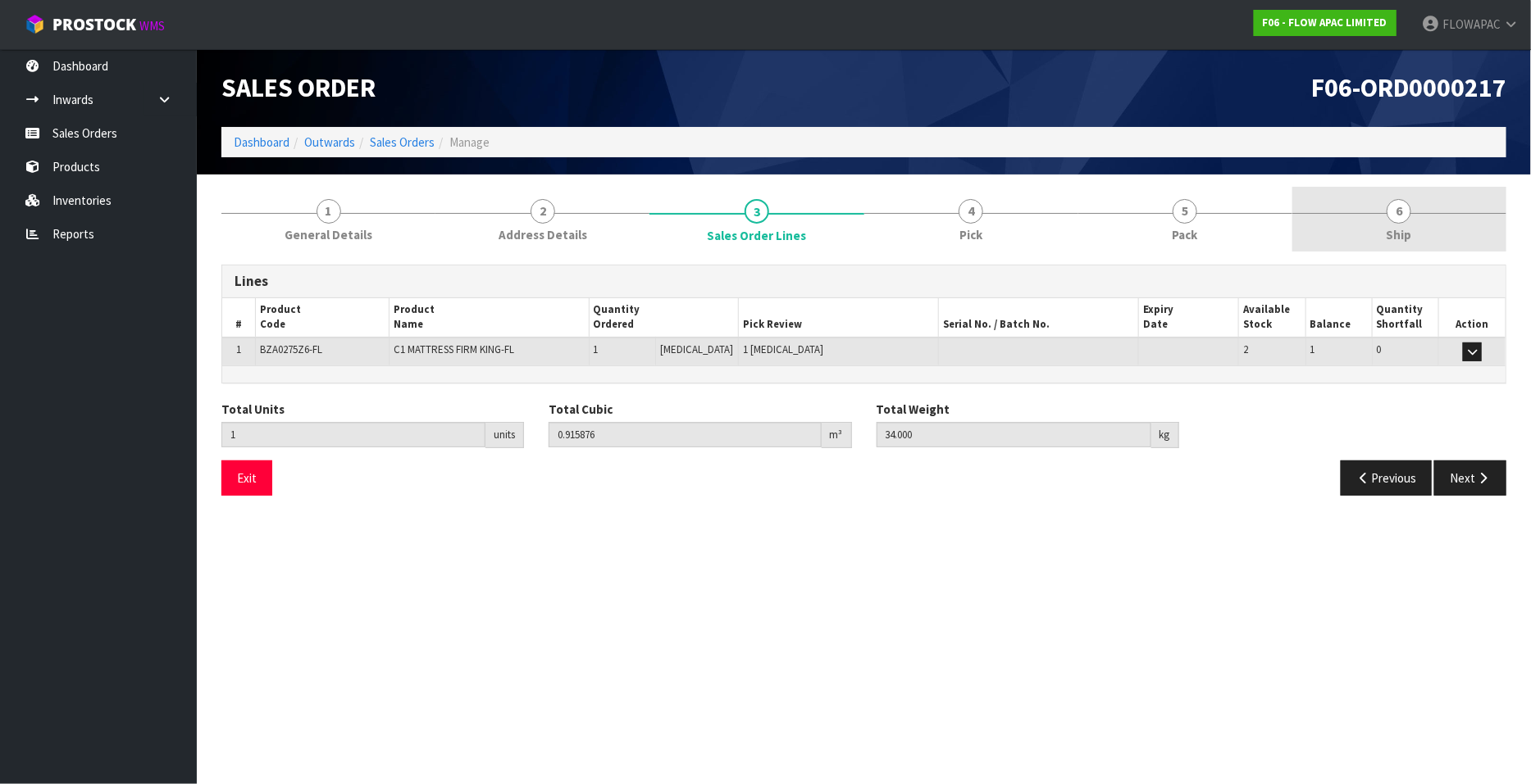
click at [1401, 213] on span "6" at bounding box center [1399, 211] width 24 height 24
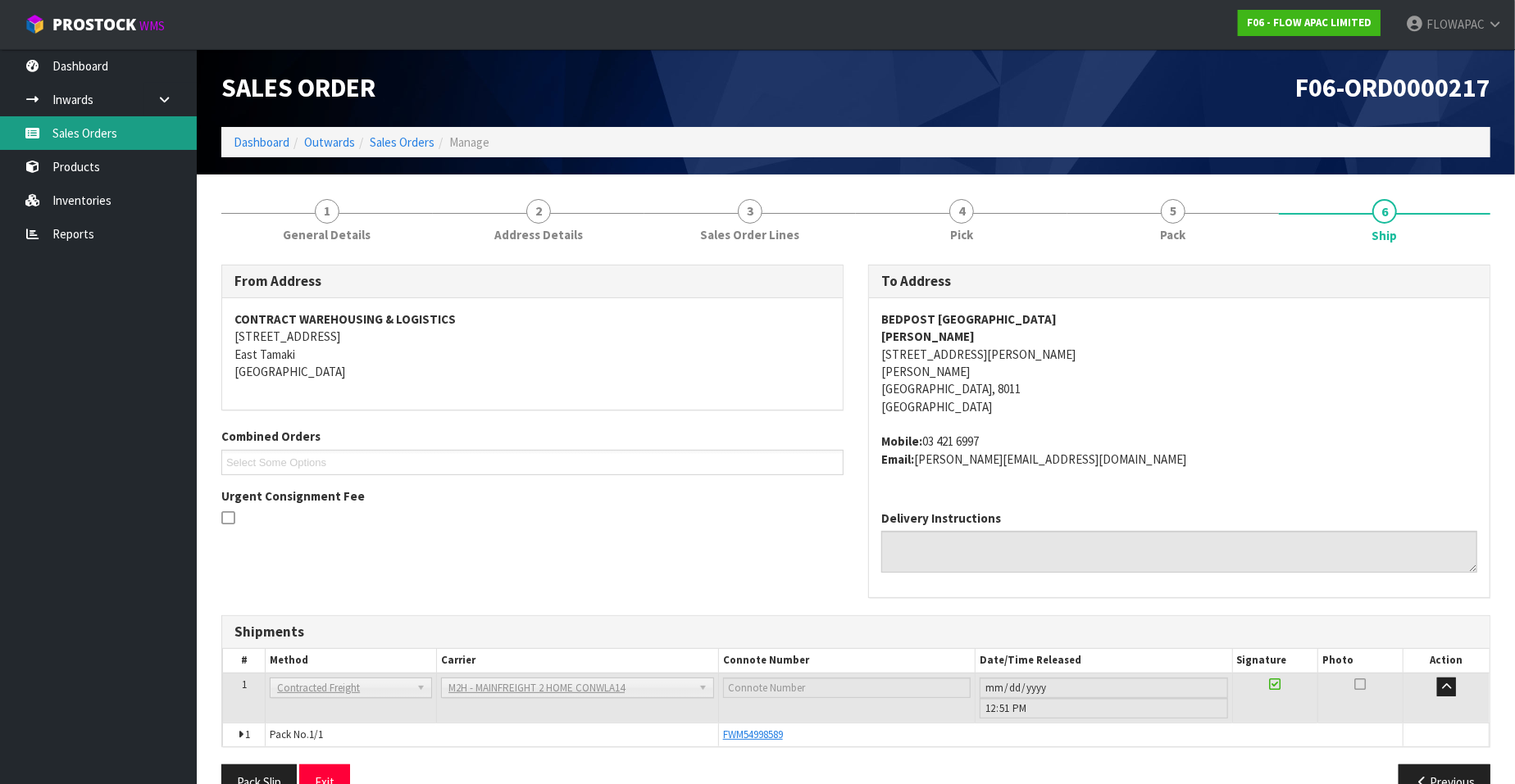
click at [110, 136] on link "Sales Orders" at bounding box center [98, 133] width 196 height 34
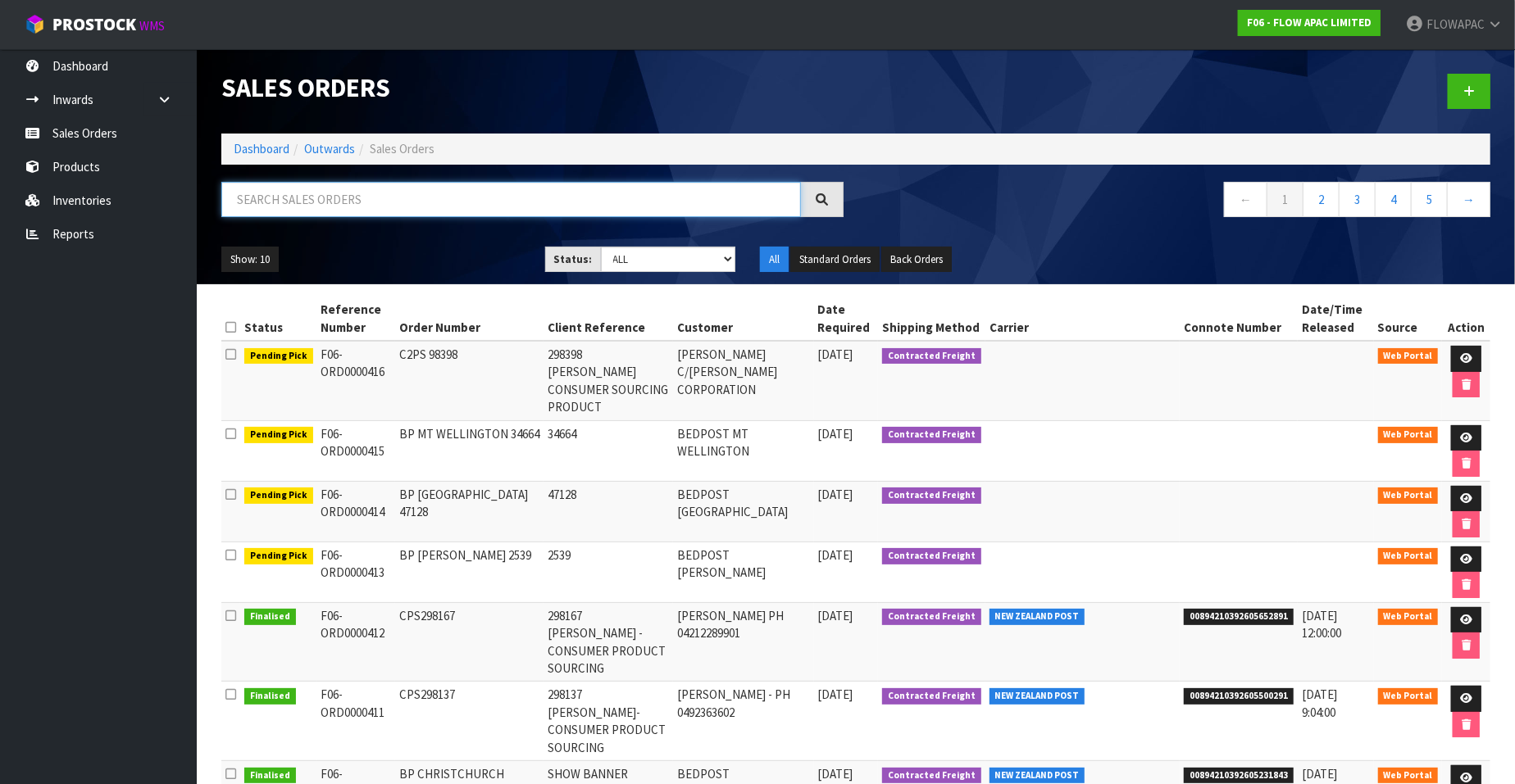
click at [369, 187] on input "text" at bounding box center [511, 199] width 580 height 36
type input "15875"
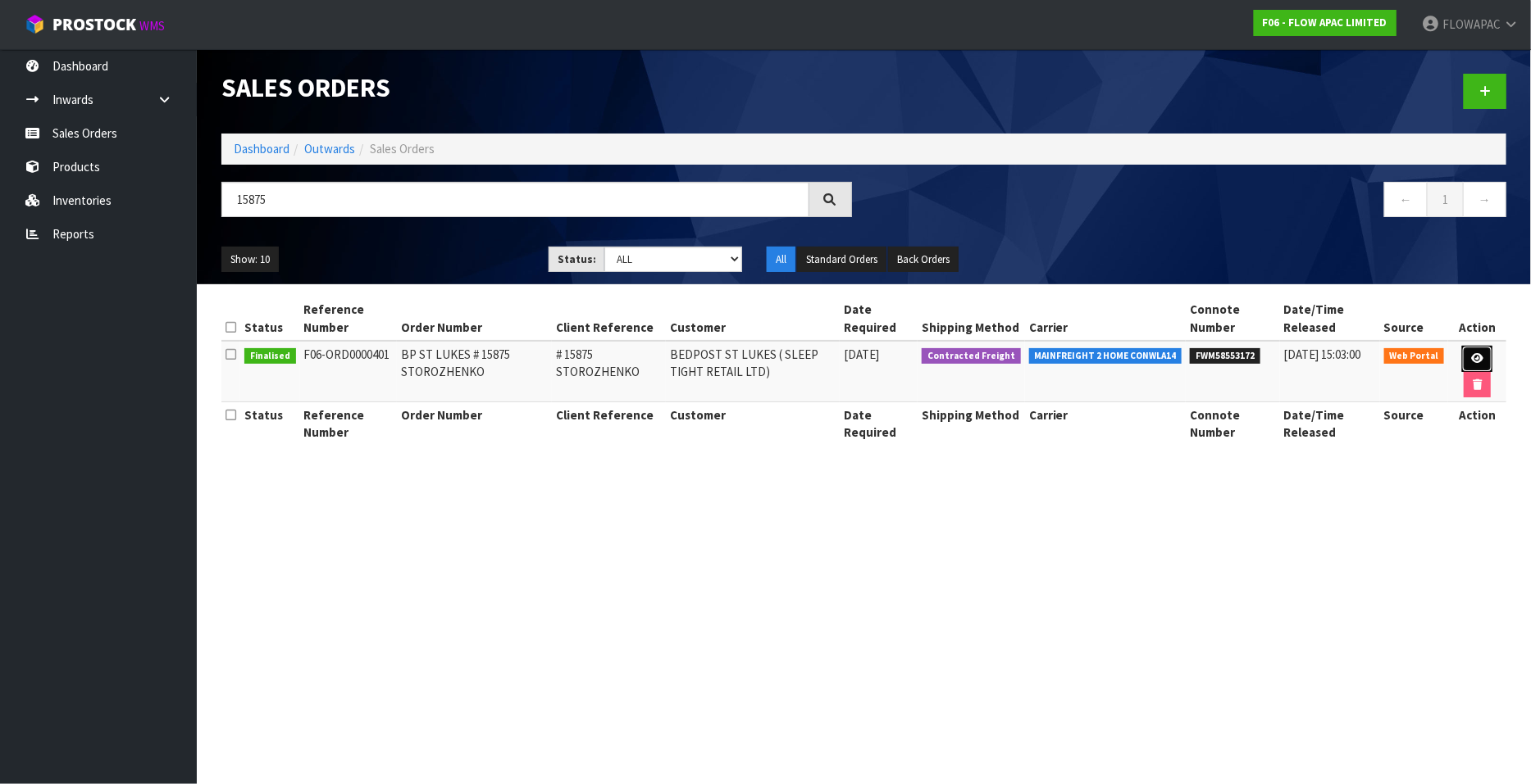
click at [1475, 359] on icon at bounding box center [1477, 358] width 12 height 10
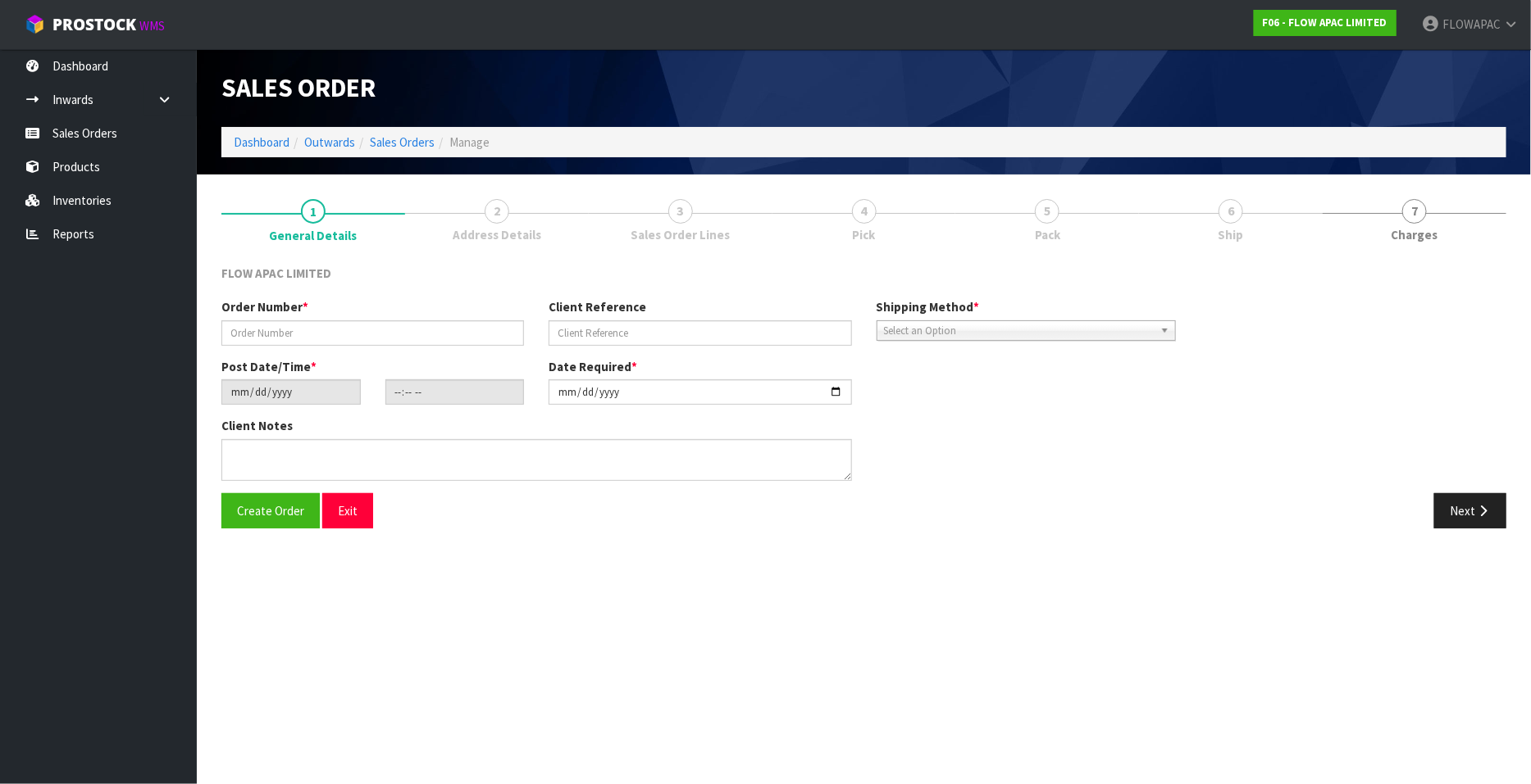
type input "BP ST LUKES # 15875 STOROZHENKO"
type input "# 15875 STOROZHENKO"
type input "2025-09-04"
type input "22:07:00.000"
type input "2025-09-04"
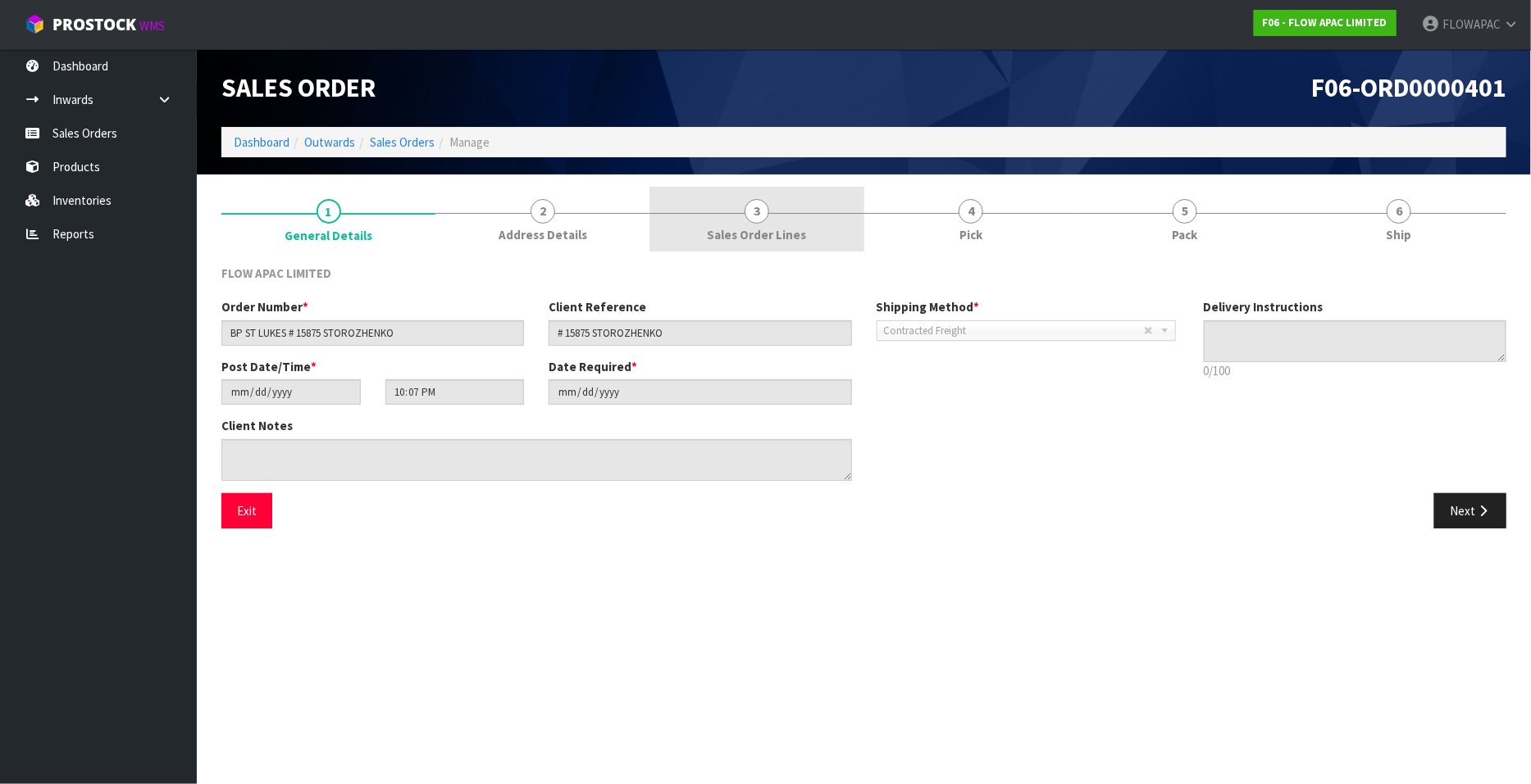
click at [756, 211] on span "3" at bounding box center [756, 211] width 24 height 24
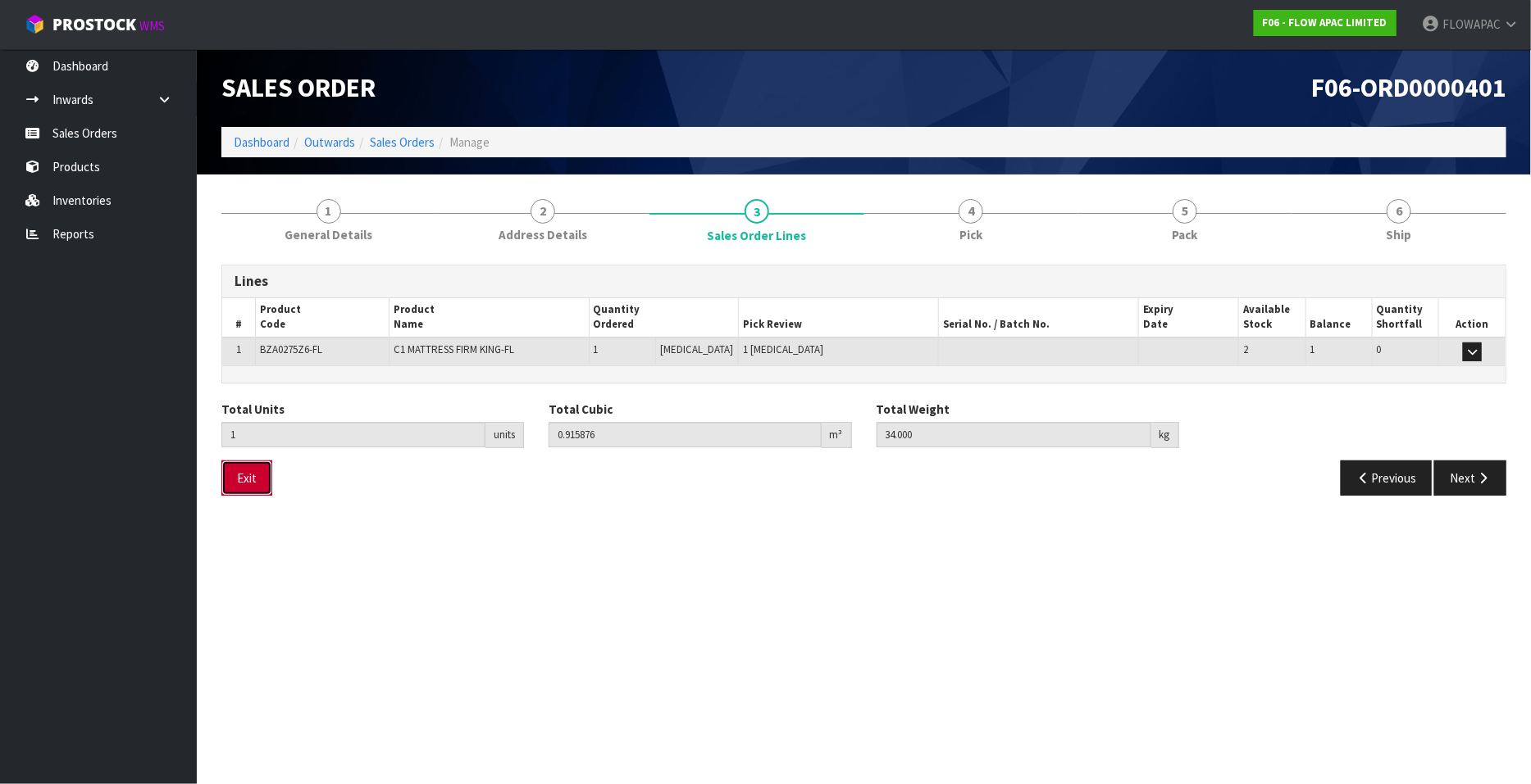
click at [269, 482] on button "Exit" at bounding box center [247, 478] width 50 height 36
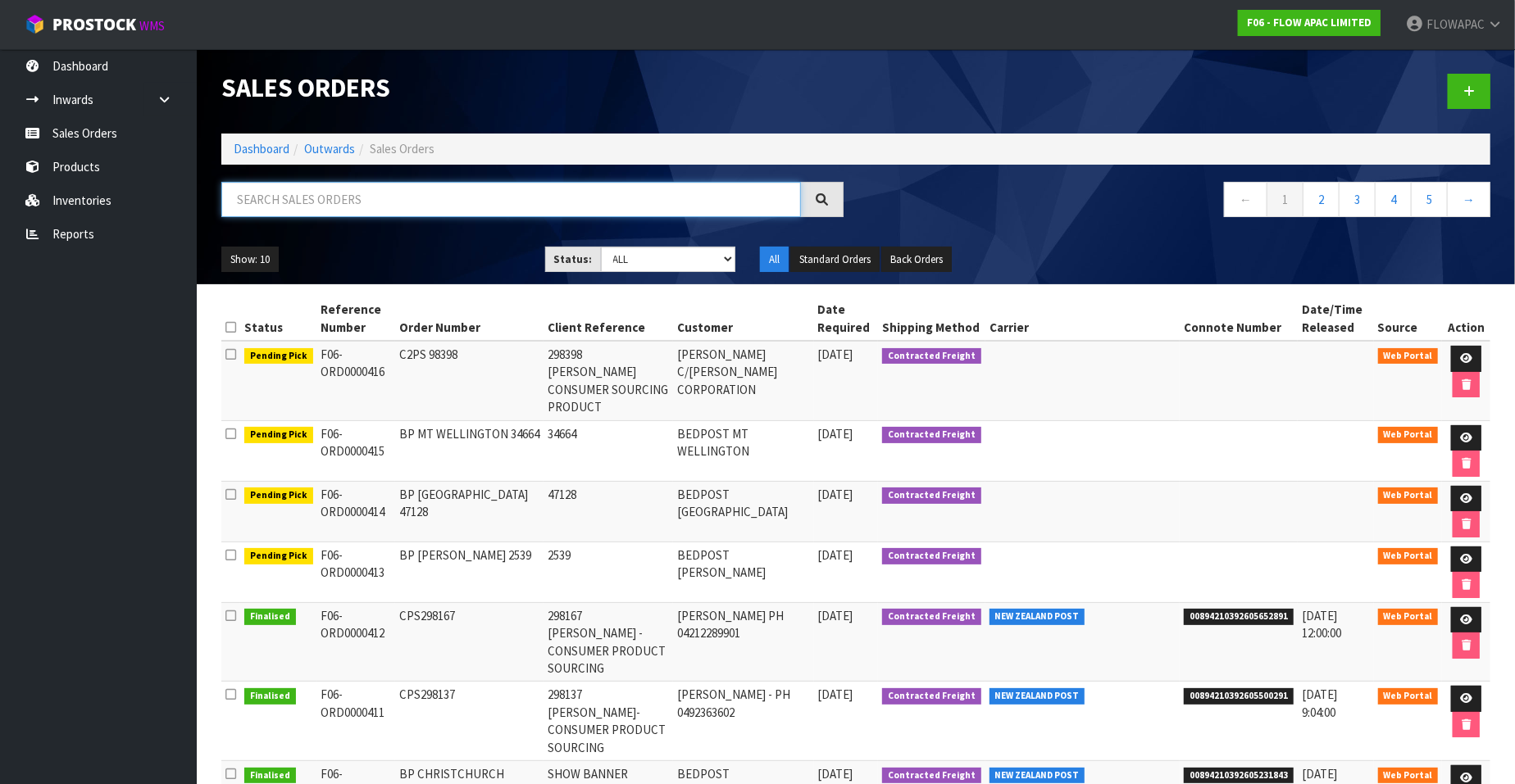
drag, startPoint x: 293, startPoint y: 196, endPoint x: 316, endPoint y: 191, distance: 23.5
click at [294, 196] on input "text" at bounding box center [511, 199] width 580 height 36
type input "217"
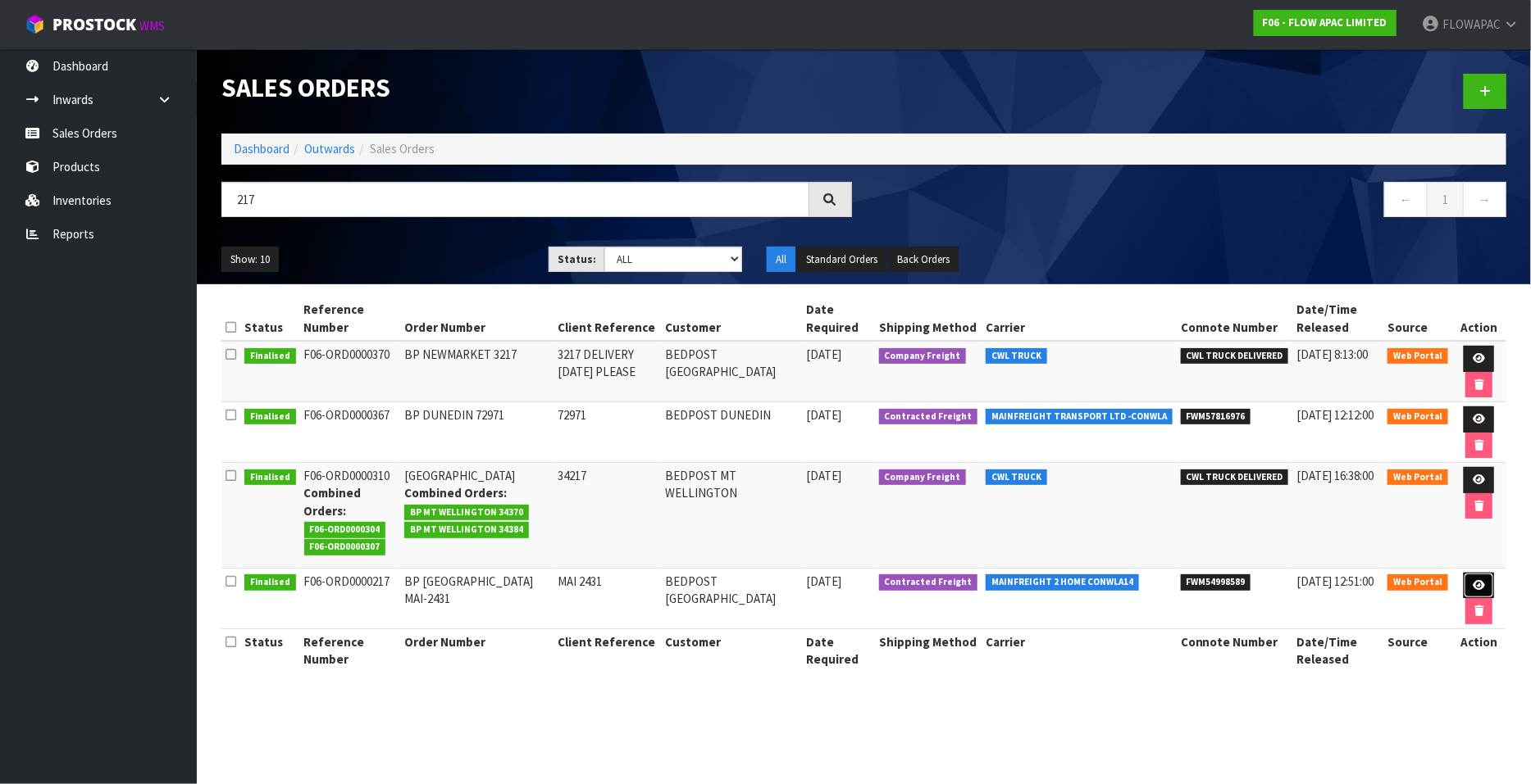
click at [1475, 581] on icon at bounding box center [1479, 586] width 12 height 10
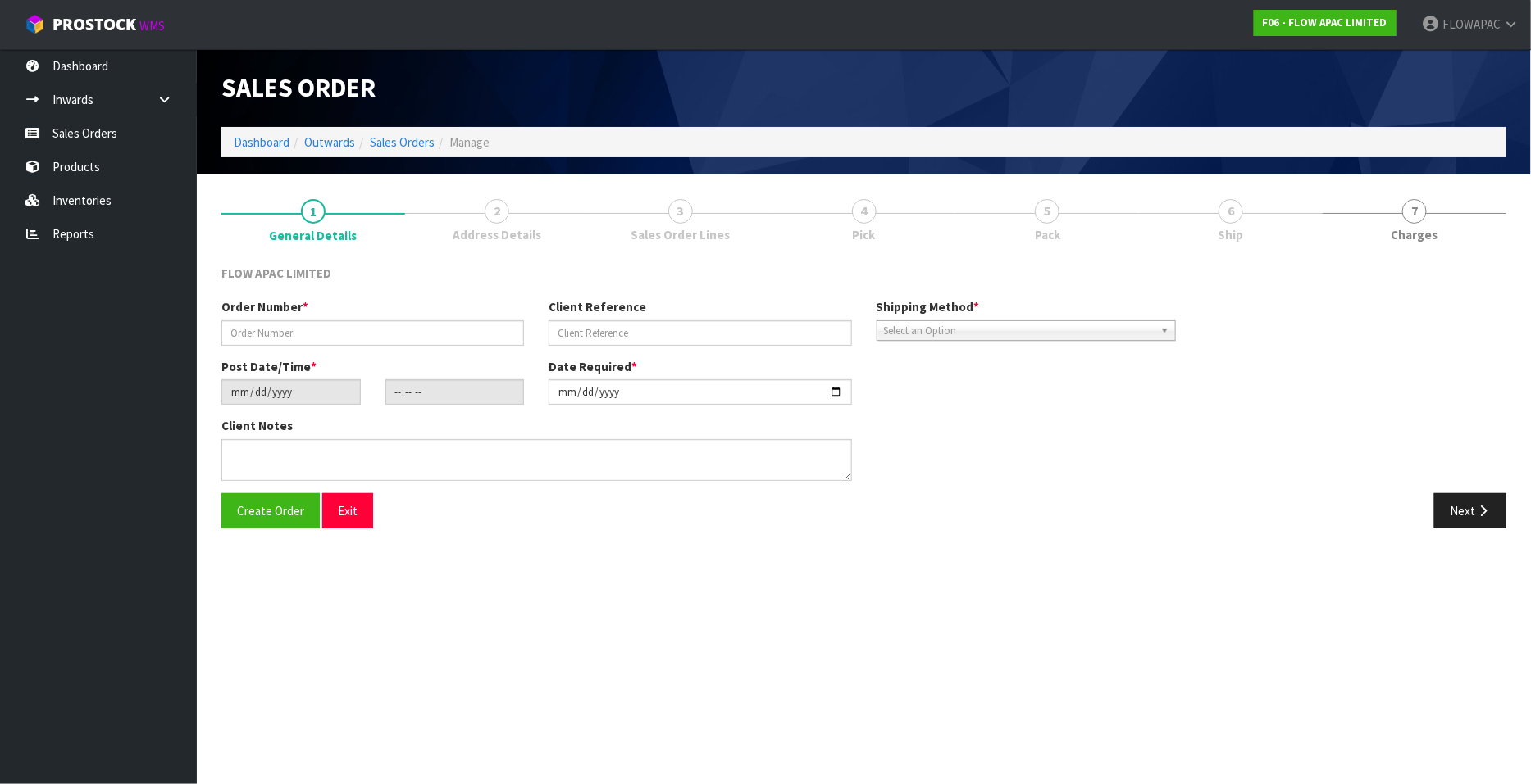
type input "BP [GEOGRAPHIC_DATA] MAI-2431"
type input "MAI 2431"
type input "2024-12-05"
type input "18:50:00.000"
type input "2024-12-06"
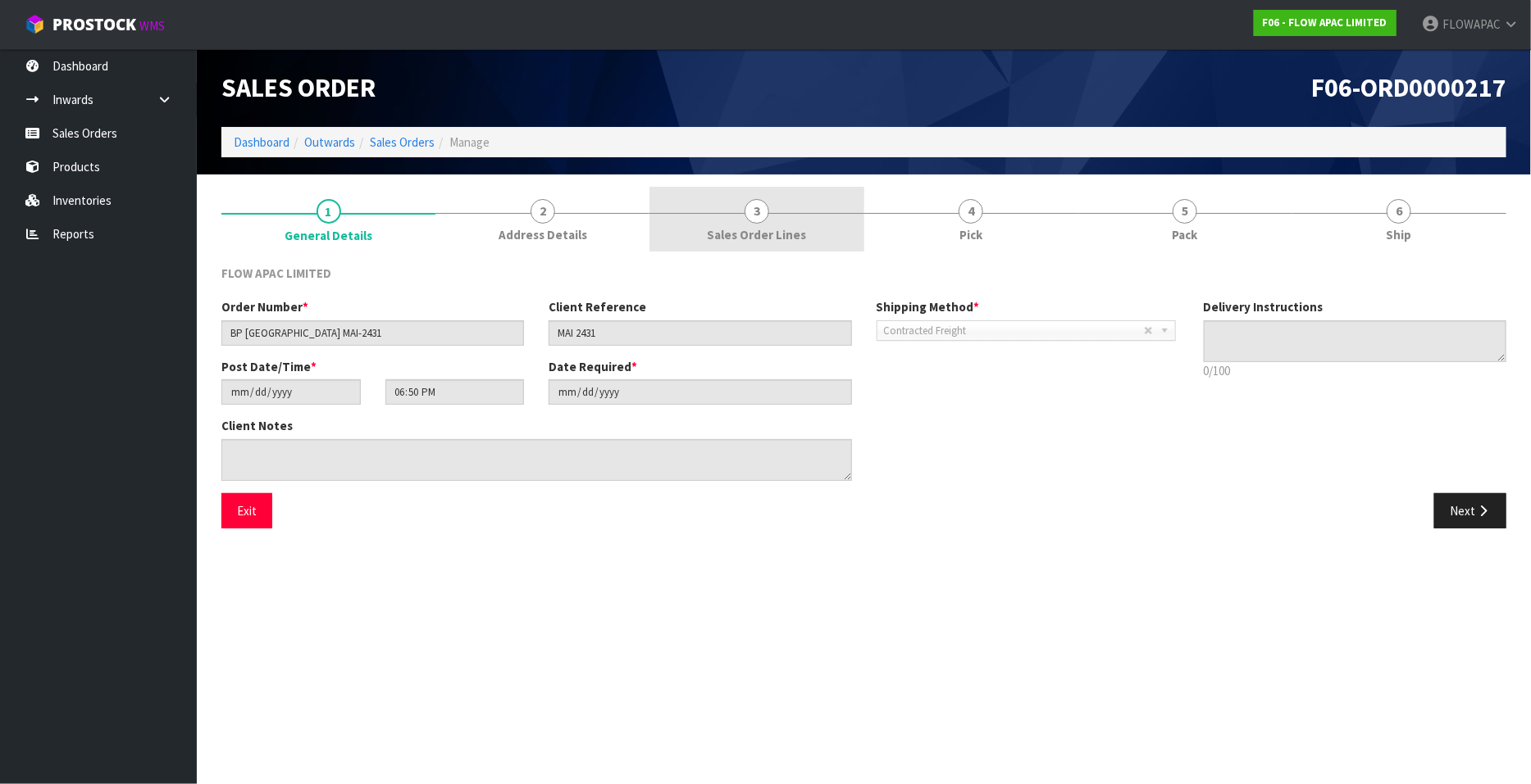
click at [769, 215] on span "3" at bounding box center [756, 211] width 24 height 24
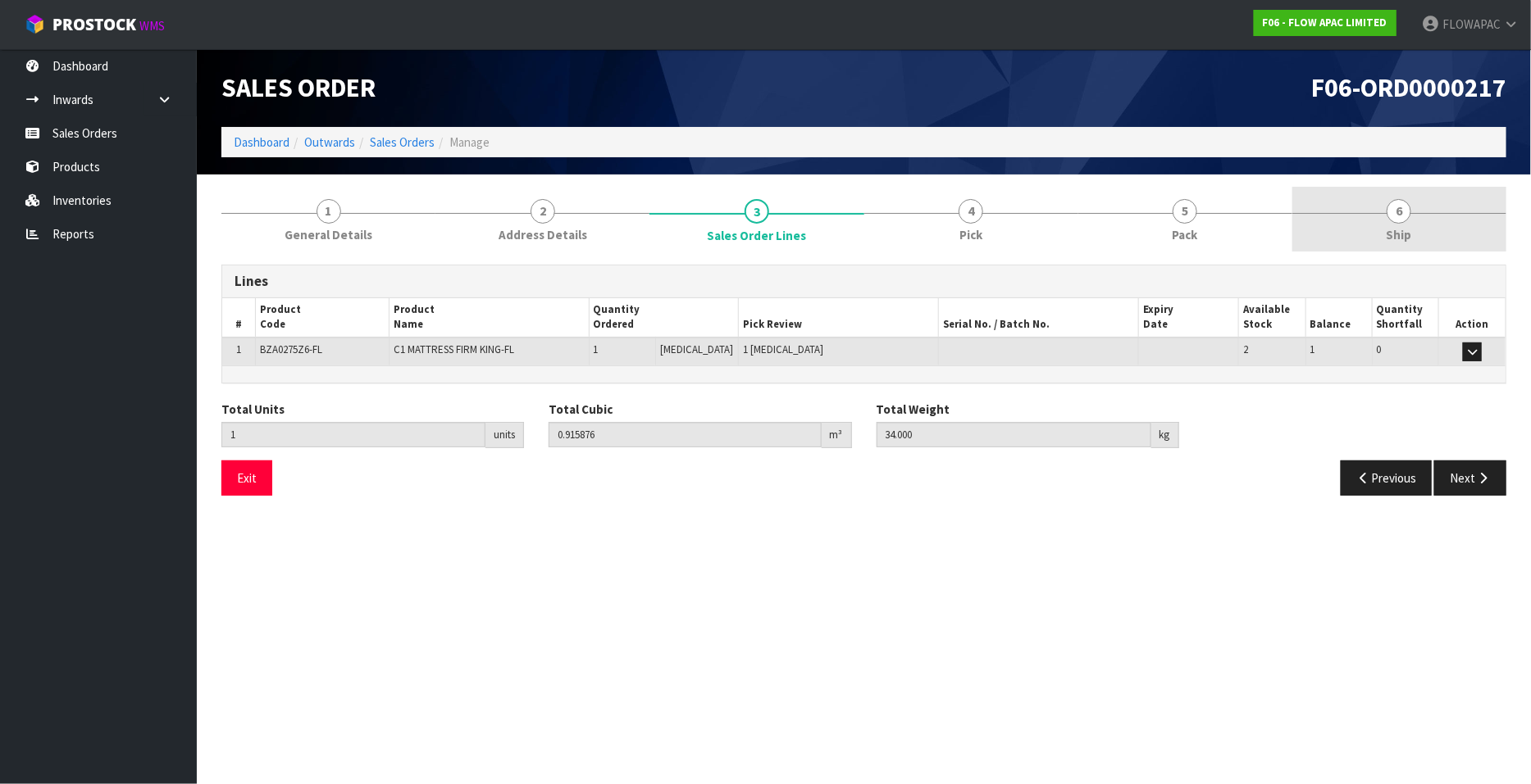
click at [1393, 213] on span "6" at bounding box center [1399, 211] width 24 height 24
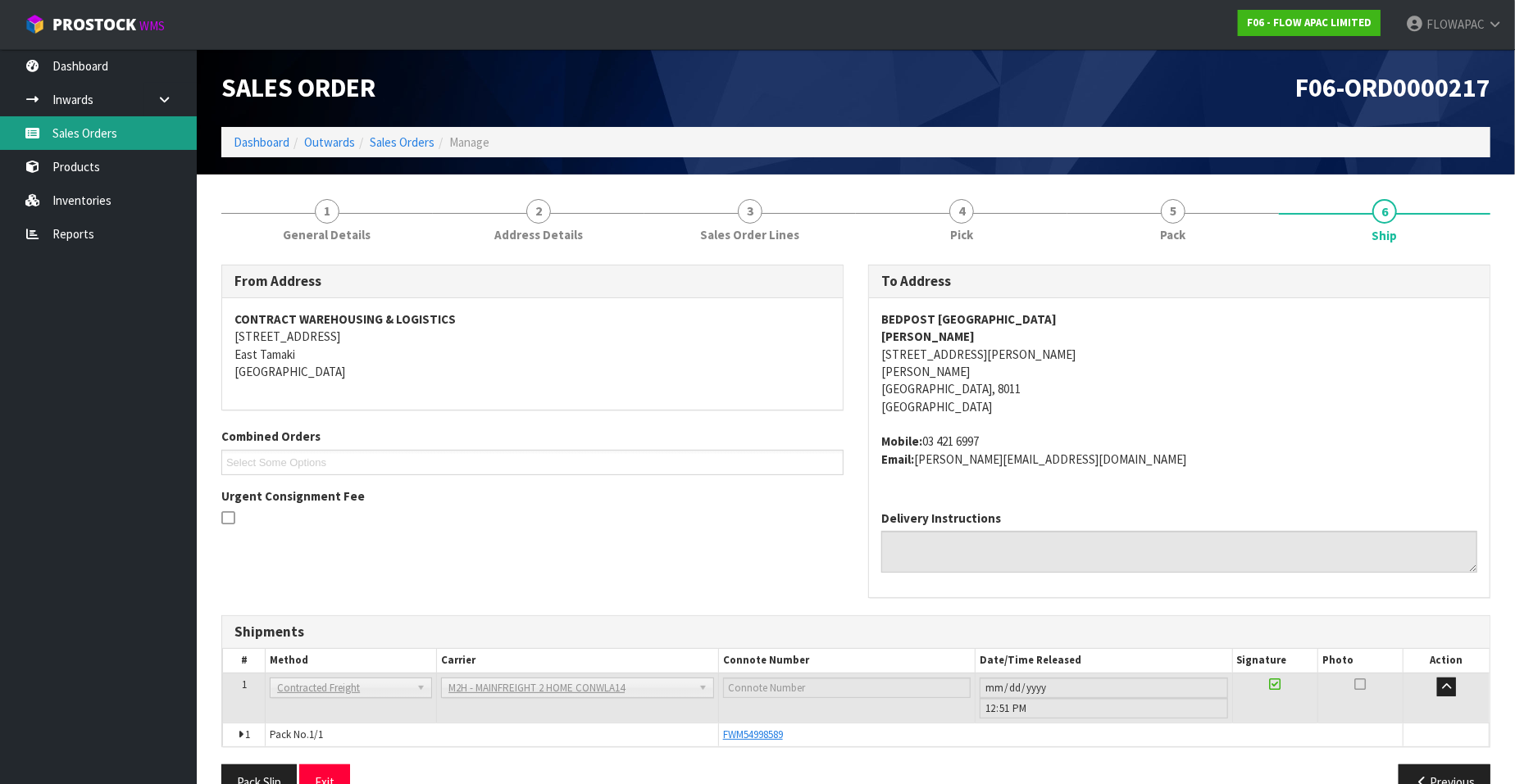
click at [95, 126] on link "Sales Orders" at bounding box center [98, 133] width 196 height 34
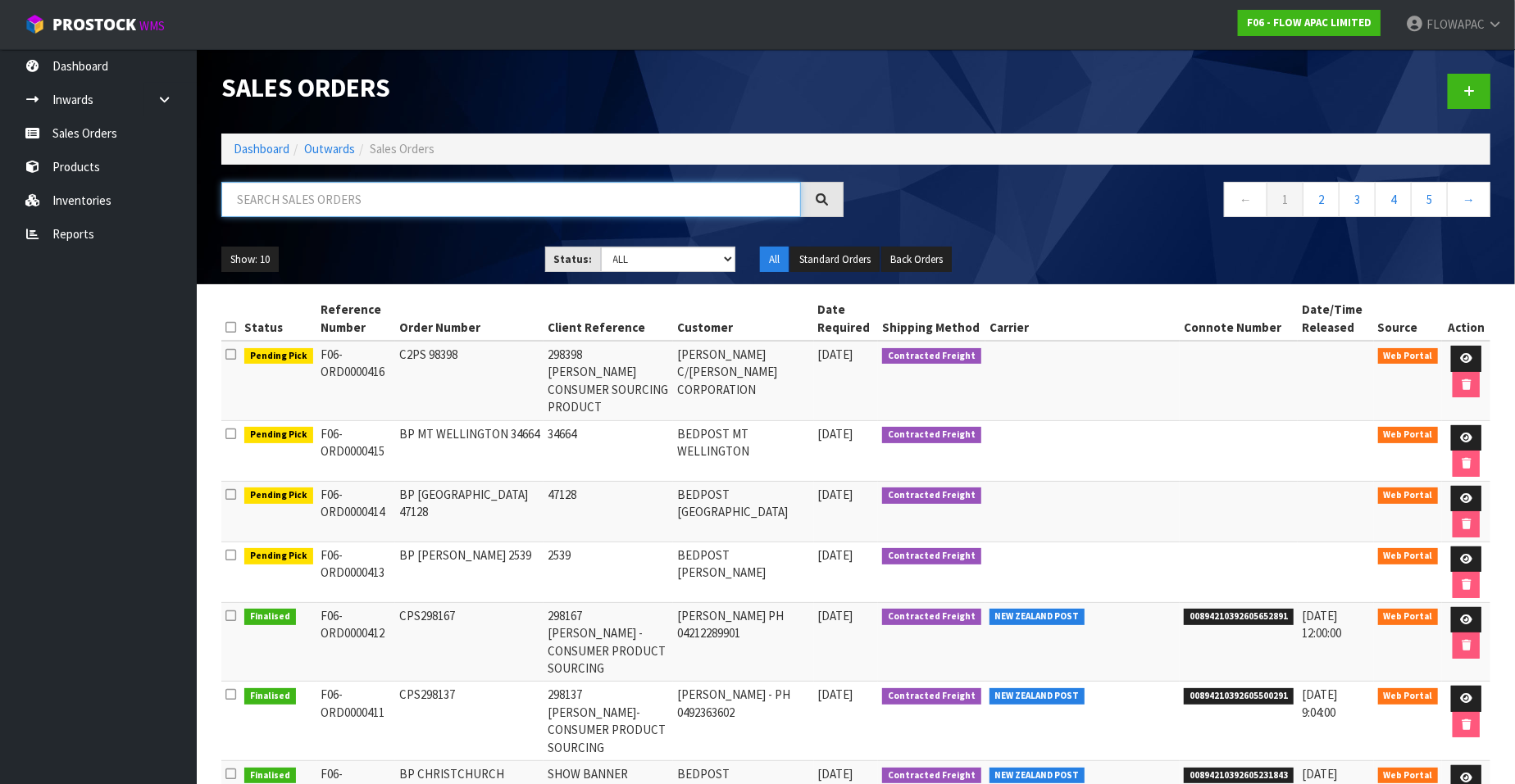
click at [326, 198] on input "text" at bounding box center [511, 199] width 580 height 36
type input "293"
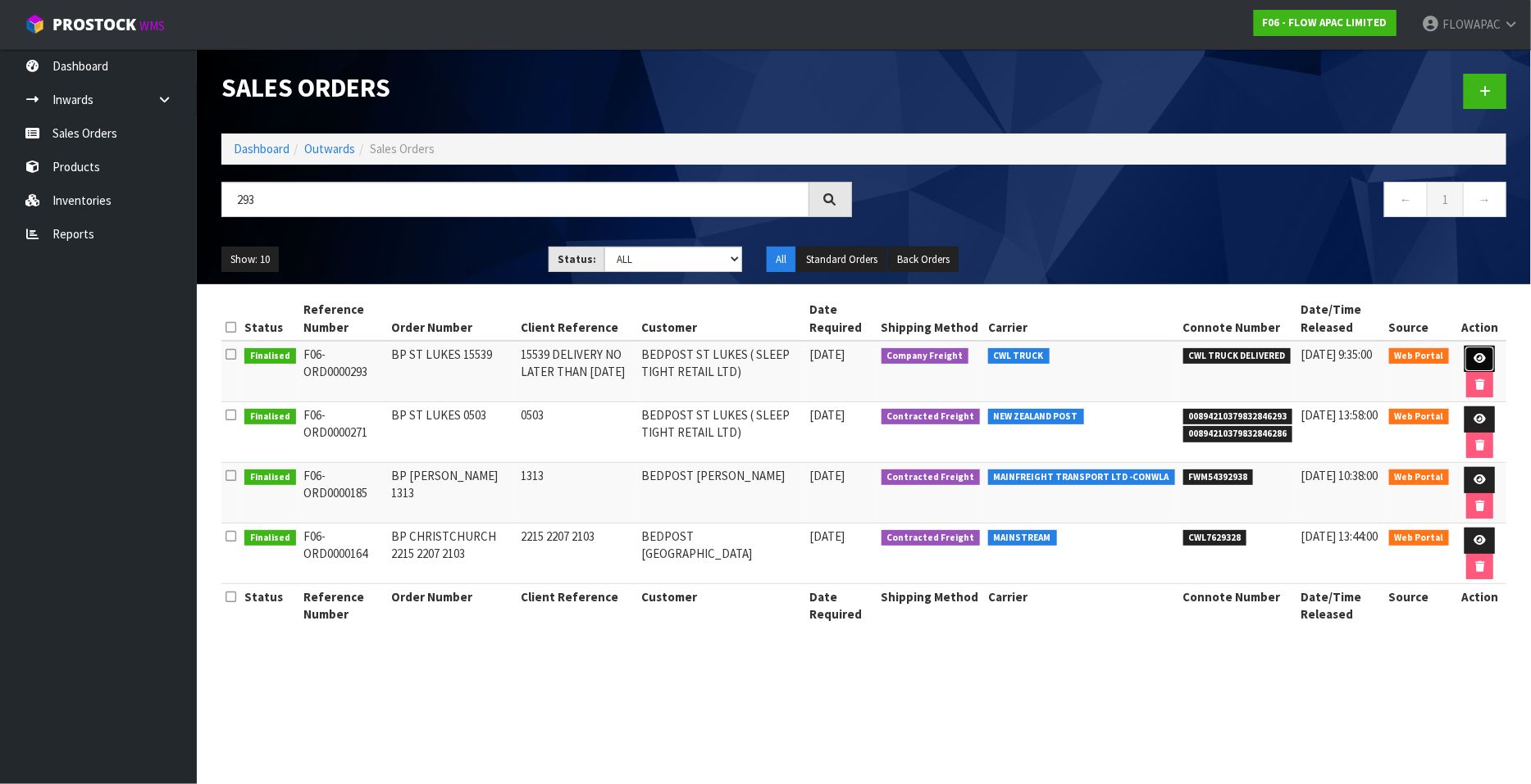
click at [1478, 356] on icon at bounding box center [1480, 358] width 12 height 10
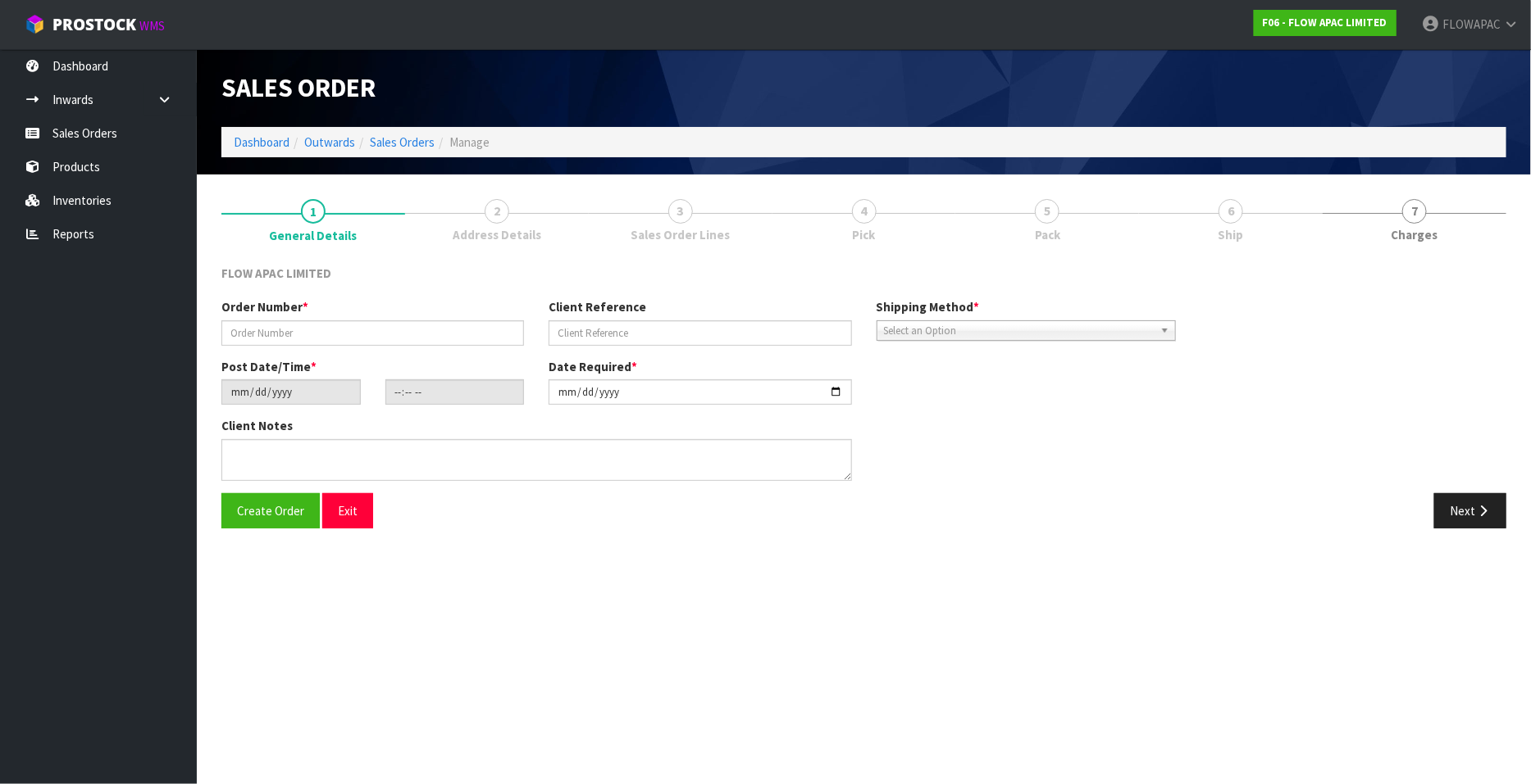
type input "BP ST LUKES 15539"
type input "15539 DELIVERY NO LATER THAN [DATE]"
type input "2025-04-16"
type input "19:29:00.000"
type input "2025-04-22"
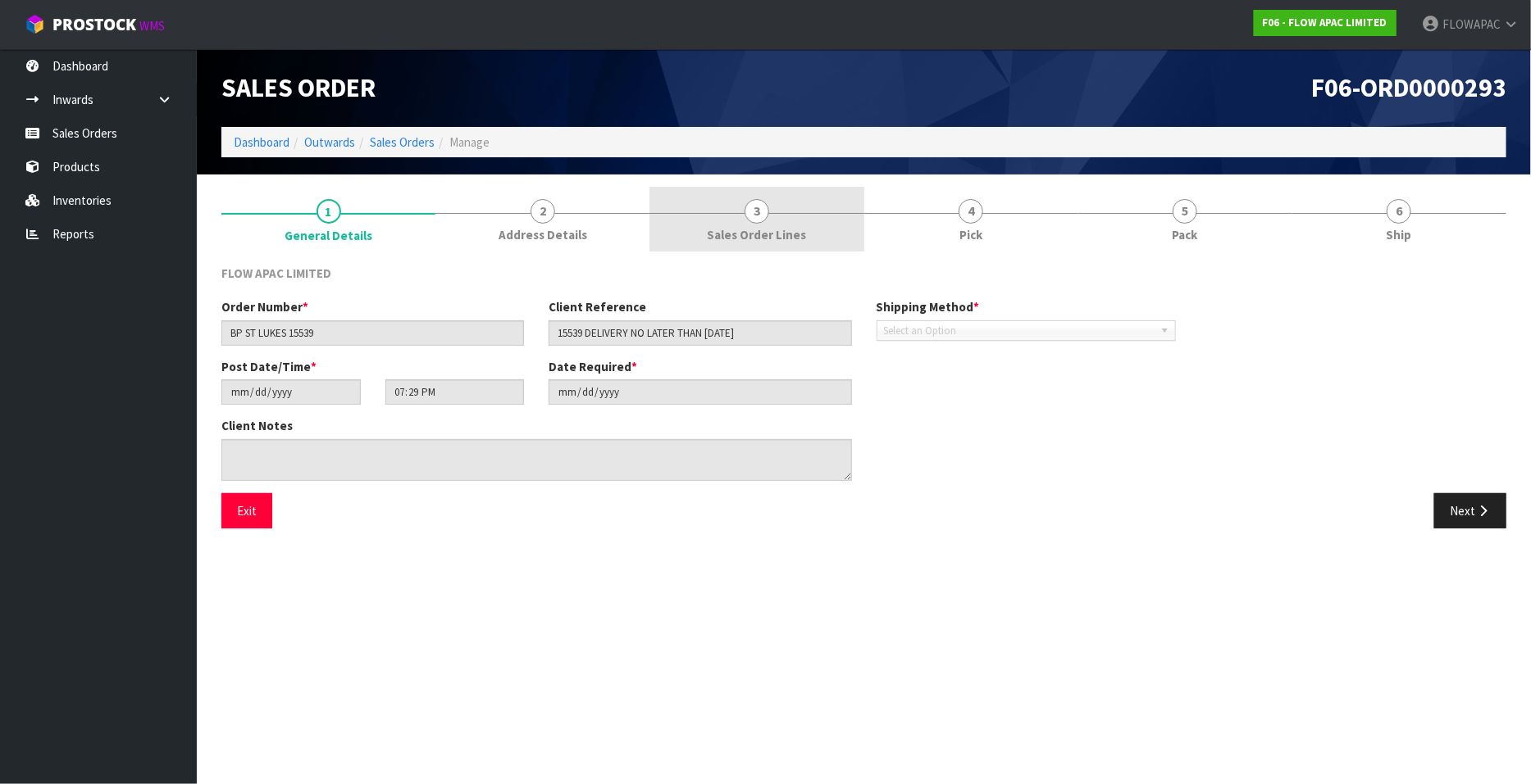
click at [770, 204] on link "3 Sales Order Lines" at bounding box center [756, 219] width 214 height 65
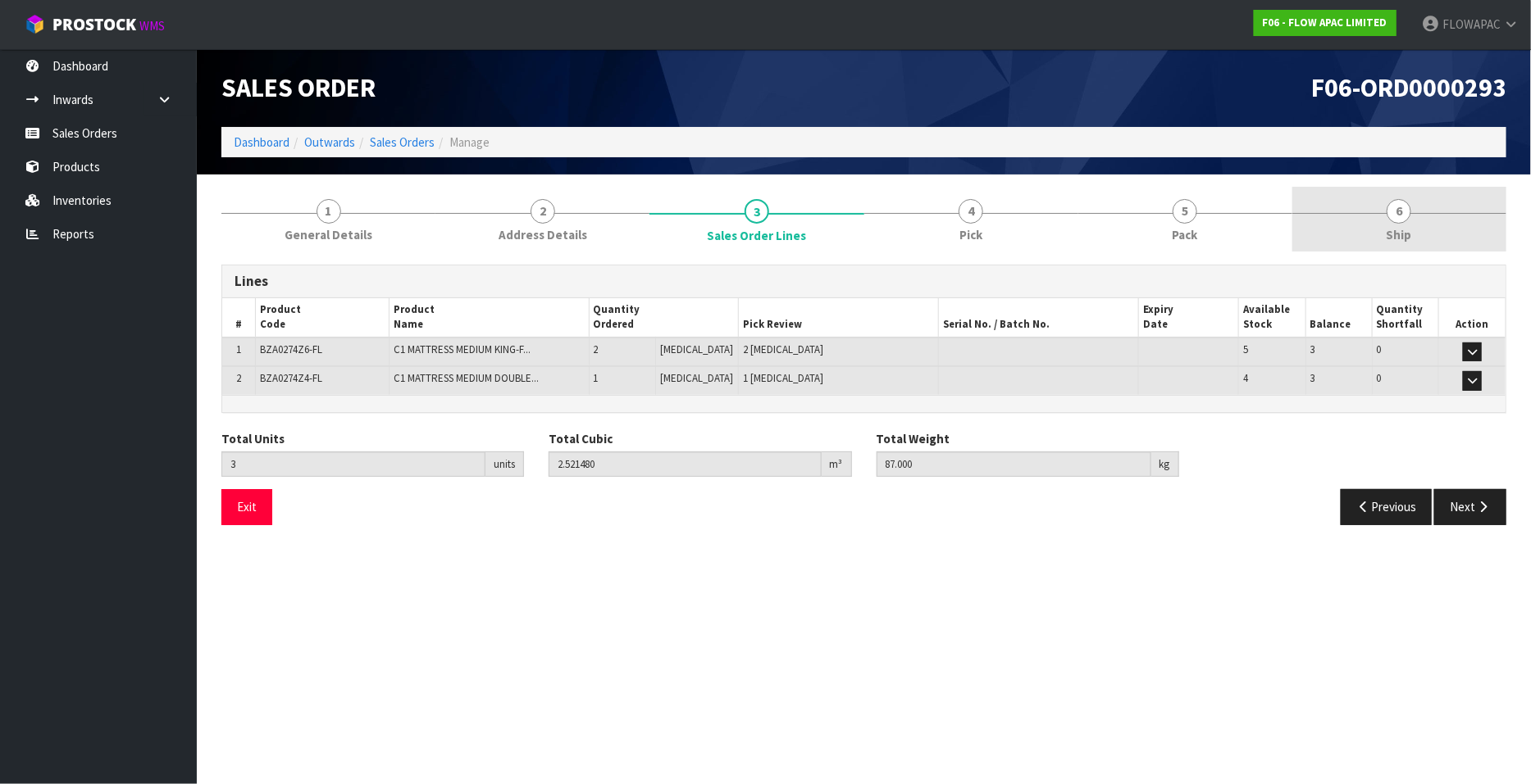
click at [1402, 216] on span "6" at bounding box center [1399, 211] width 24 height 24
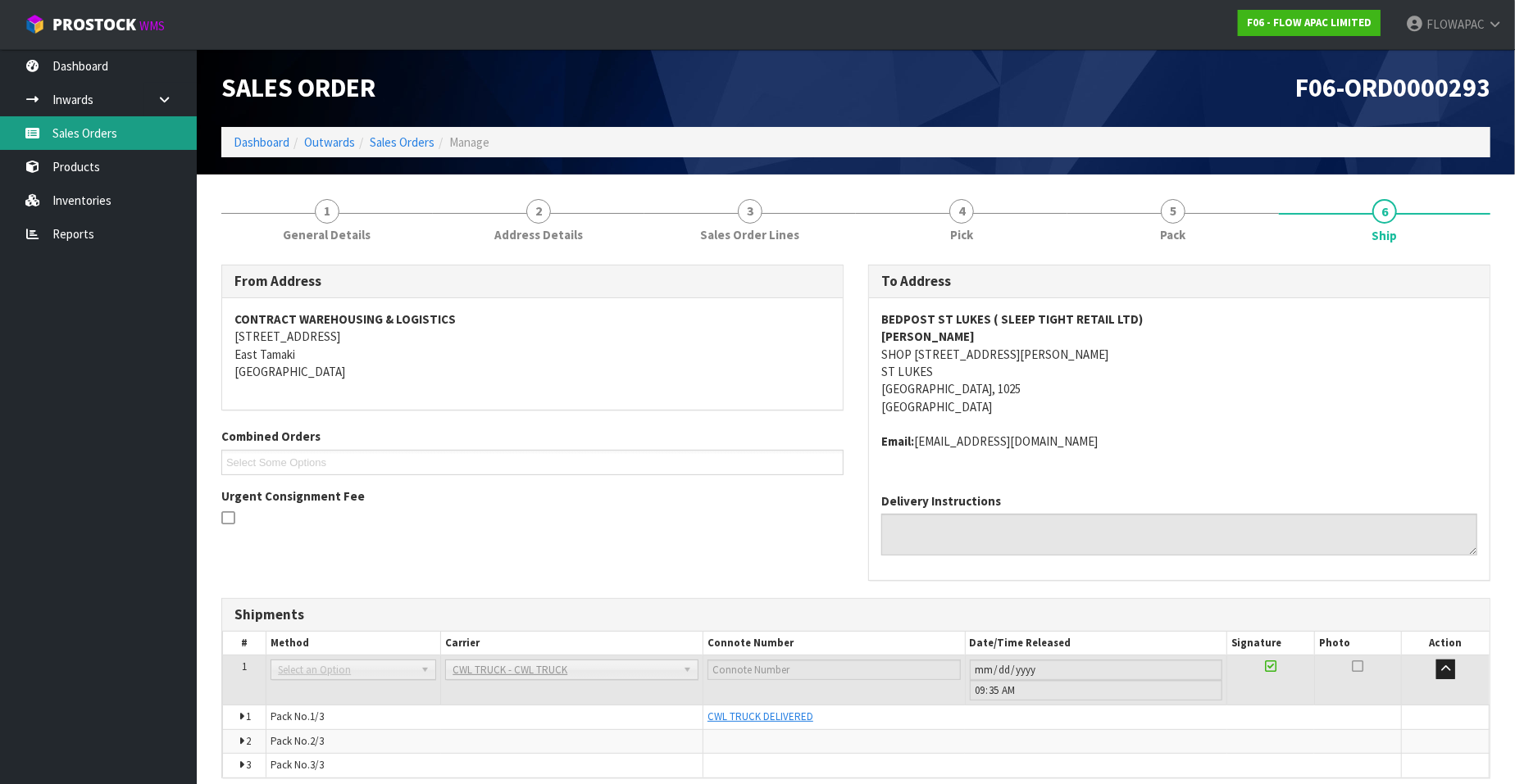
click at [108, 131] on link "Sales Orders" at bounding box center [98, 133] width 196 height 34
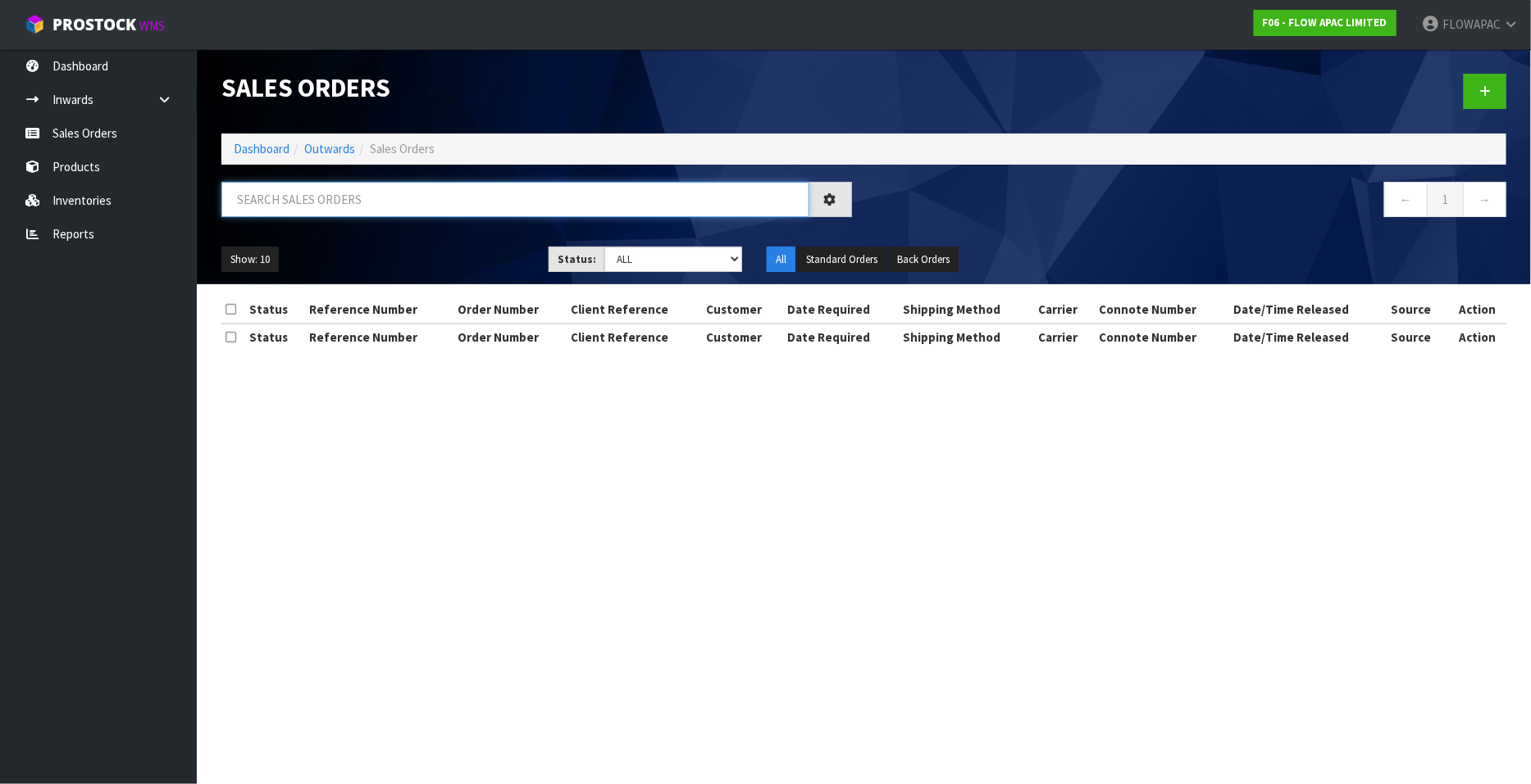
click at [311, 198] on input "text" at bounding box center [516, 199] width 588 height 36
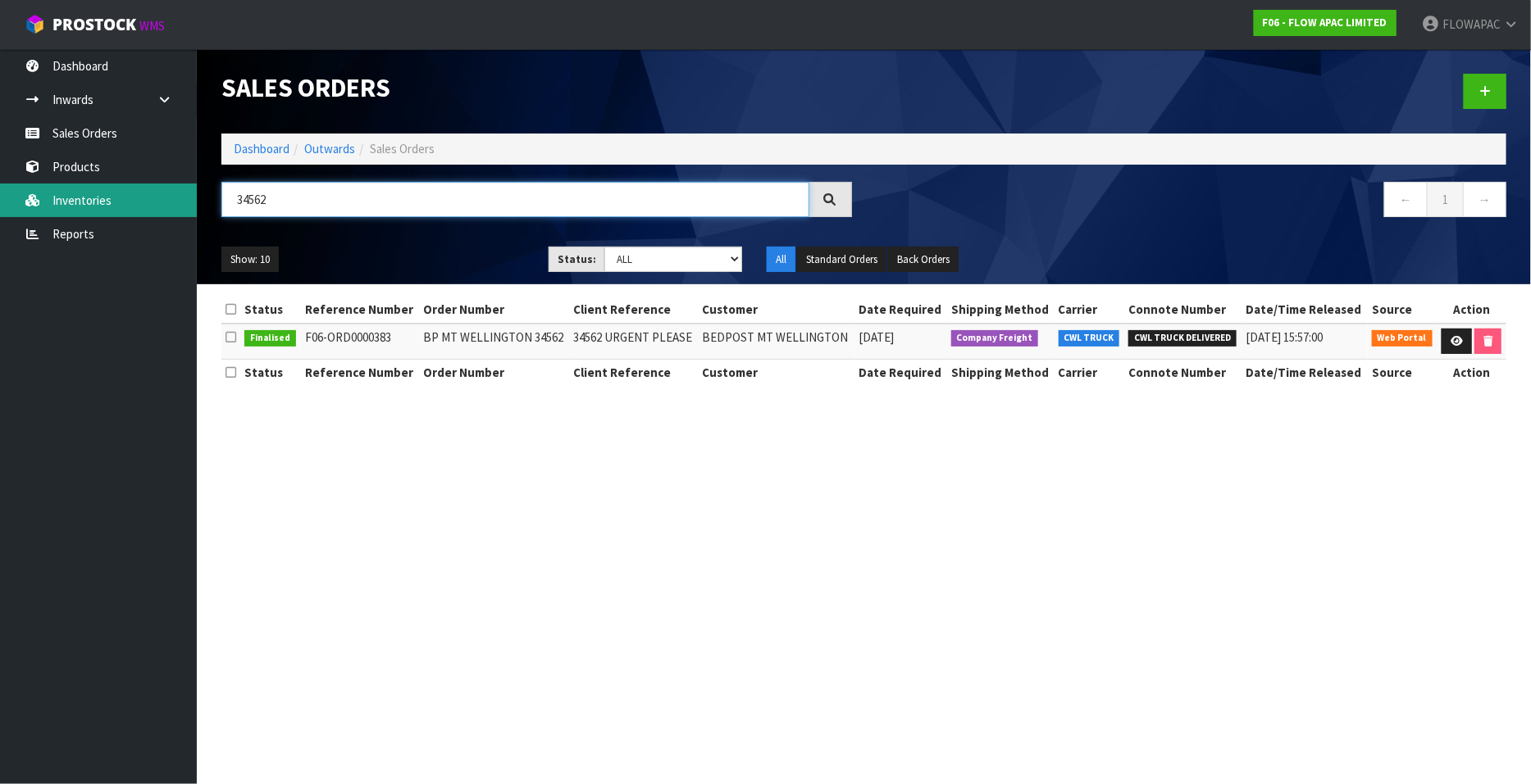
drag, startPoint x: 310, startPoint y: 198, endPoint x: 141, endPoint y: 216, distance: 170.0
click at [141, 216] on body "Toggle navigation ProStock WMS F06 - FLOW APAC LIMITED FLOWAPAC Logout Dashboar…" at bounding box center [765, 392] width 1531 height 784
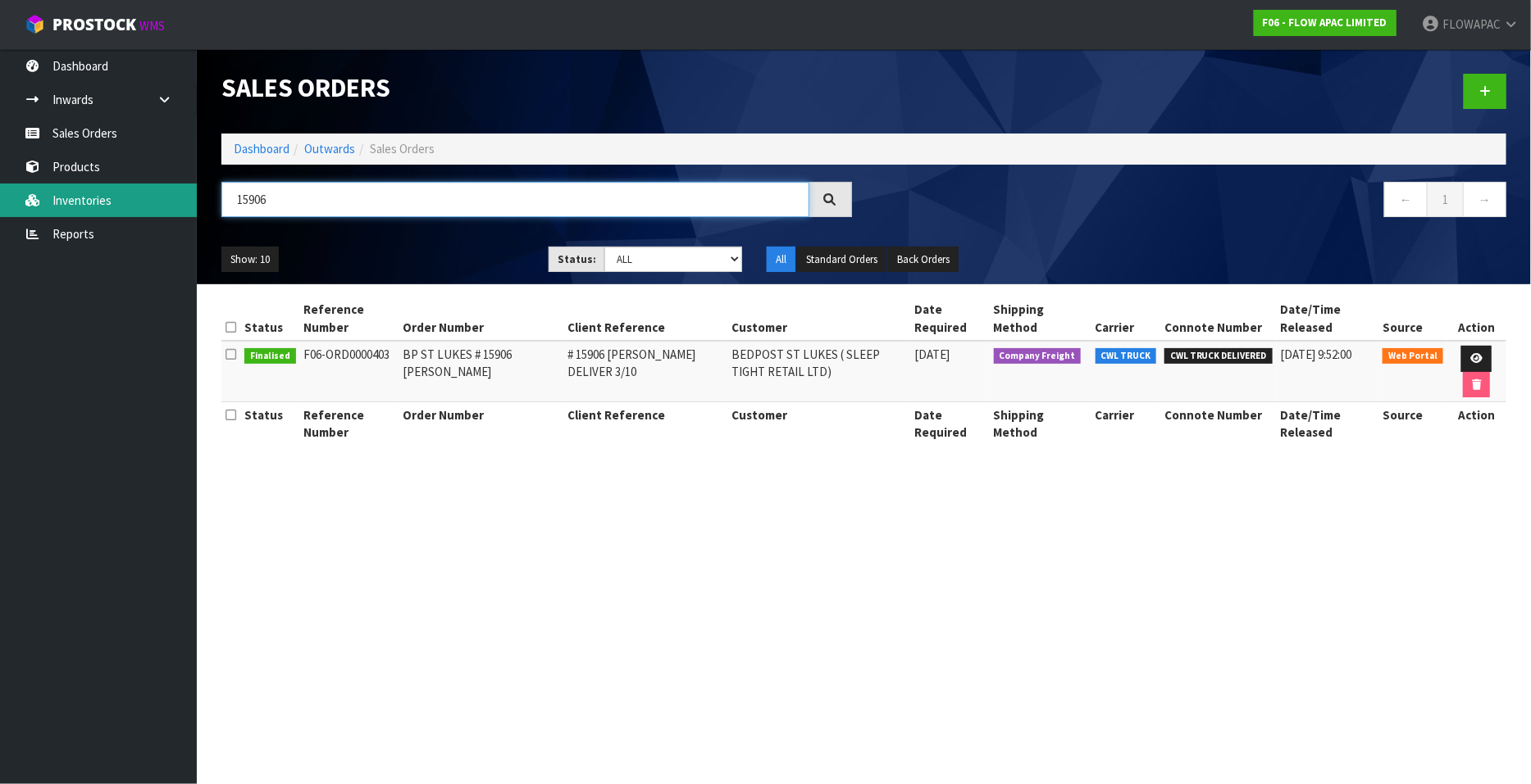
drag, startPoint x: 280, startPoint y: 200, endPoint x: 176, endPoint y: 209, distance: 104.4
click at [176, 209] on body "Toggle navigation ProStock WMS F06 - FLOW APAC LIMITED FLOWAPAC Logout Dashboar…" at bounding box center [765, 392] width 1531 height 784
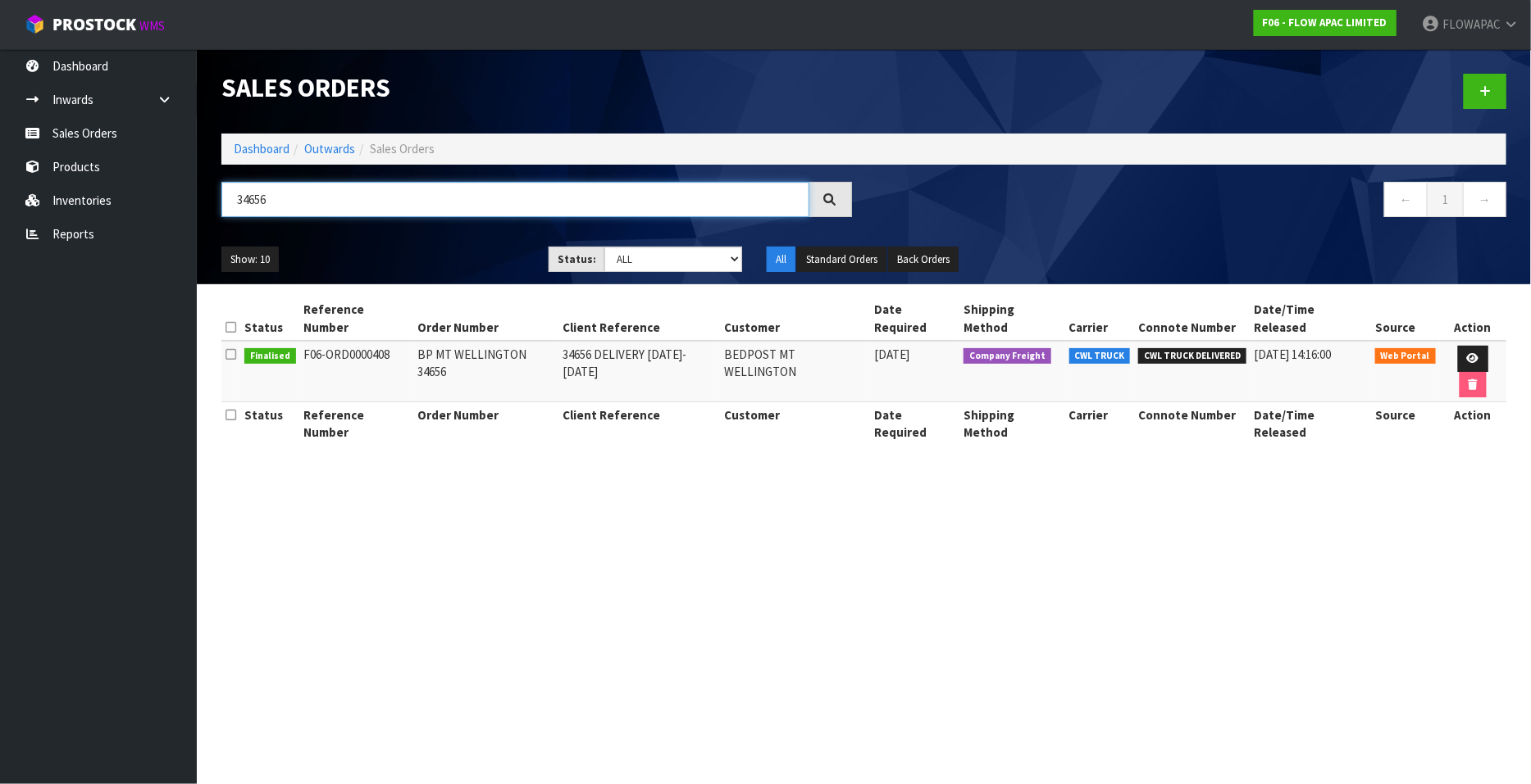
drag, startPoint x: 295, startPoint y: 194, endPoint x: 216, endPoint y: 196, distance: 79.0
click at [216, 196] on div "34656" at bounding box center [536, 205] width 655 height 48
type input "34562"
